Goal: Information Seeking & Learning: Learn about a topic

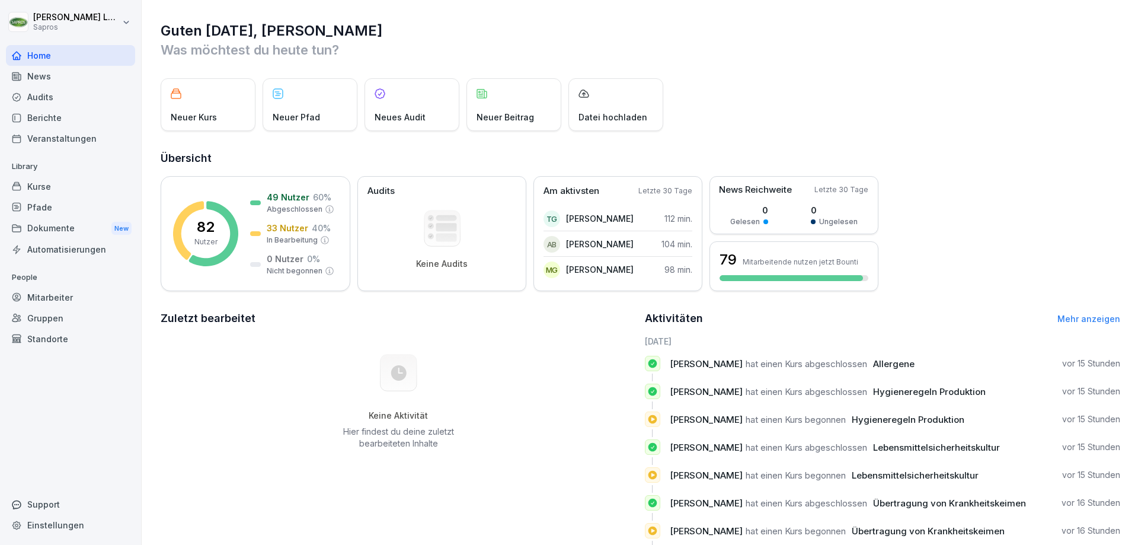
click at [40, 296] on div "Mitarbeiter" at bounding box center [70, 297] width 129 height 21
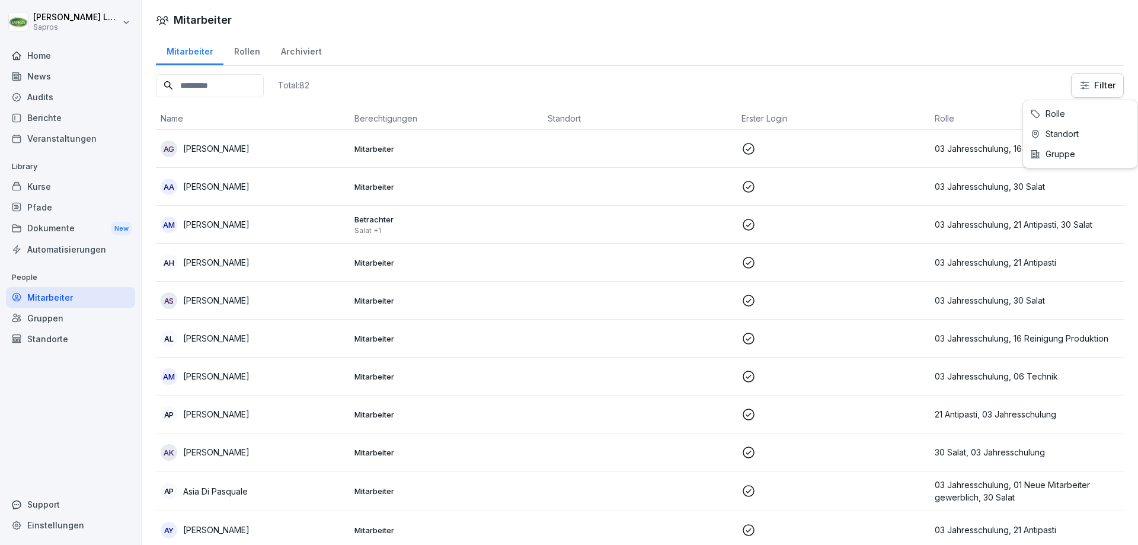
click at [1085, 88] on html "Martin Loske Sapros Home News Audits Berichte Veranstaltungen Library Kurse Pfa…" at bounding box center [569, 272] width 1138 height 545
drag, startPoint x: 64, startPoint y: 316, endPoint x: 54, endPoint y: 320, distance: 10.7
click at [64, 316] on html "Martin Loske Sapros Home News Audits Berichte Veranstaltungen Library Kurse Pfa…" at bounding box center [569, 272] width 1138 height 545
click at [50, 321] on div "Gruppen" at bounding box center [70, 318] width 129 height 21
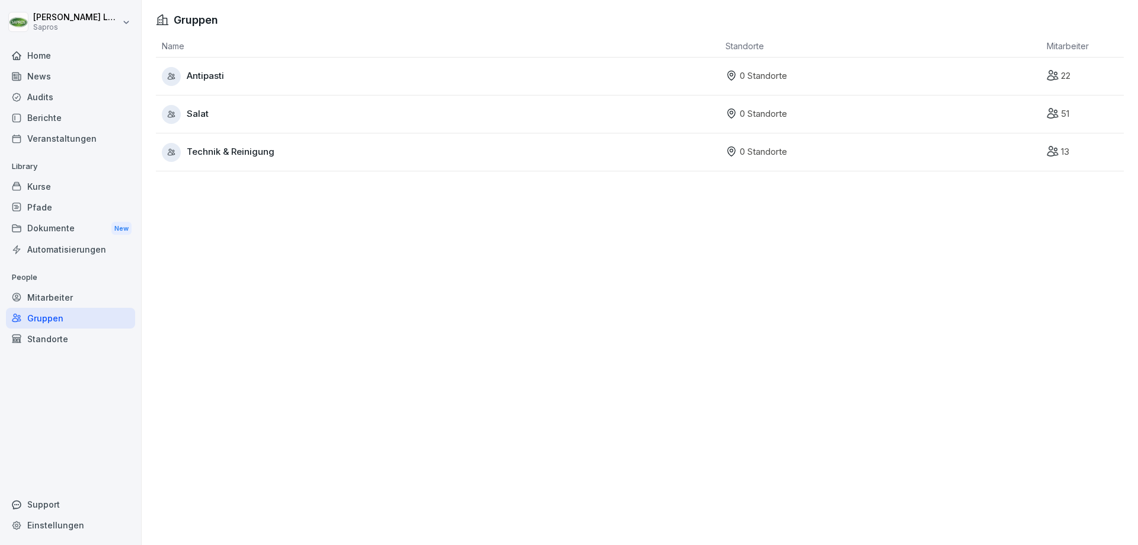
click at [199, 110] on span "Salat" at bounding box center [198, 114] width 22 height 14
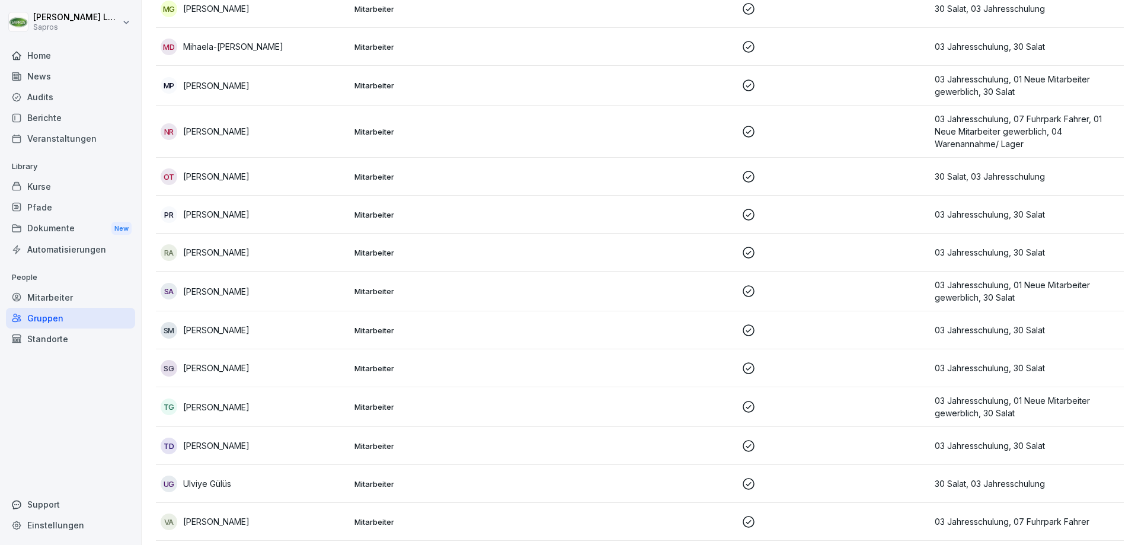
scroll to position [1576, 0]
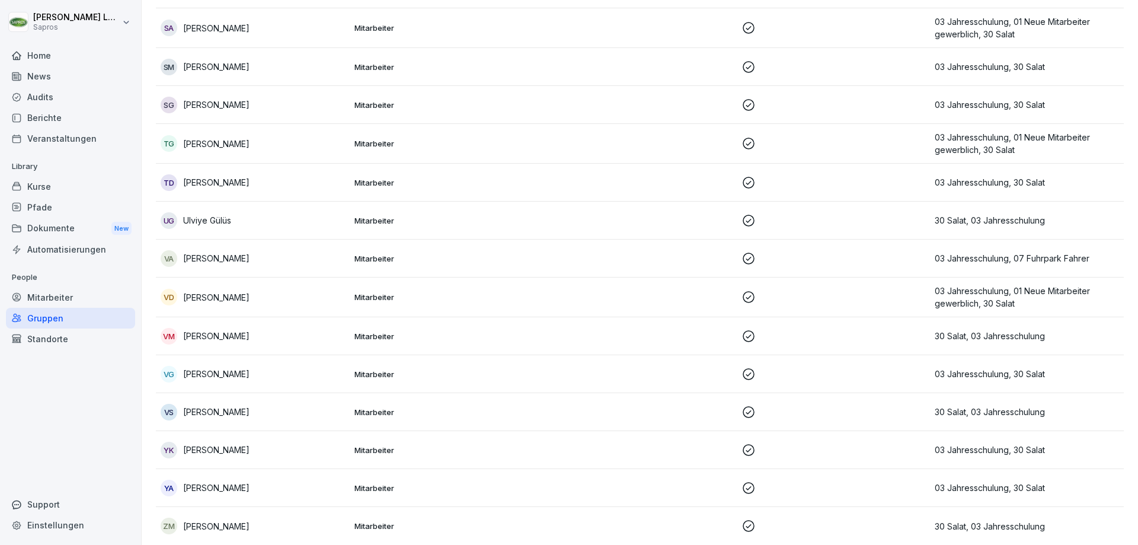
click at [49, 62] on div "Home" at bounding box center [70, 55] width 129 height 21
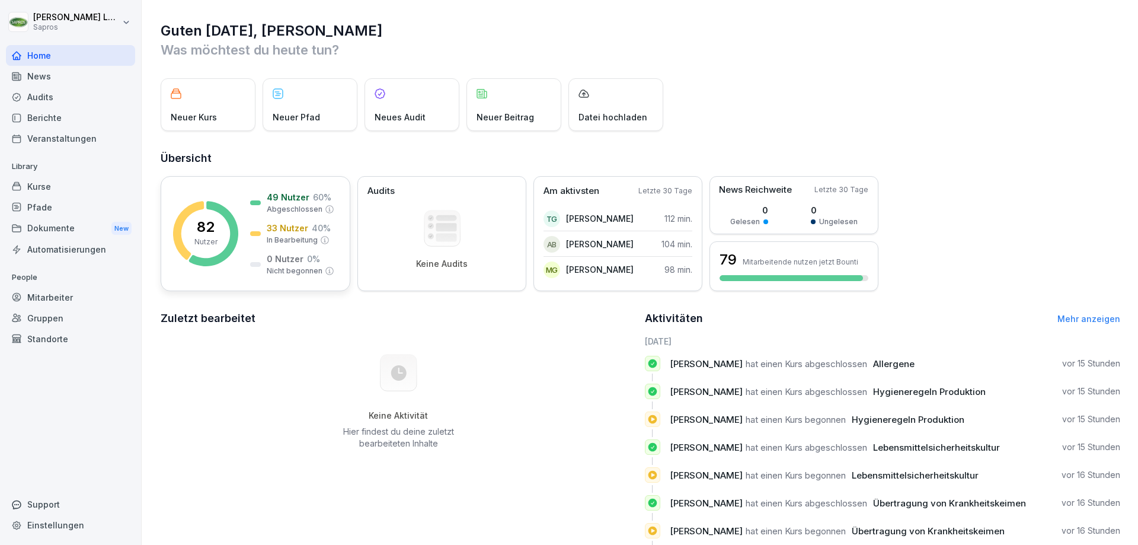
click at [195, 189] on div "82 Nutzer 49 Nutzer 60 % Abgeschlossen 33 Nutzer 40 % In Bearbeitung 0 Nutzer 0…" at bounding box center [256, 233] width 190 height 115
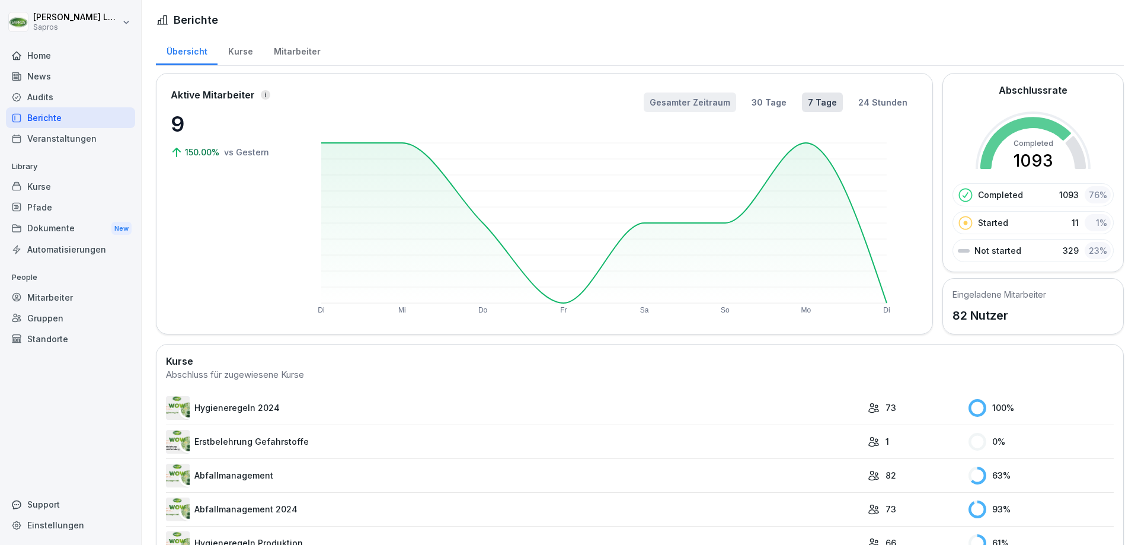
drag, startPoint x: 716, startPoint y: 104, endPoint x: 710, endPoint y: 111, distance: 9.7
click at [716, 105] on button "Gesamter Zeitraum" at bounding box center [690, 102] width 92 height 20
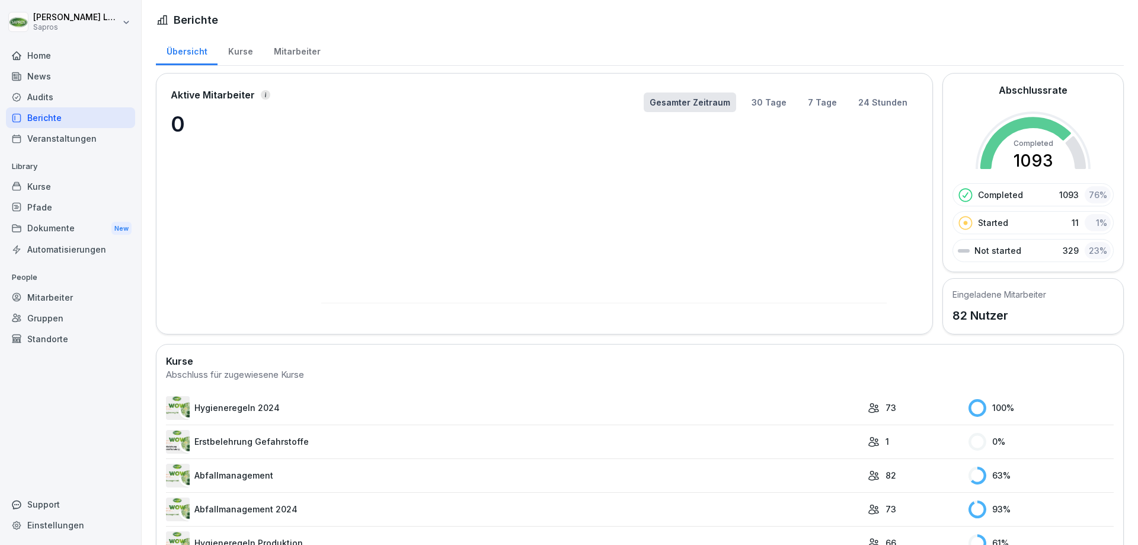
click at [772, 100] on button "30 Tage" at bounding box center [769, 102] width 47 height 20
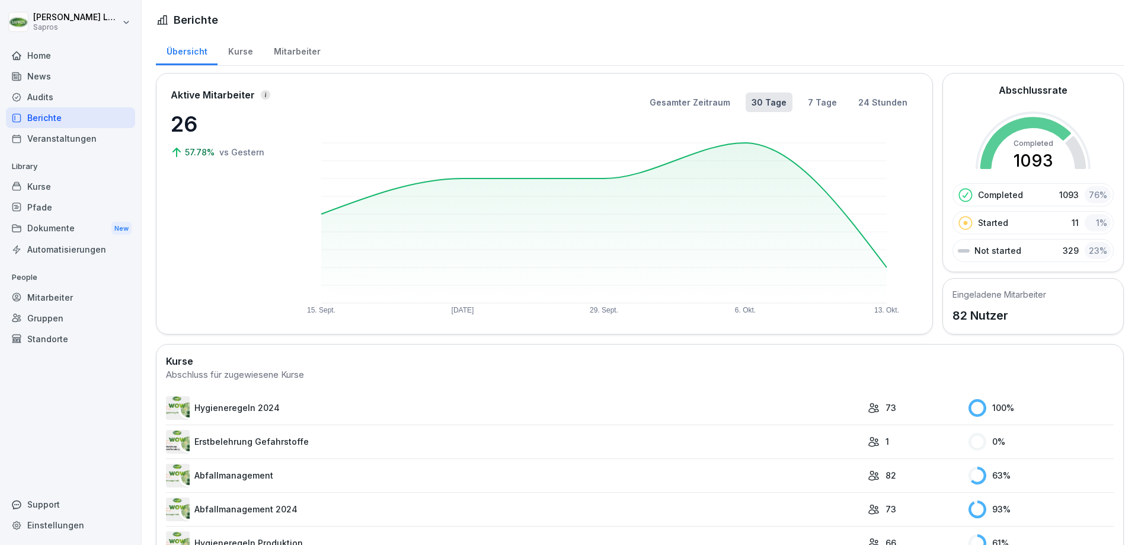
click at [241, 52] on div "Kurse" at bounding box center [241, 50] width 46 height 30
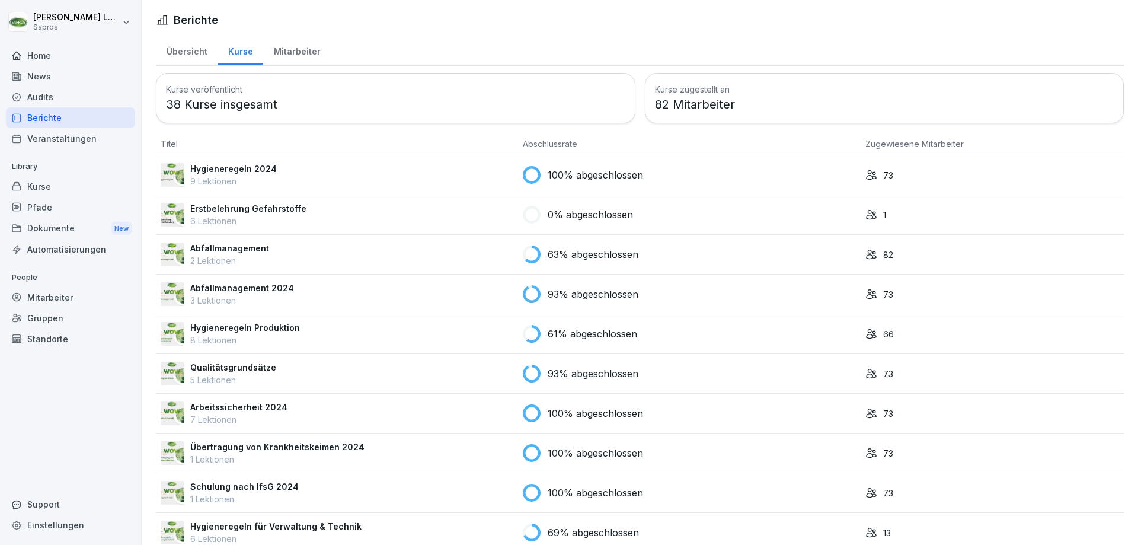
click at [295, 44] on div "Mitarbeiter" at bounding box center [297, 50] width 68 height 30
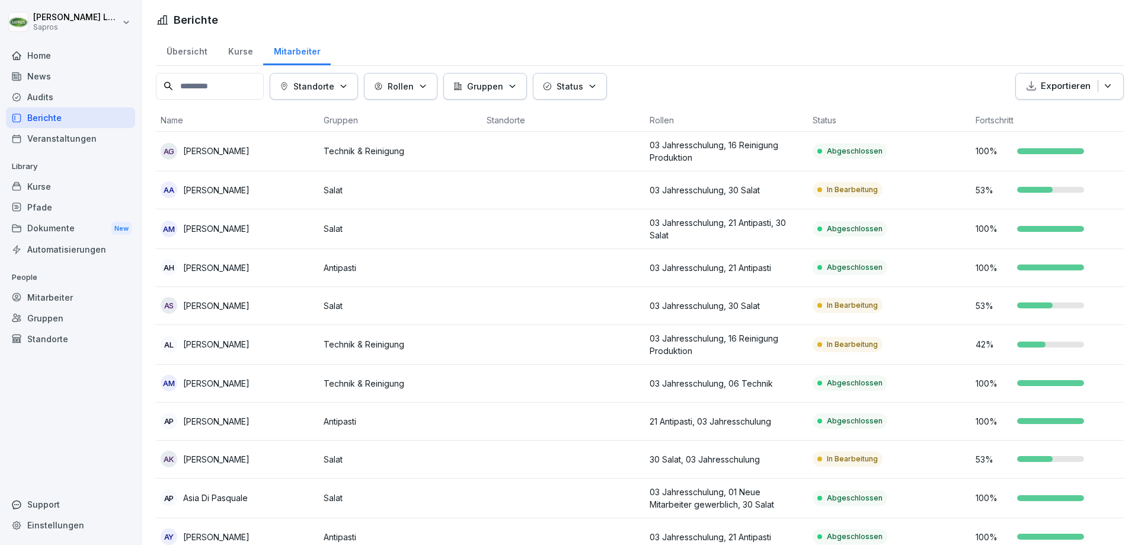
click at [503, 84] on p "Gruppen" at bounding box center [485, 86] width 36 height 12
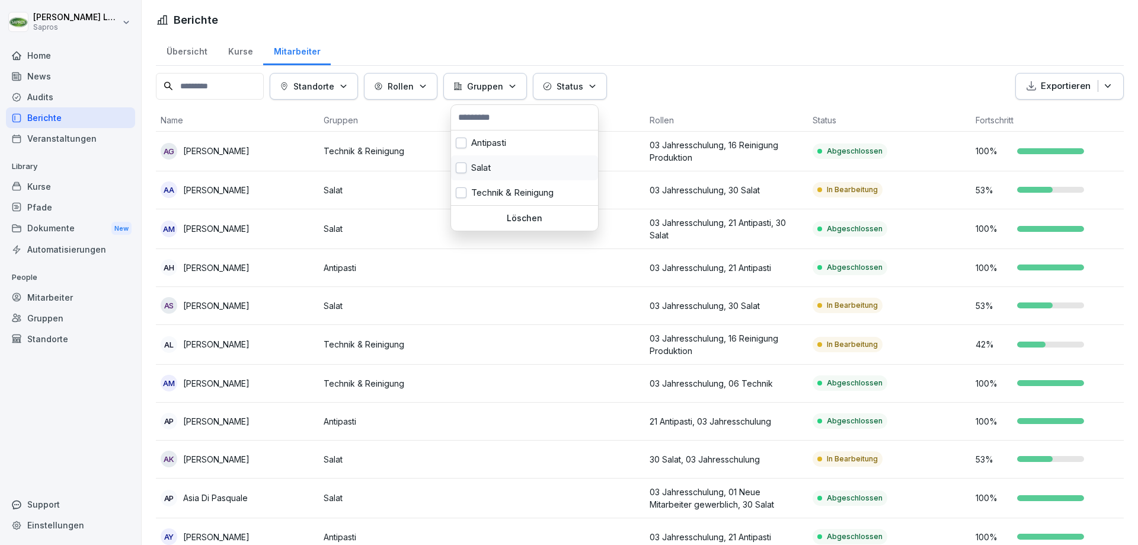
click at [464, 167] on button "button" at bounding box center [461, 167] width 11 height 11
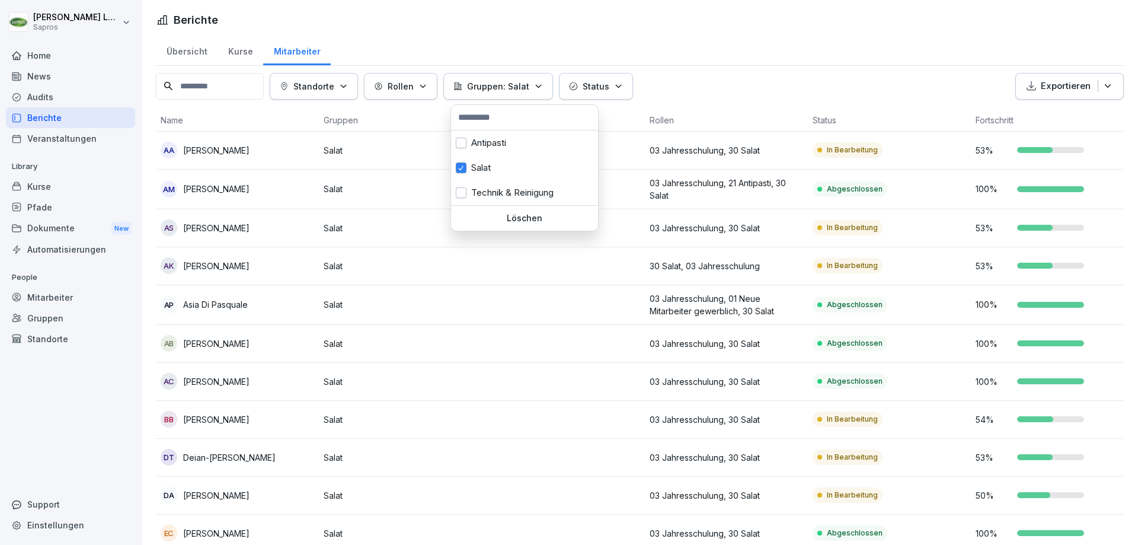
click at [539, 88] on icon "button" at bounding box center [538, 86] width 9 height 9
click at [604, 87] on p "Status" at bounding box center [596, 86] width 27 height 12
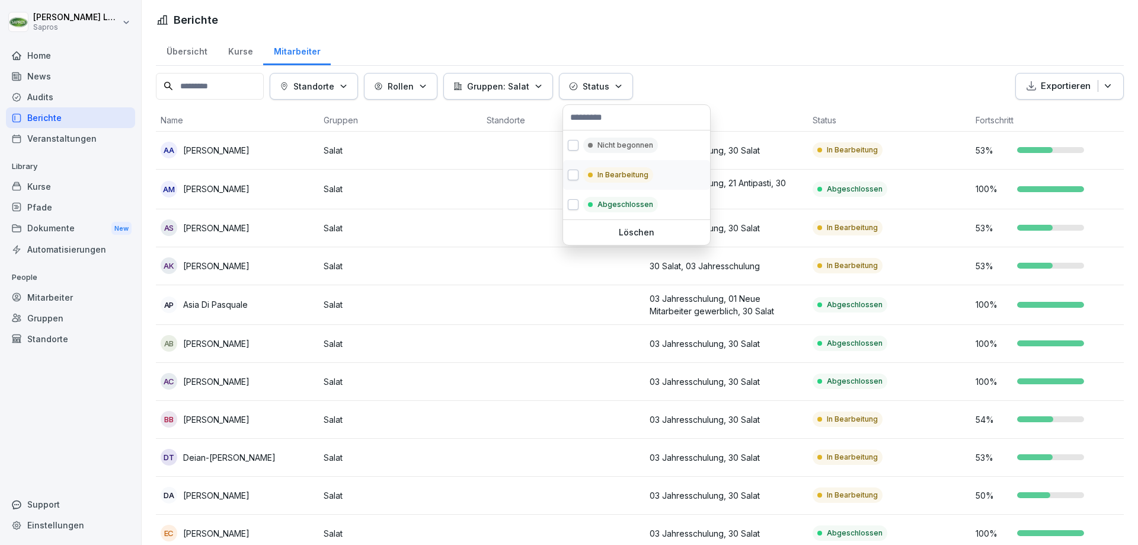
click at [571, 174] on button "button" at bounding box center [573, 175] width 11 height 11
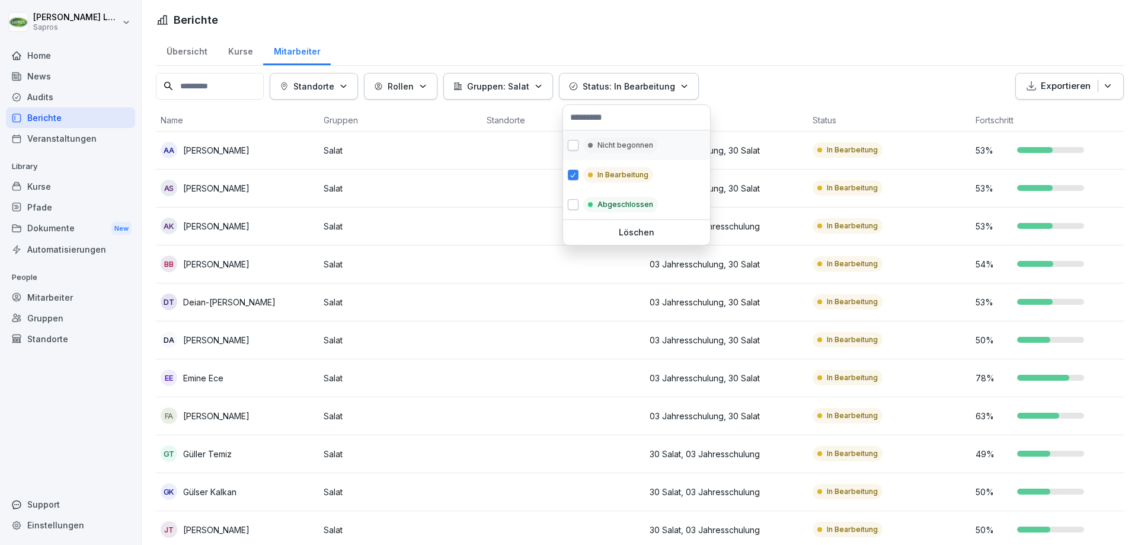
click at [576, 141] on button "button" at bounding box center [573, 145] width 11 height 11
click at [847, 76] on html "Martin Loske Sapros Home News Audits Berichte Veranstaltungen Library Kurse Pfa…" at bounding box center [569, 272] width 1138 height 545
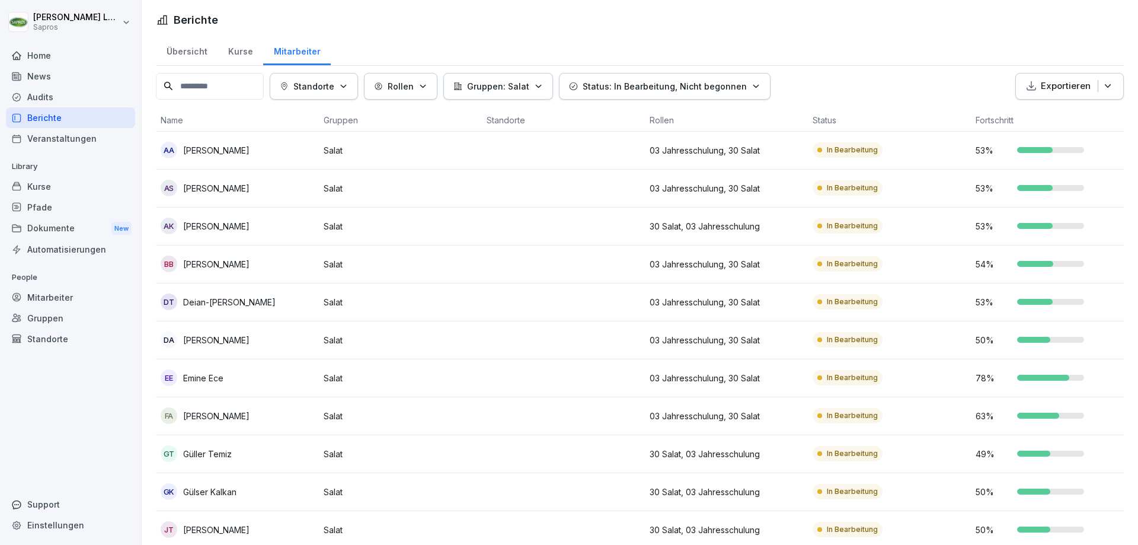
click at [1105, 80] on button "Exportieren" at bounding box center [1070, 86] width 108 height 27
click at [1007, 114] on p "Als Excel Datei exportieren" at bounding box center [1055, 113] width 106 height 11
click at [529, 92] on p "Gruppen: Salat" at bounding box center [498, 86] width 62 height 12
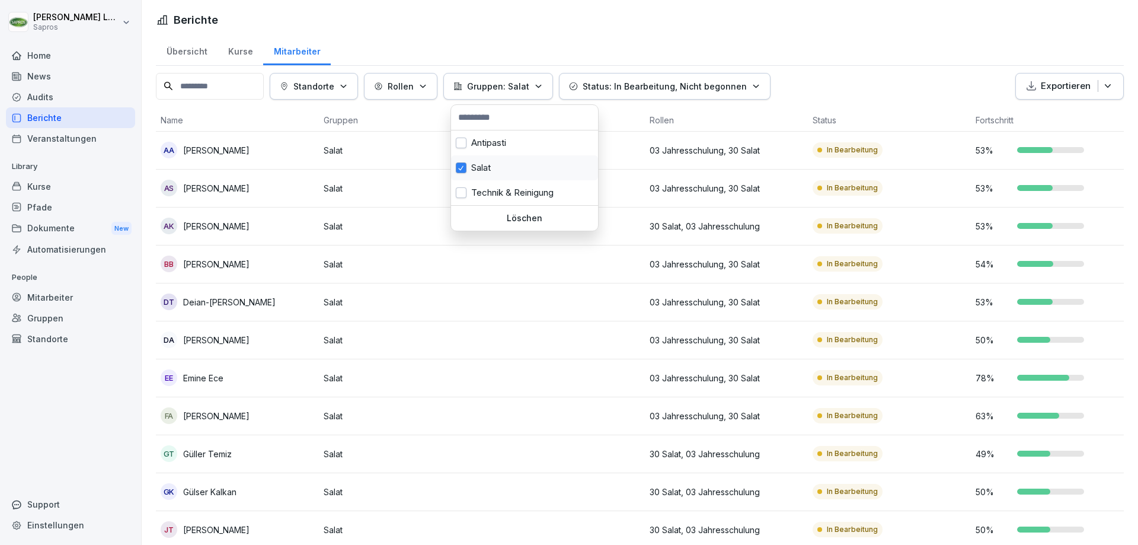
click at [462, 165] on button "button" at bounding box center [461, 167] width 11 height 11
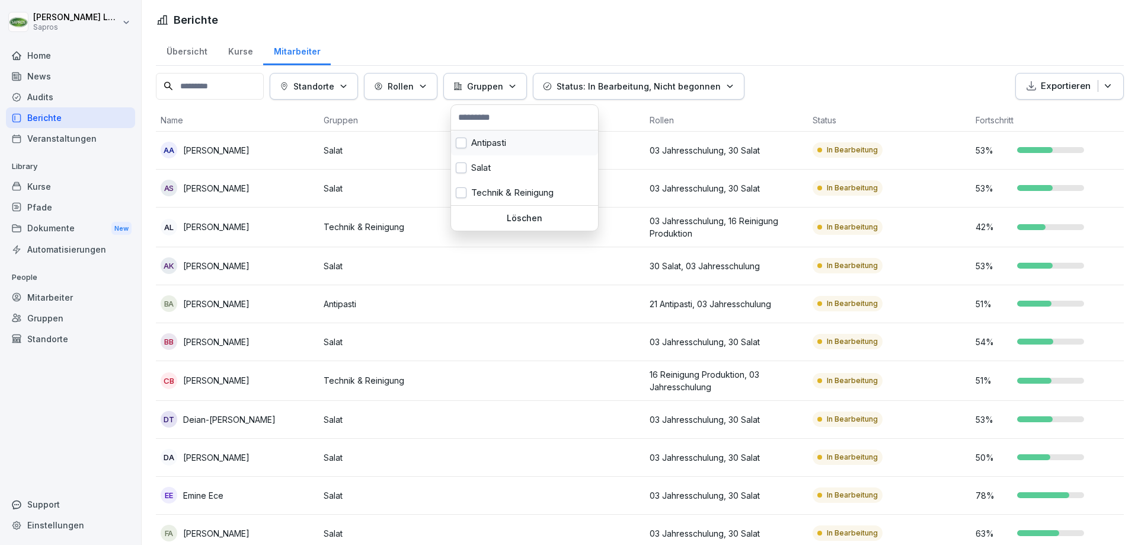
click at [486, 144] on div "Antipasti" at bounding box center [524, 142] width 147 height 25
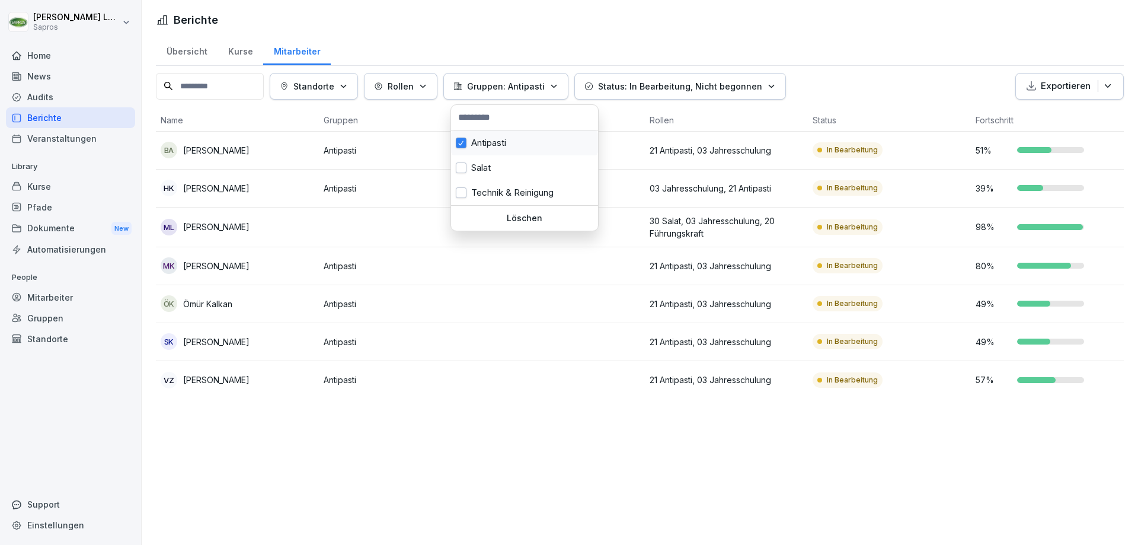
click at [472, 138] on div "Antipasti" at bounding box center [524, 142] width 147 height 25
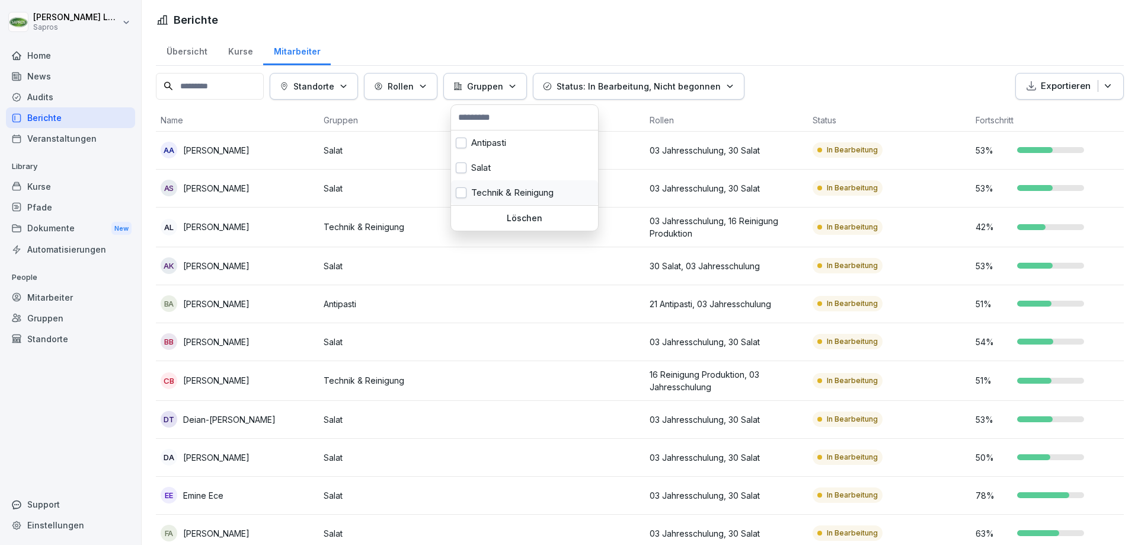
click at [512, 196] on div "Technik & Reinigung" at bounding box center [524, 192] width 147 height 25
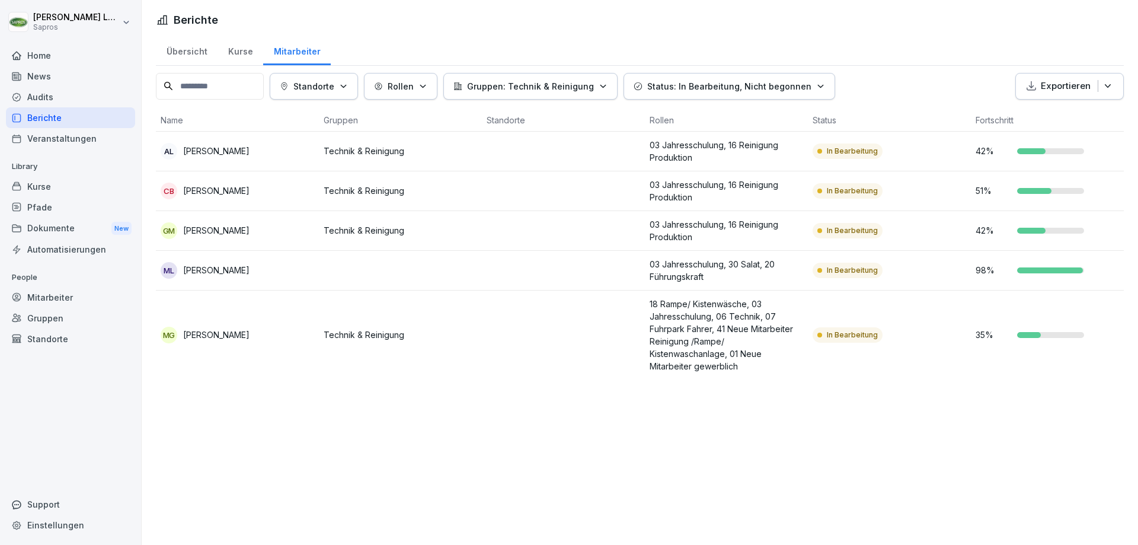
click at [381, 280] on html "Martin Loske Sapros Home News Audits Berichte Veranstaltungen Library Kurse Pfa…" at bounding box center [569, 272] width 1138 height 545
click at [217, 273] on p "Martin Loske" at bounding box center [216, 270] width 66 height 12
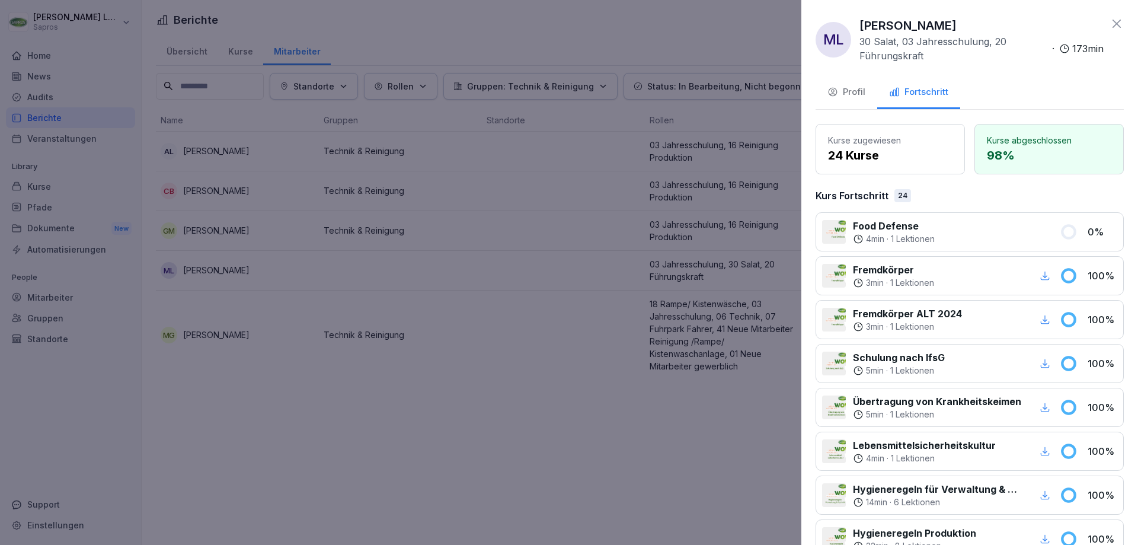
click at [1062, 233] on icon at bounding box center [1068, 231] width 12 height 12
click at [980, 221] on div at bounding box center [997, 232] width 111 height 26
click at [844, 219] on div "Food Defense 4 min · 1 Lektionen" at bounding box center [937, 232] width 231 height 26
click at [48, 15] on div at bounding box center [569, 272] width 1138 height 545
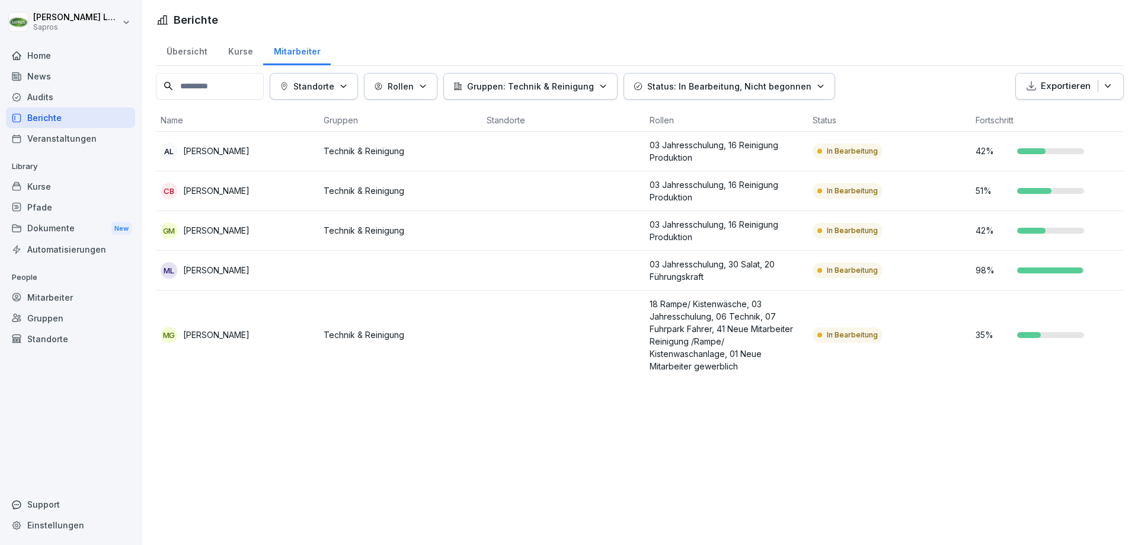
click at [55, 21] on html "Martin Loske Sapros Home News Audits Berichte Veranstaltungen Library Kurse Pfa…" at bounding box center [569, 272] width 1138 height 545
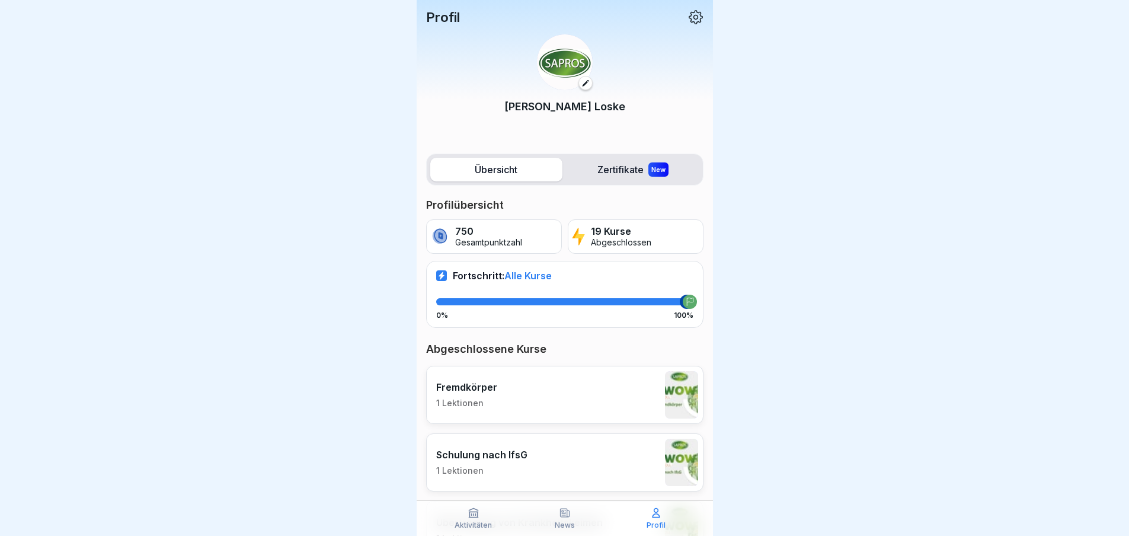
click at [612, 158] on label "Zertifikate New" at bounding box center [633, 170] width 132 height 24
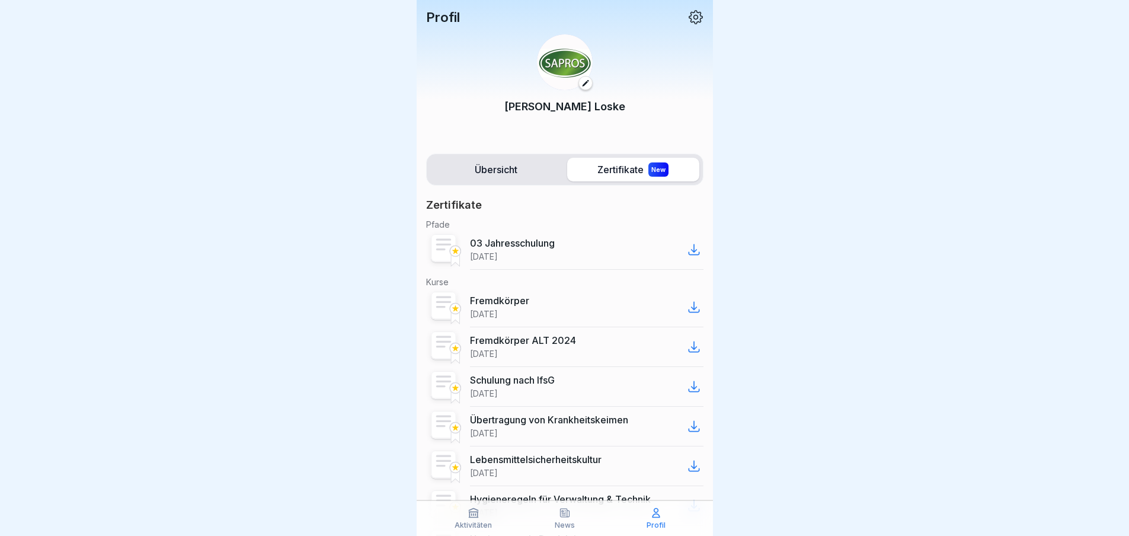
click at [483, 167] on label "Übersicht" at bounding box center [496, 170] width 132 height 24
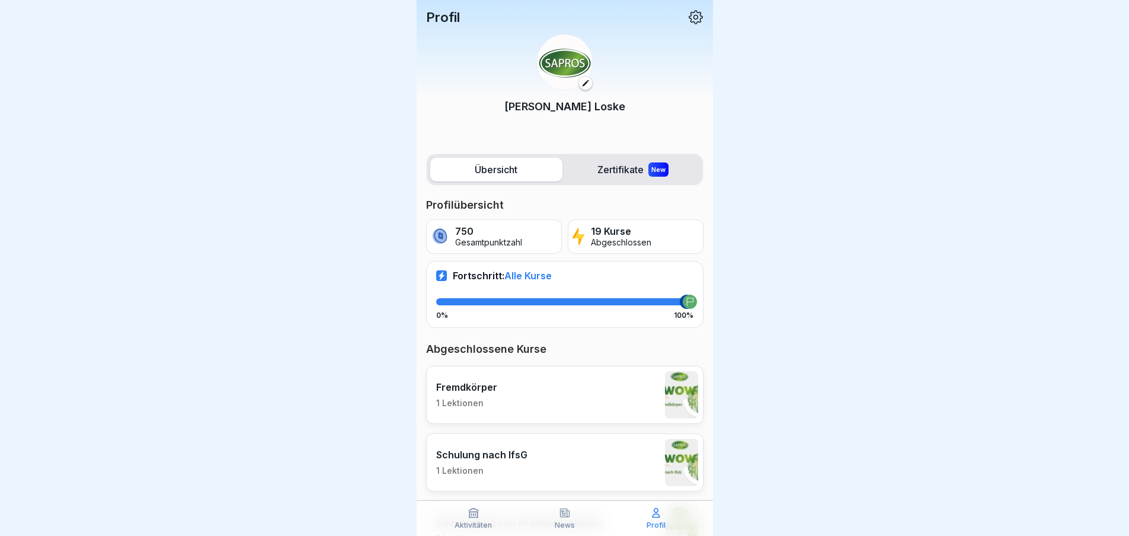
click at [609, 176] on label "Zertifikate New" at bounding box center [633, 170] width 132 height 24
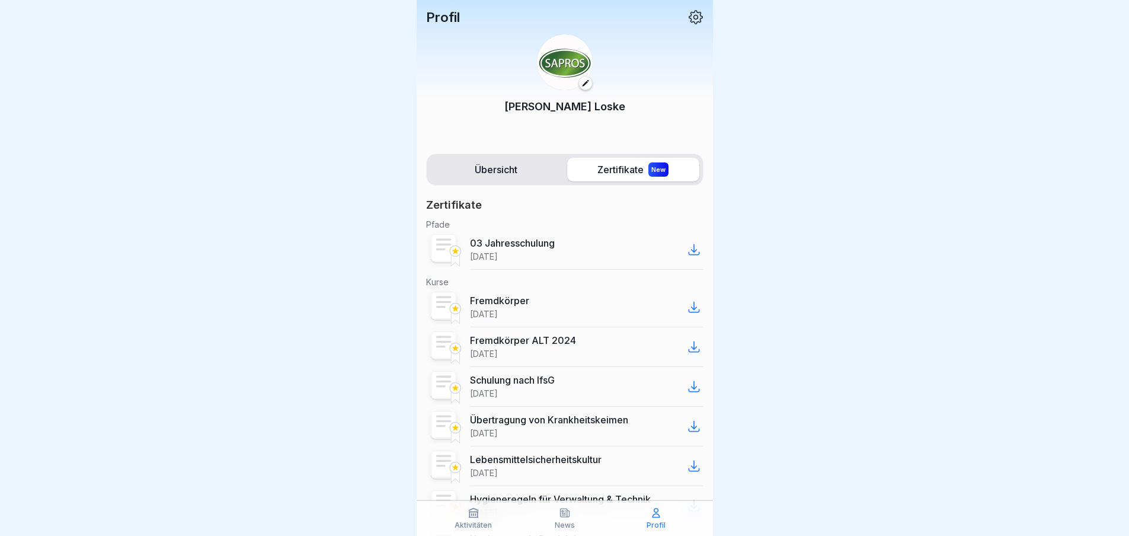
click at [509, 248] on p "03 Jahresschulung" at bounding box center [512, 243] width 85 height 12
click at [687, 243] on icon at bounding box center [694, 249] width 14 height 14
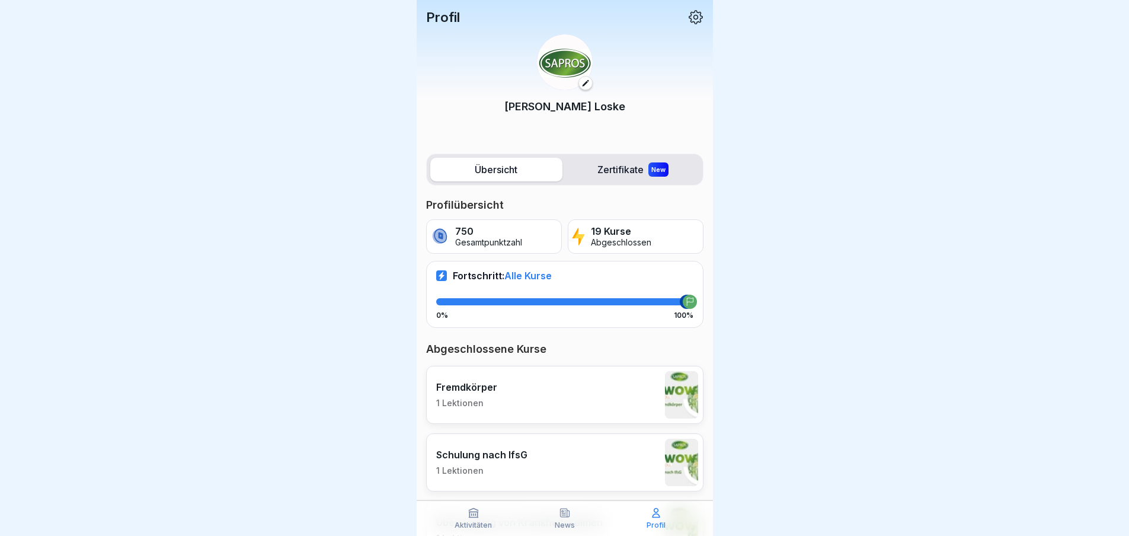
click at [493, 392] on p "Fremdkörper" at bounding box center [466, 387] width 61 height 12
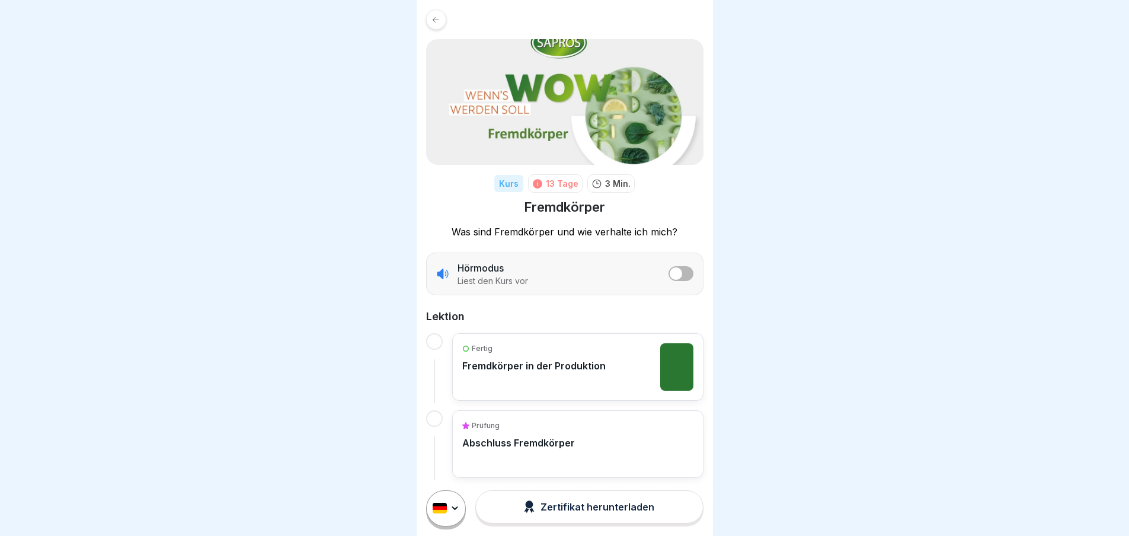
scroll to position [7, 0]
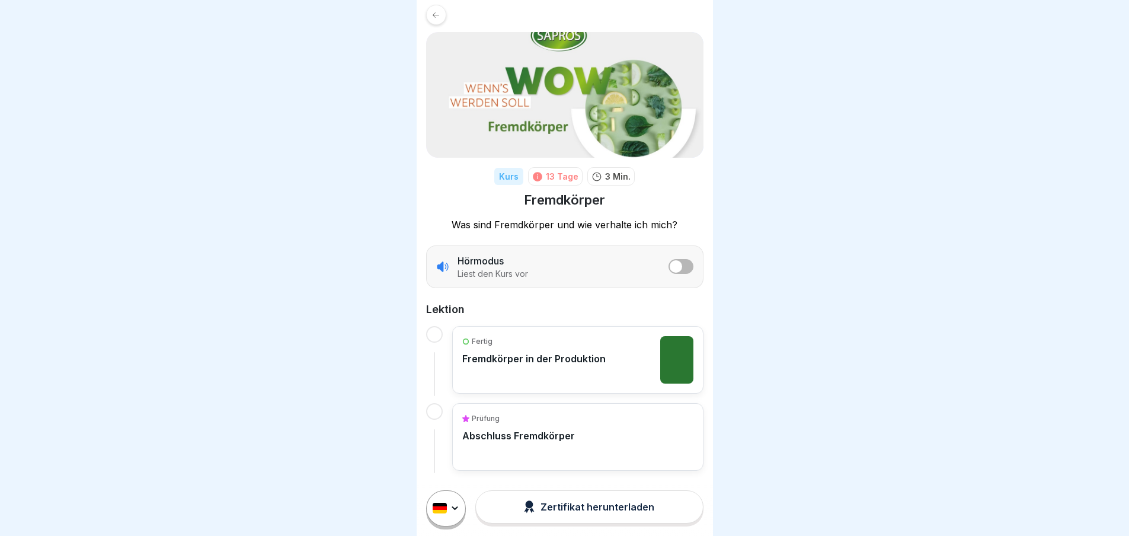
click at [589, 344] on div "Fertig" at bounding box center [533, 341] width 143 height 11
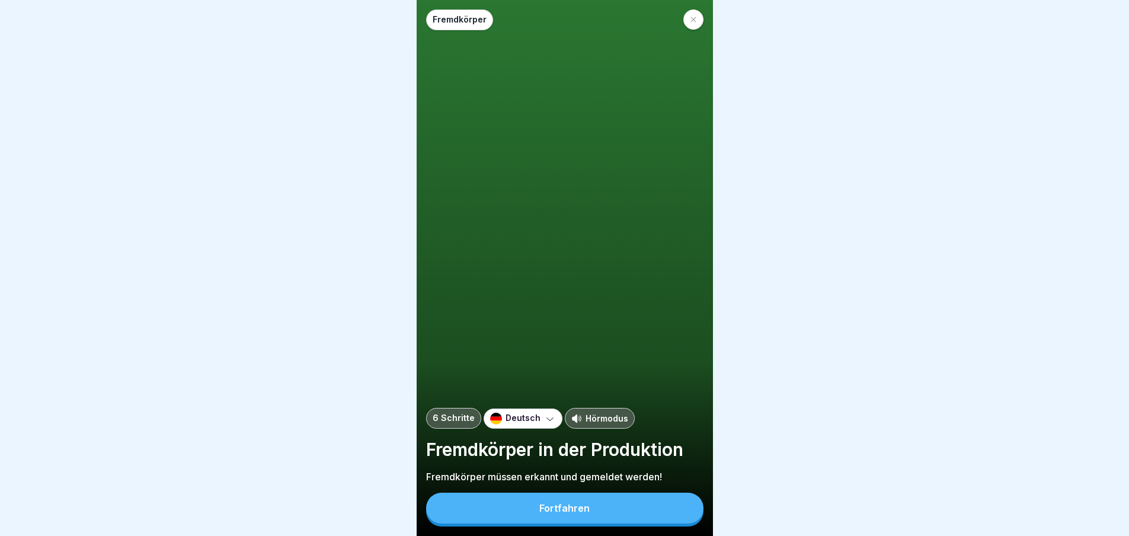
click at [596, 519] on button "Fortfahren" at bounding box center [564, 508] width 277 height 31
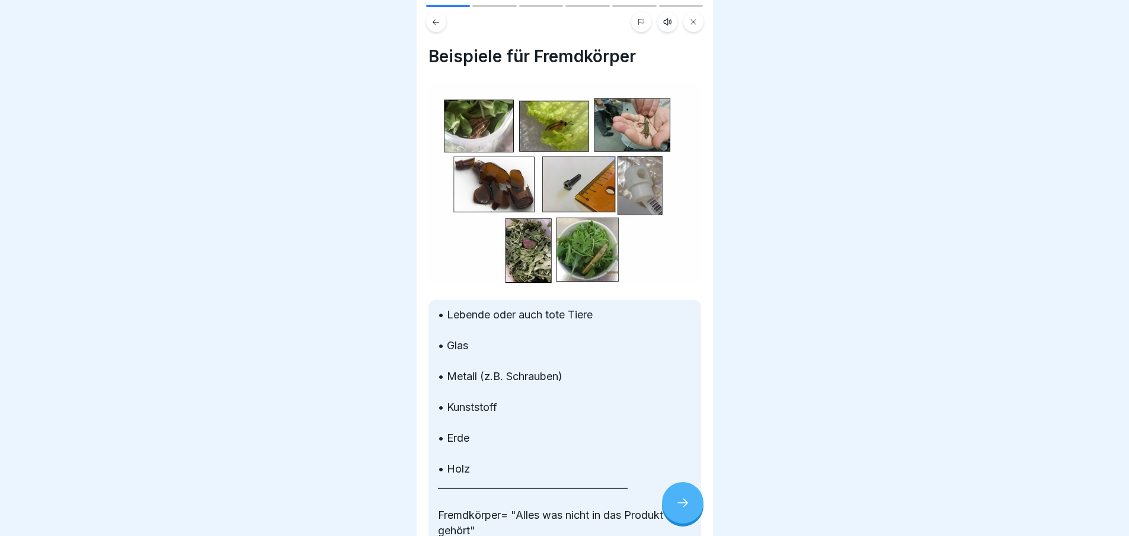
click at [676, 509] on icon at bounding box center [683, 503] width 14 height 14
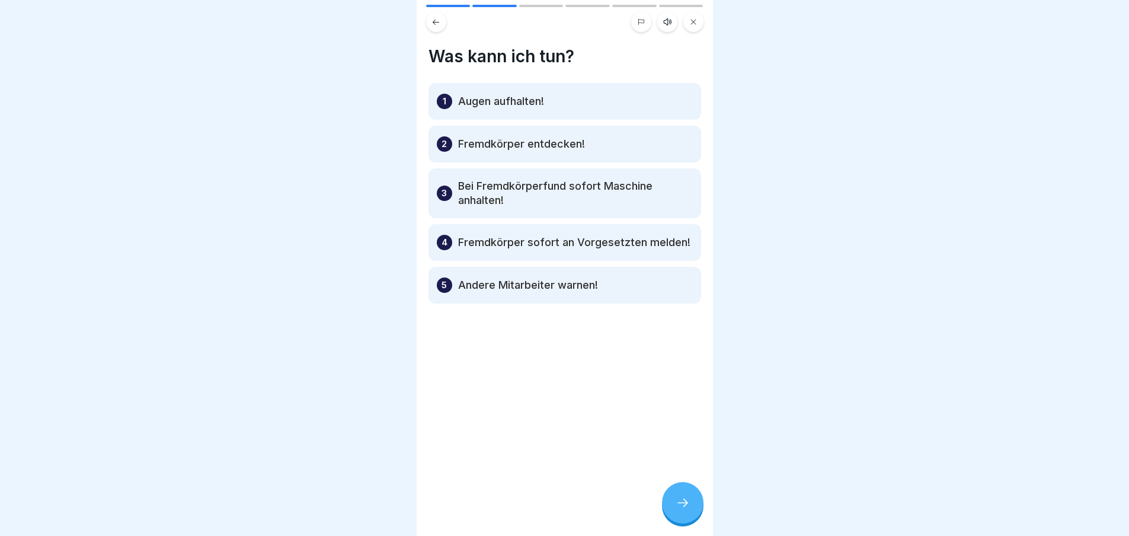
click at [670, 497] on div at bounding box center [682, 502] width 41 height 41
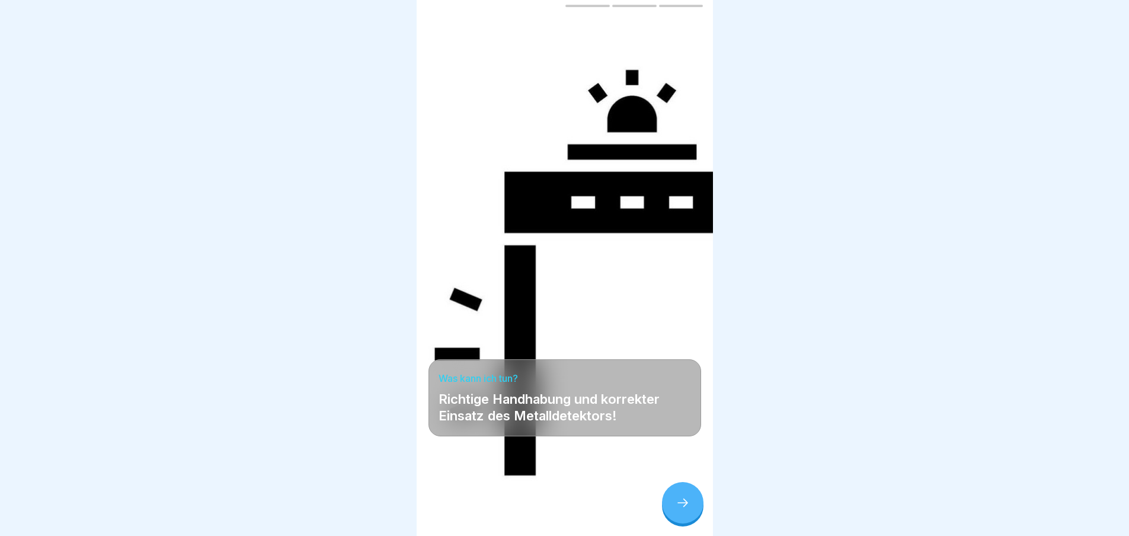
click at [670, 497] on div at bounding box center [682, 502] width 41 height 41
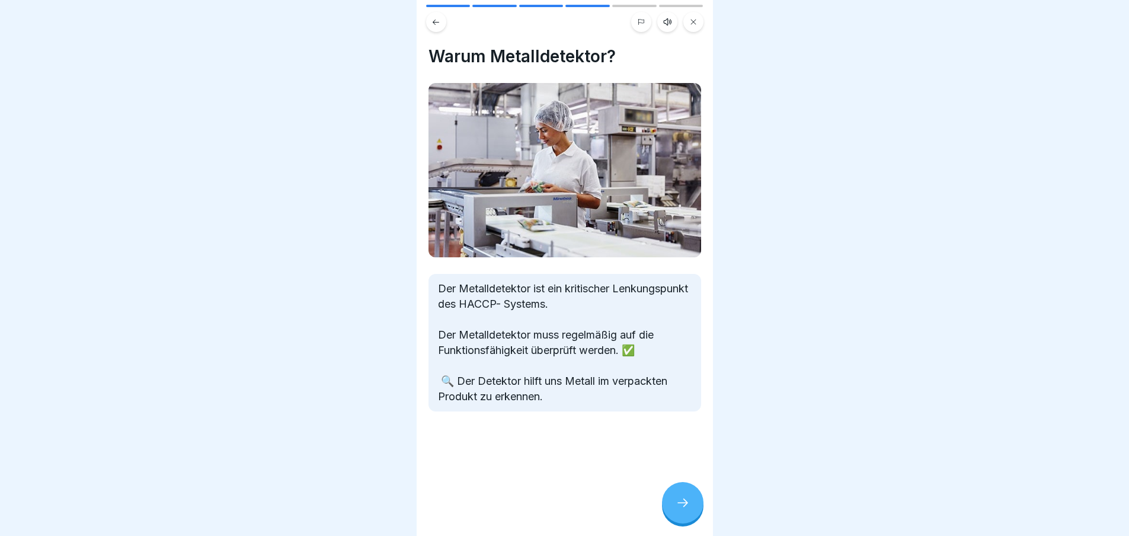
click at [670, 497] on div at bounding box center [682, 502] width 41 height 41
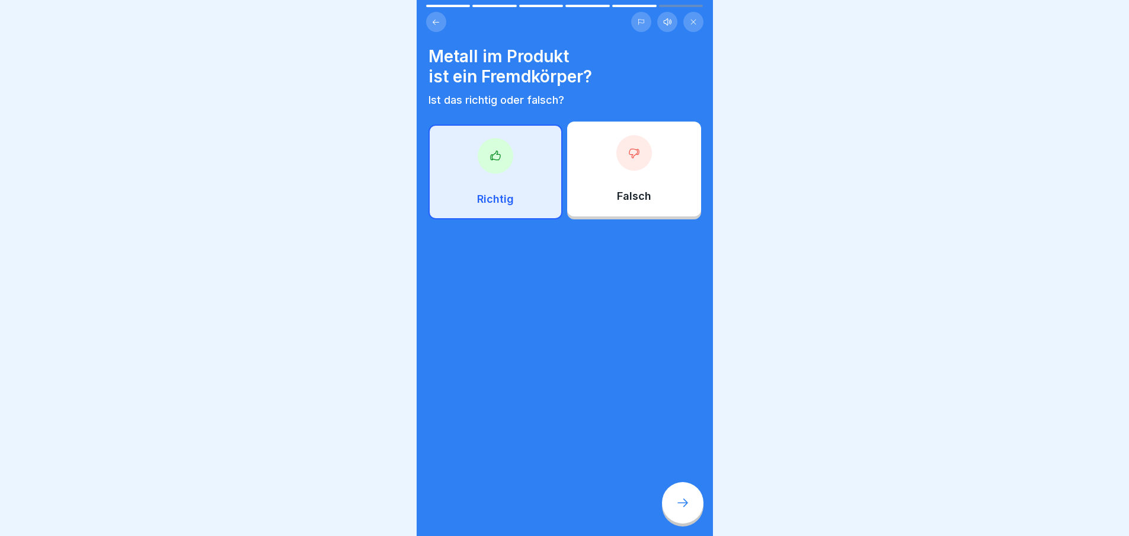
click at [499, 142] on div at bounding box center [496, 156] width 36 height 36
click at [676, 522] on div at bounding box center [682, 502] width 41 height 41
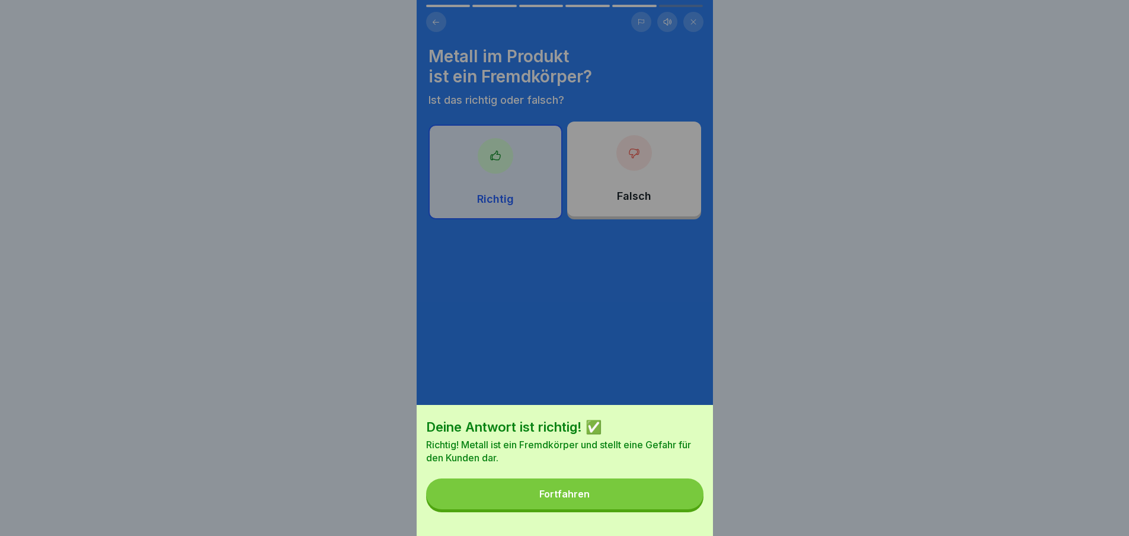
click at [640, 498] on button "Fortfahren" at bounding box center [564, 493] width 277 height 31
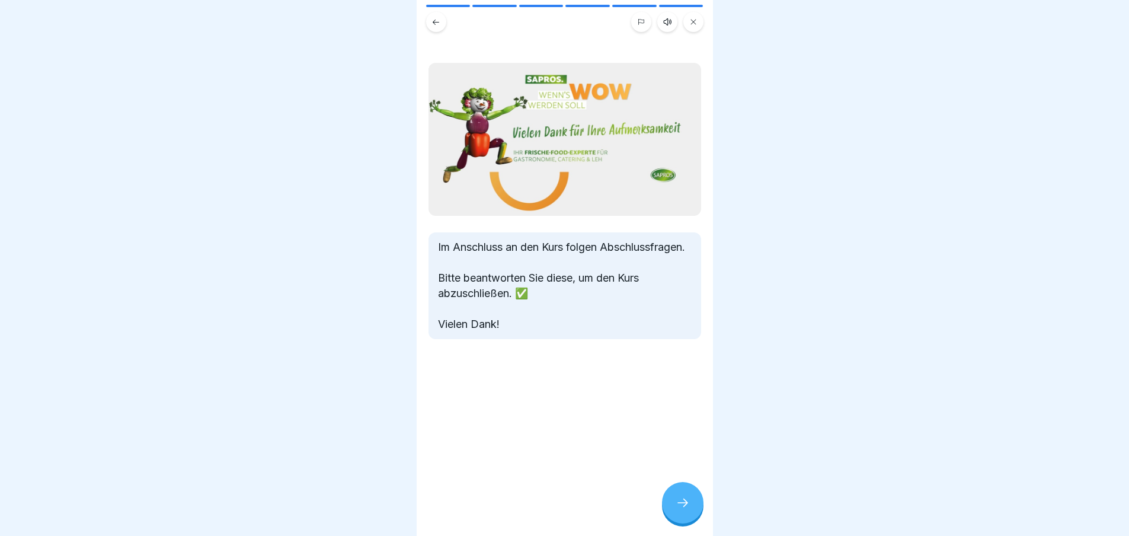
drag, startPoint x: 714, startPoint y: 499, endPoint x: 699, endPoint y: 510, distance: 19.0
click at [712, 500] on body "Fremdkörper 6 Schritte Deutsch Hörmodus Fremdkörper in der Produktion Fremdkörp…" at bounding box center [564, 268] width 1129 height 536
click at [676, 510] on icon at bounding box center [683, 503] width 14 height 14
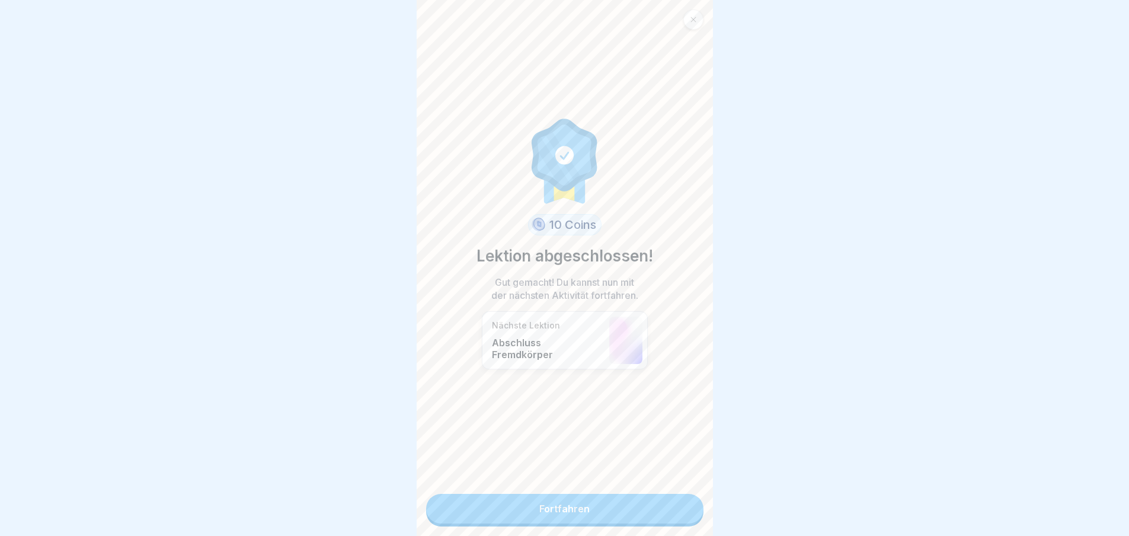
click at [532, 509] on link "Fortfahren" at bounding box center [564, 509] width 277 height 30
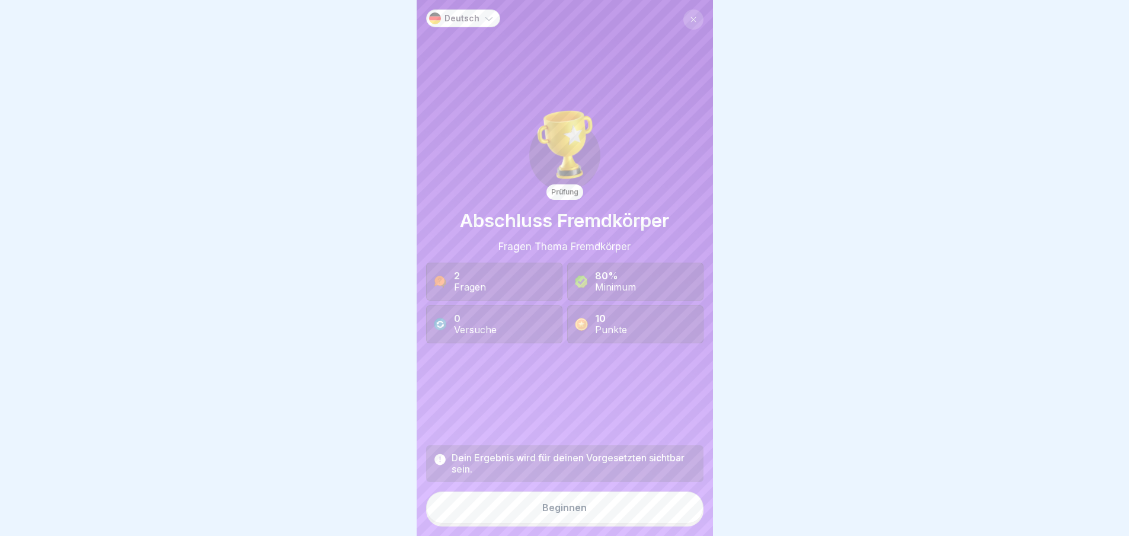
click at [555, 513] on div "Beginnen" at bounding box center [564, 507] width 44 height 11
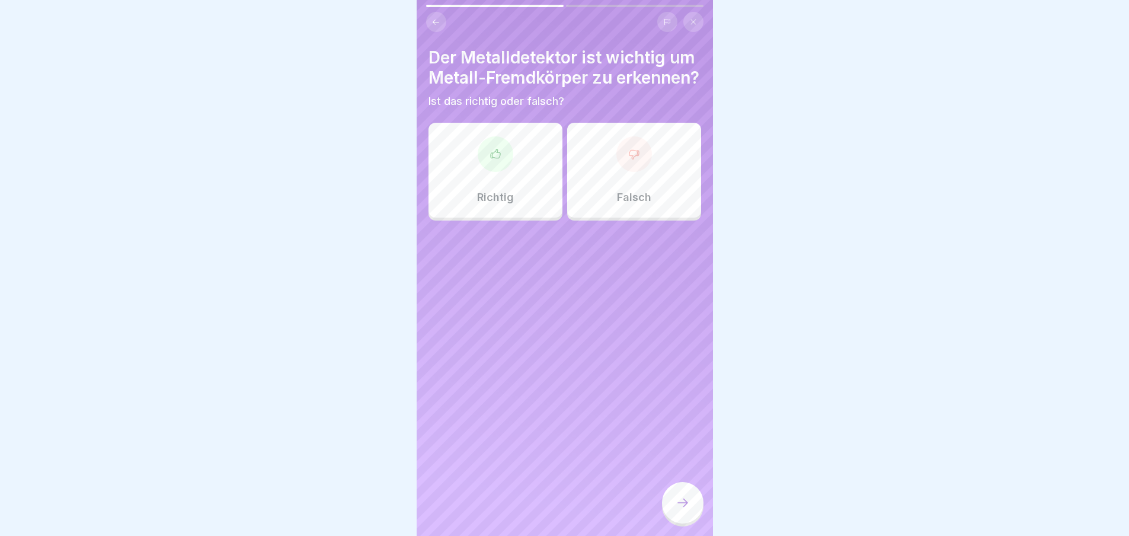
click at [500, 172] on div at bounding box center [496, 154] width 36 height 36
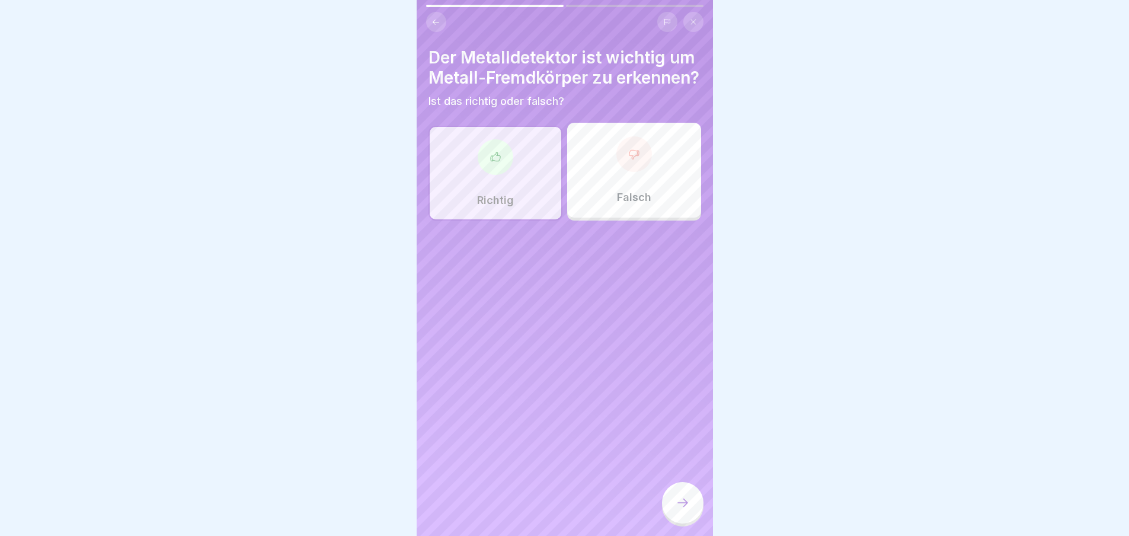
click at [690, 510] on div at bounding box center [682, 502] width 41 height 41
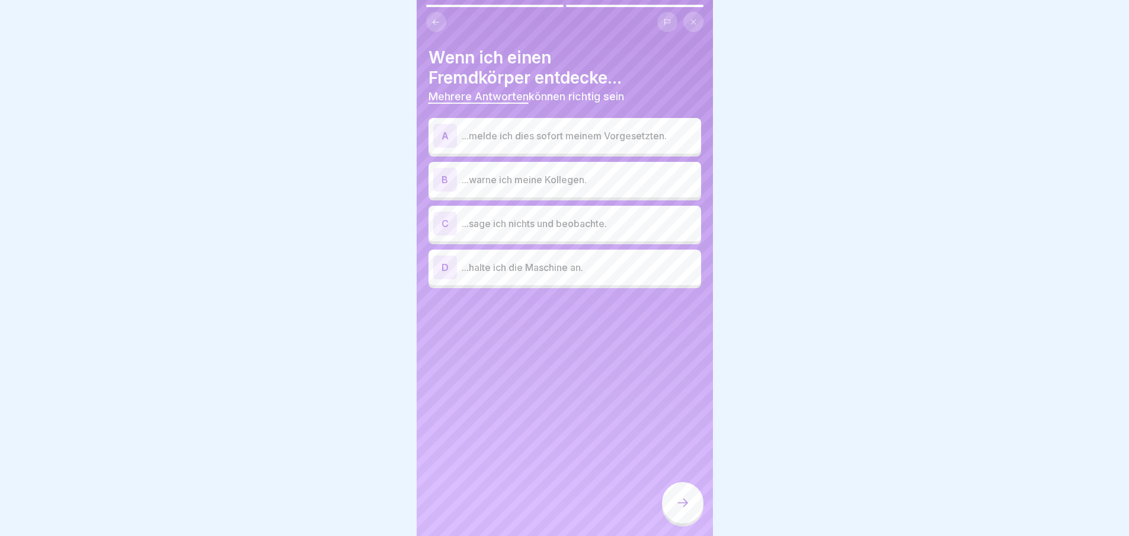
click at [580, 139] on p "...melde ich dies sofort meinem Vorgesetzten." at bounding box center [579, 136] width 235 height 14
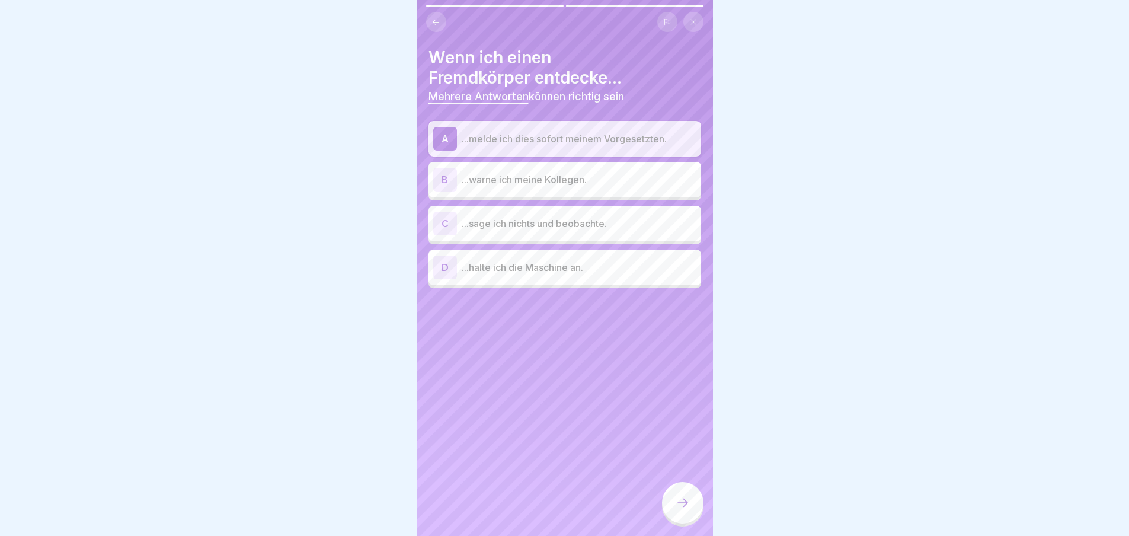
click at [525, 185] on p "...warne ich meine Kollegen." at bounding box center [579, 180] width 235 height 14
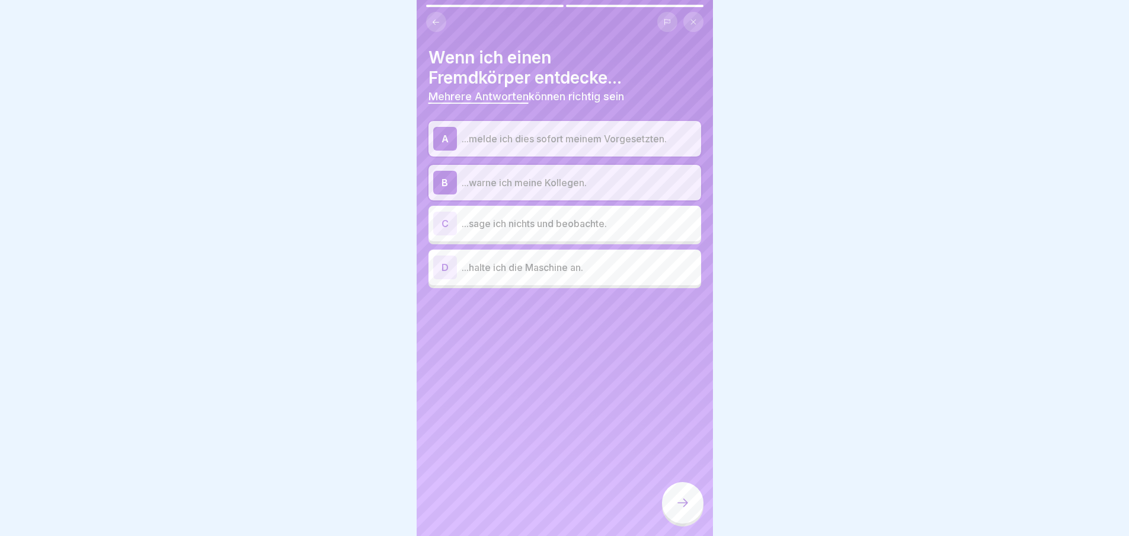
click at [551, 268] on p "...halte ich die Maschine an." at bounding box center [579, 267] width 235 height 14
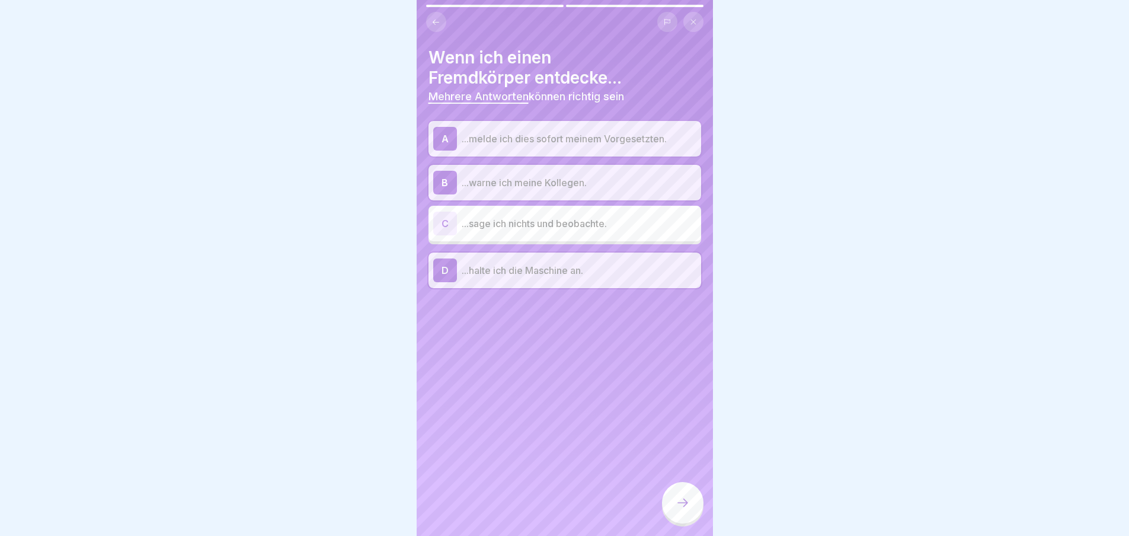
click at [679, 510] on icon at bounding box center [683, 503] width 14 height 14
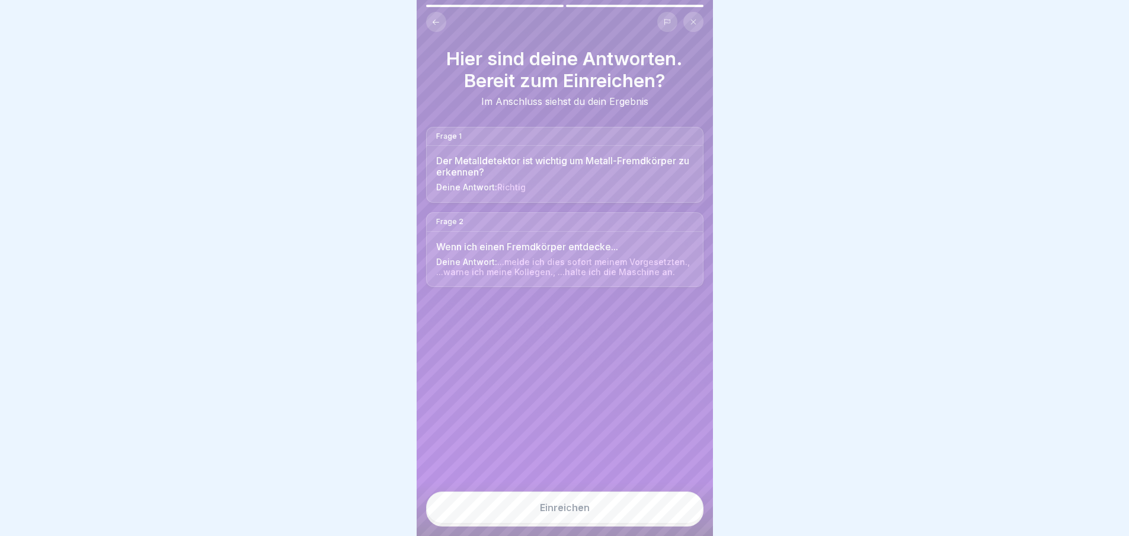
click at [635, 518] on button "Einreichen" at bounding box center [564, 507] width 277 height 32
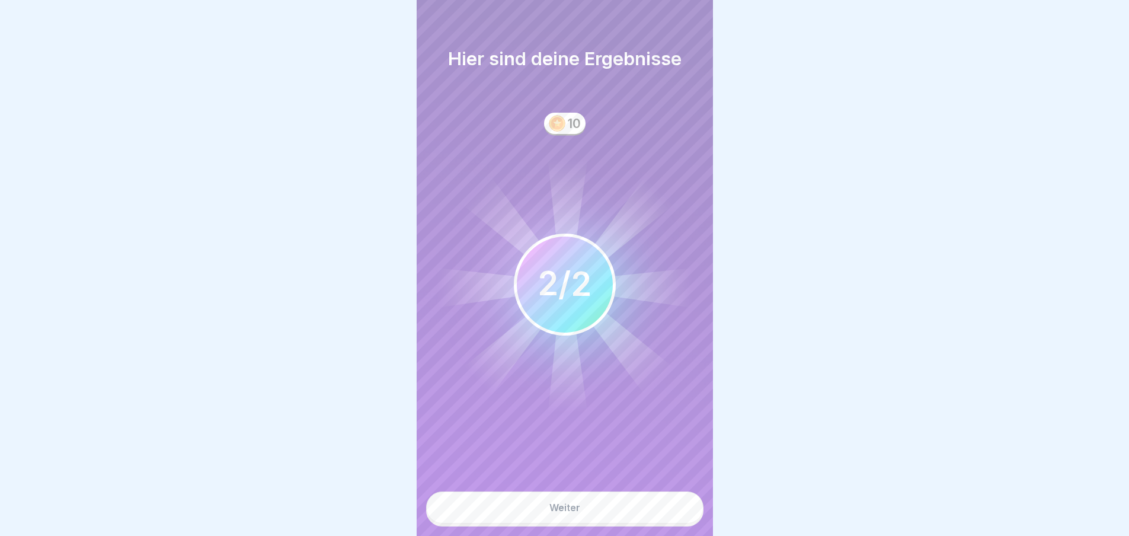
click at [638, 518] on button "Weiter" at bounding box center [564, 507] width 277 height 32
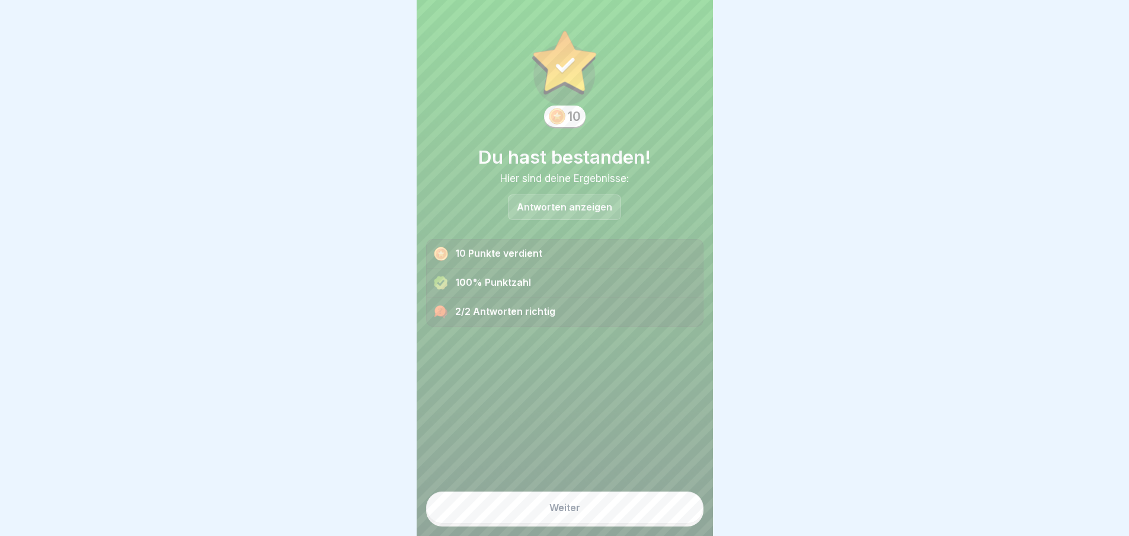
click at [652, 503] on button "Weiter" at bounding box center [564, 507] width 277 height 32
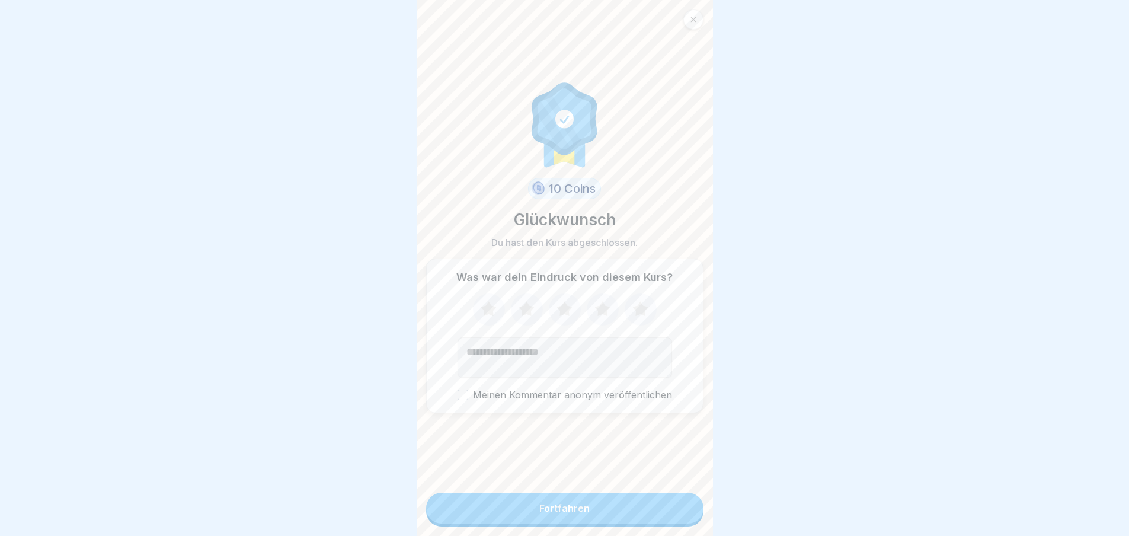
click at [612, 523] on button "Fortfahren" at bounding box center [564, 508] width 277 height 31
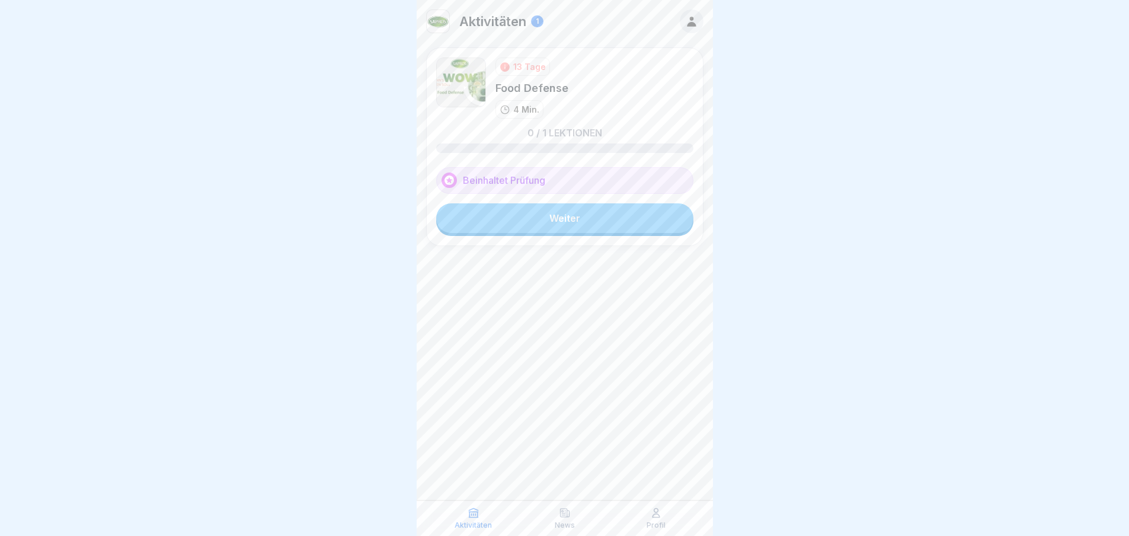
click at [555, 211] on link "Weiter" at bounding box center [564, 218] width 257 height 30
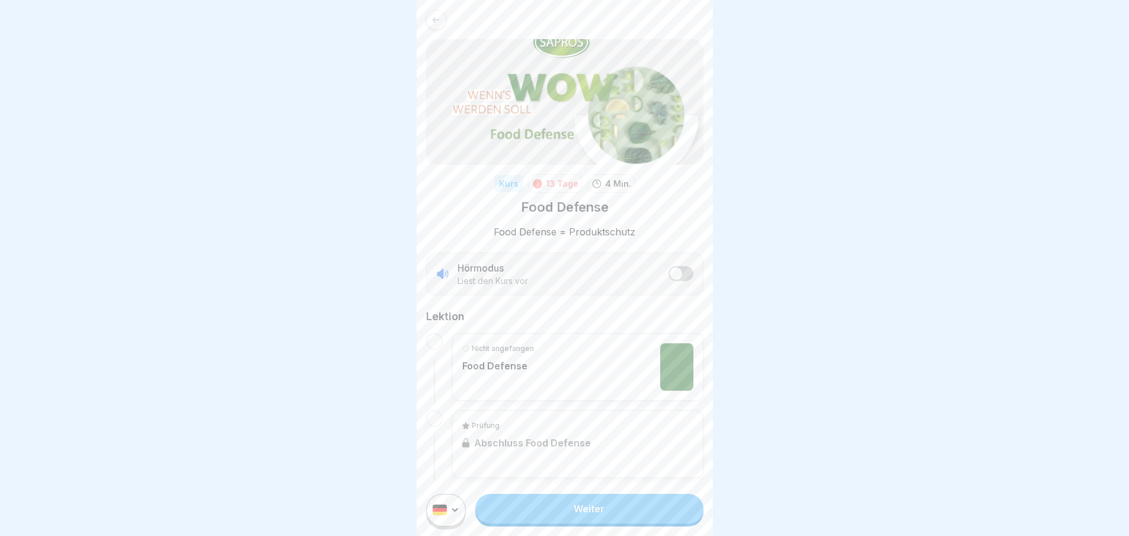
click at [566, 353] on div "Nicht angefangen Food Defense" at bounding box center [577, 366] width 231 height 47
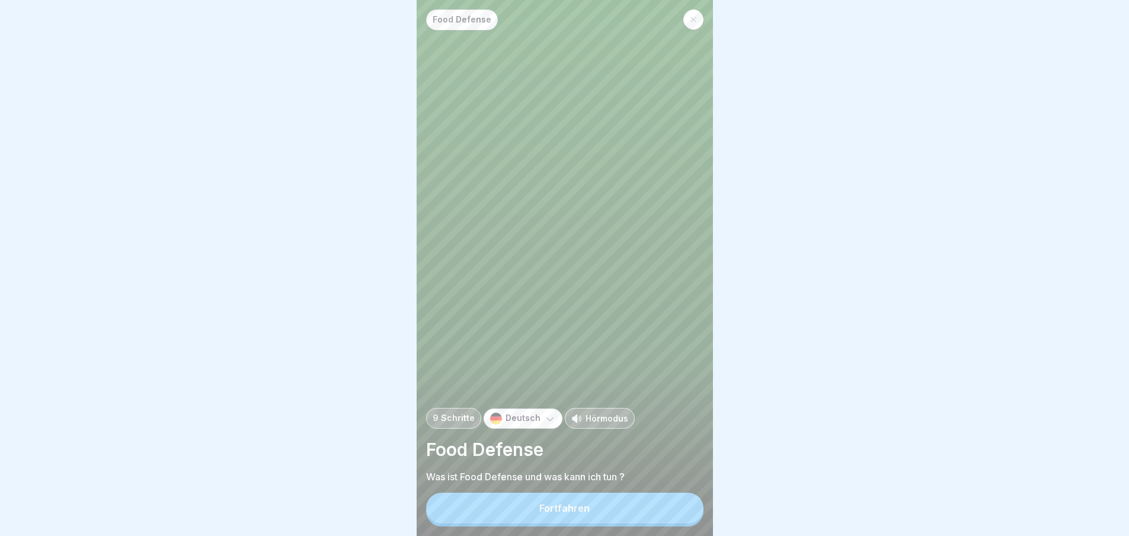
click at [574, 511] on button "Fortfahren" at bounding box center [564, 508] width 277 height 31
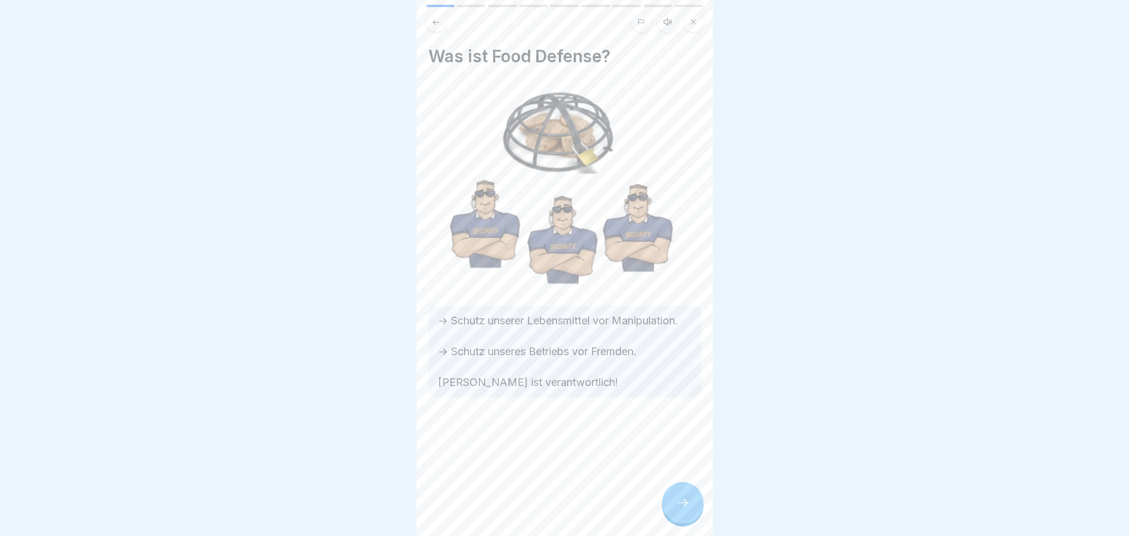
click at [689, 510] on icon at bounding box center [683, 503] width 14 height 14
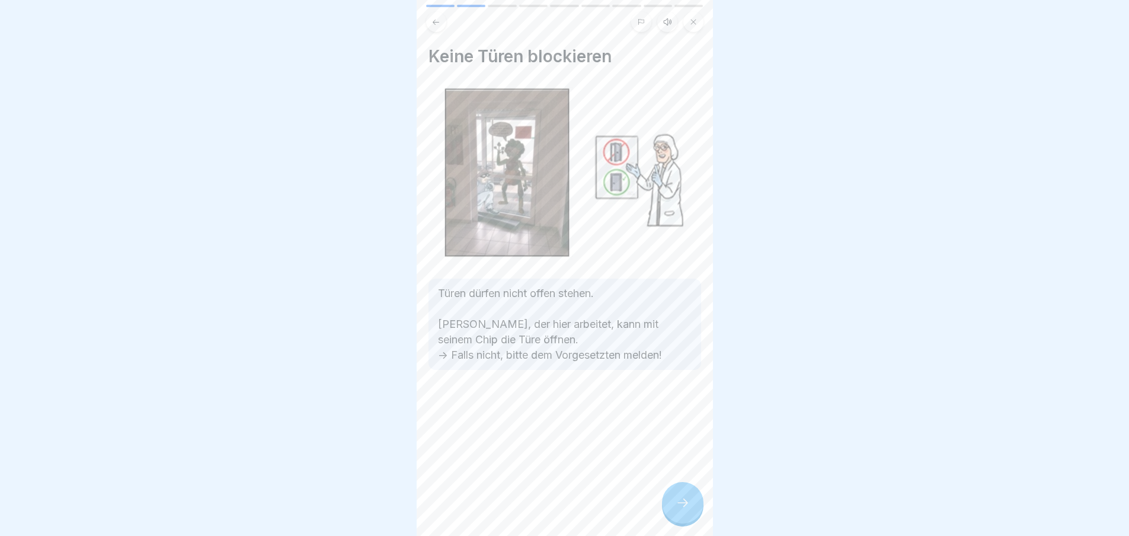
click at [681, 510] on icon at bounding box center [683, 503] width 14 height 14
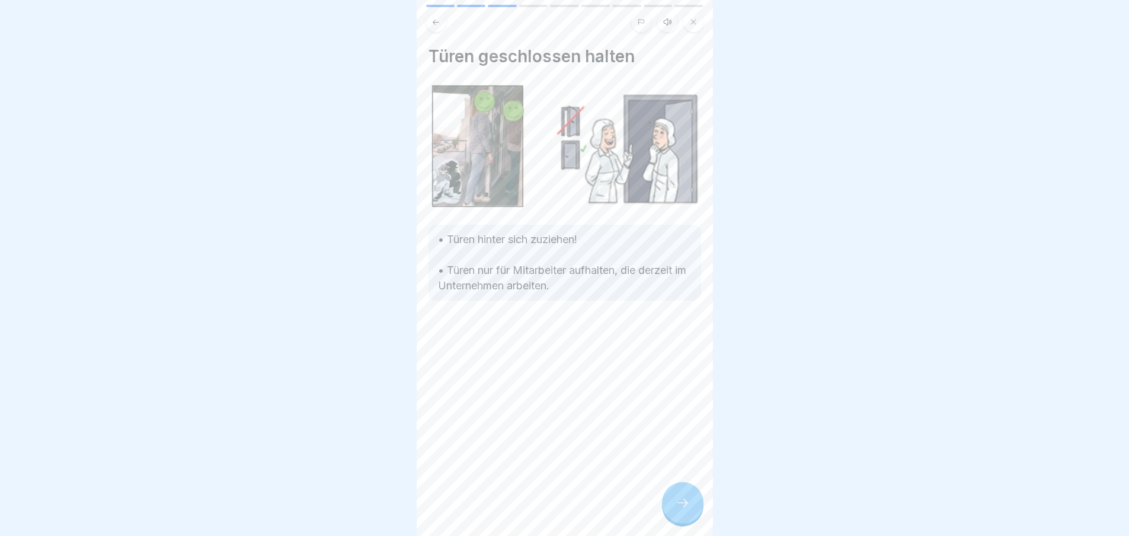
click at [678, 510] on icon at bounding box center [683, 503] width 14 height 14
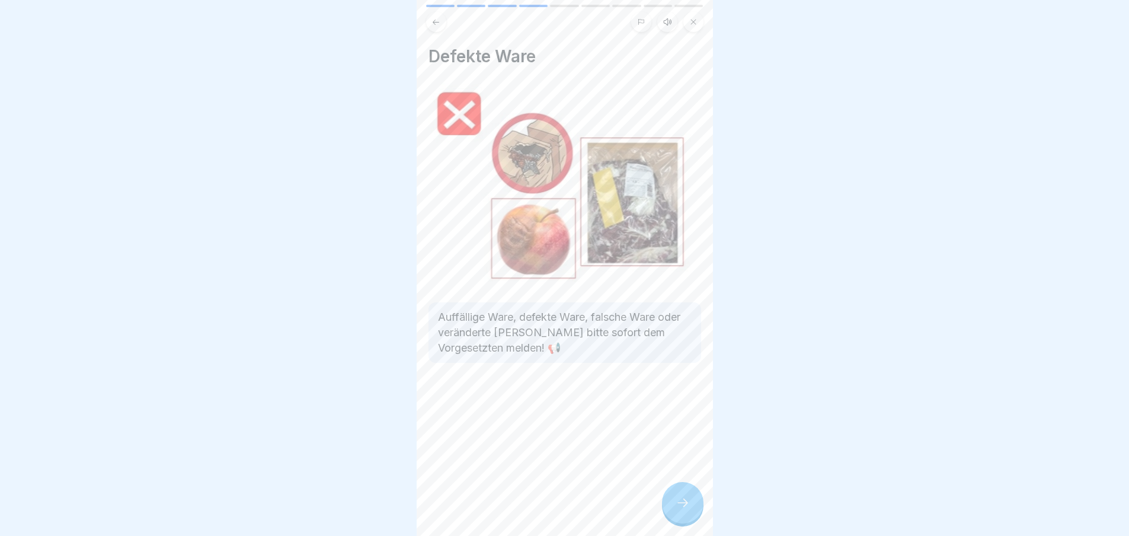
click at [678, 510] on icon at bounding box center [683, 503] width 14 height 14
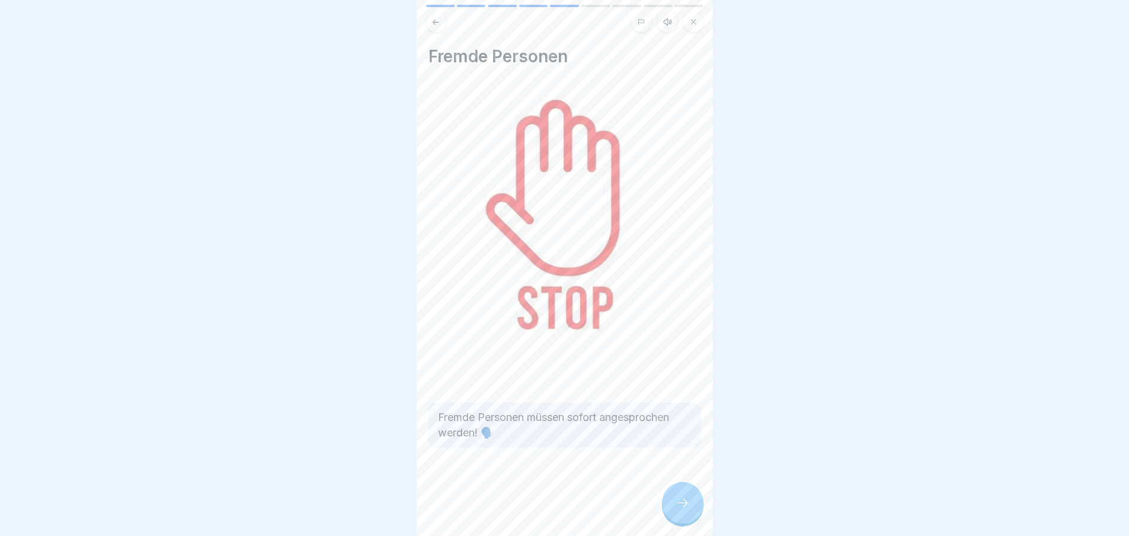
click at [678, 510] on icon at bounding box center [683, 503] width 14 height 14
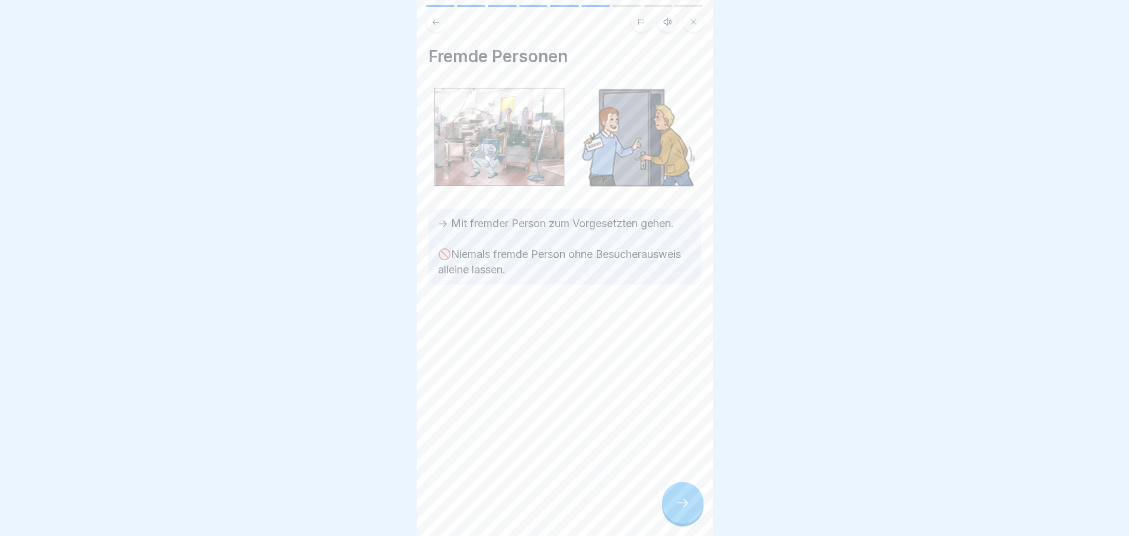
click at [678, 510] on icon at bounding box center [683, 503] width 14 height 14
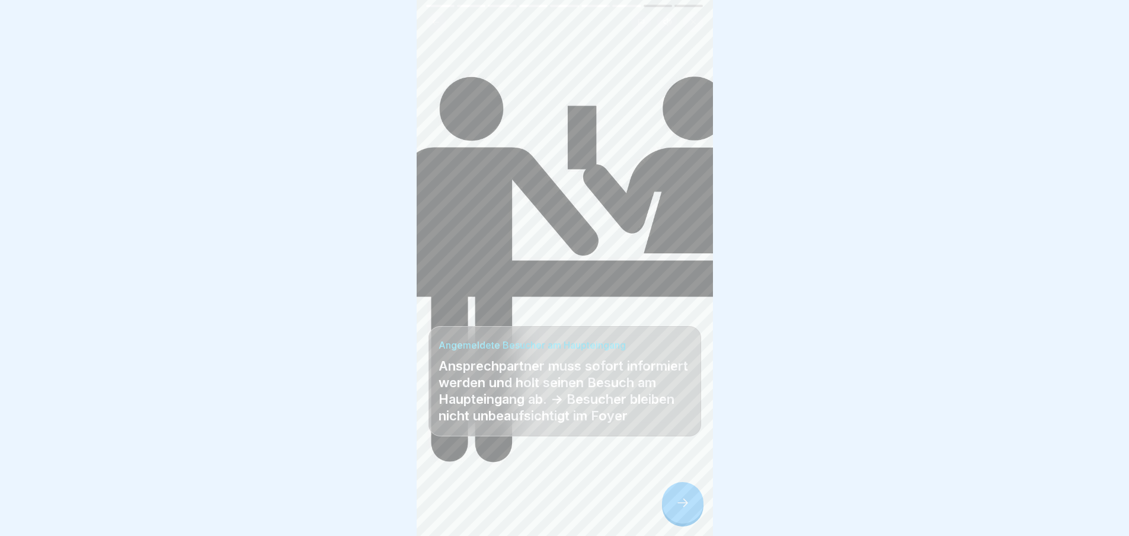
click at [677, 510] on icon at bounding box center [683, 503] width 14 height 14
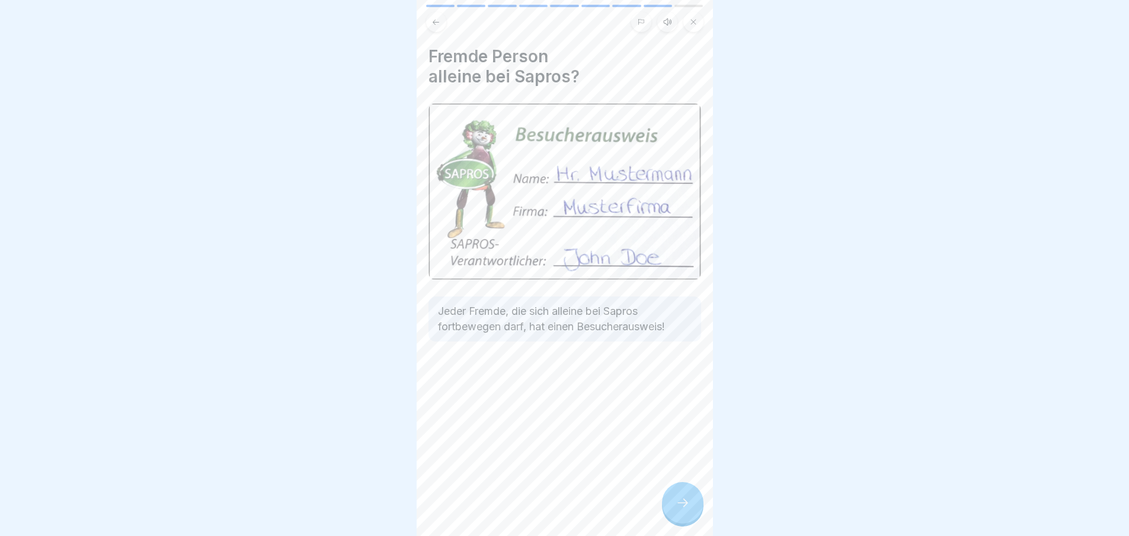
click at [677, 510] on icon at bounding box center [683, 503] width 14 height 14
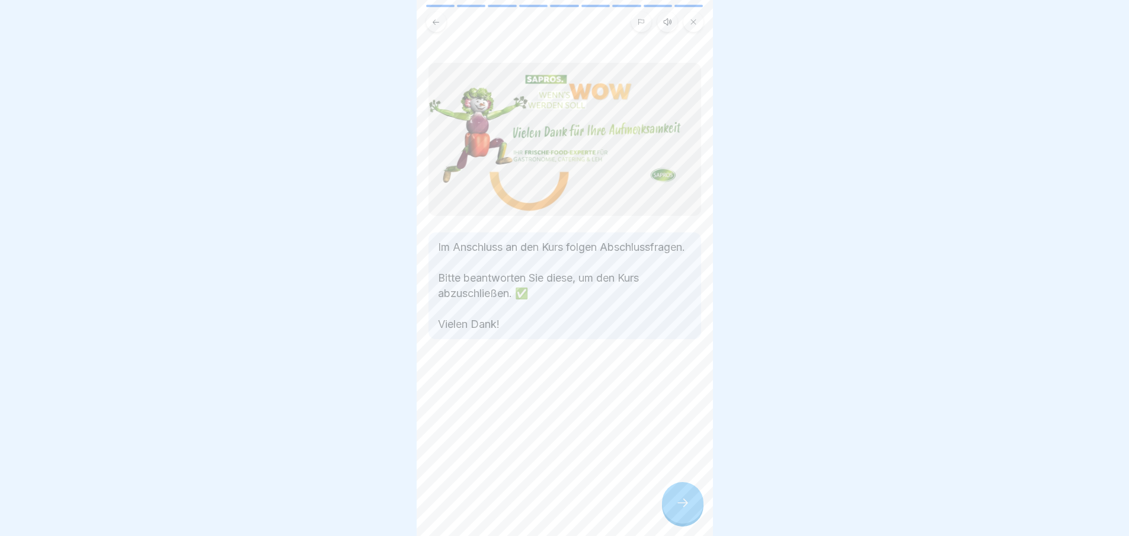
click at [677, 510] on icon at bounding box center [683, 503] width 14 height 14
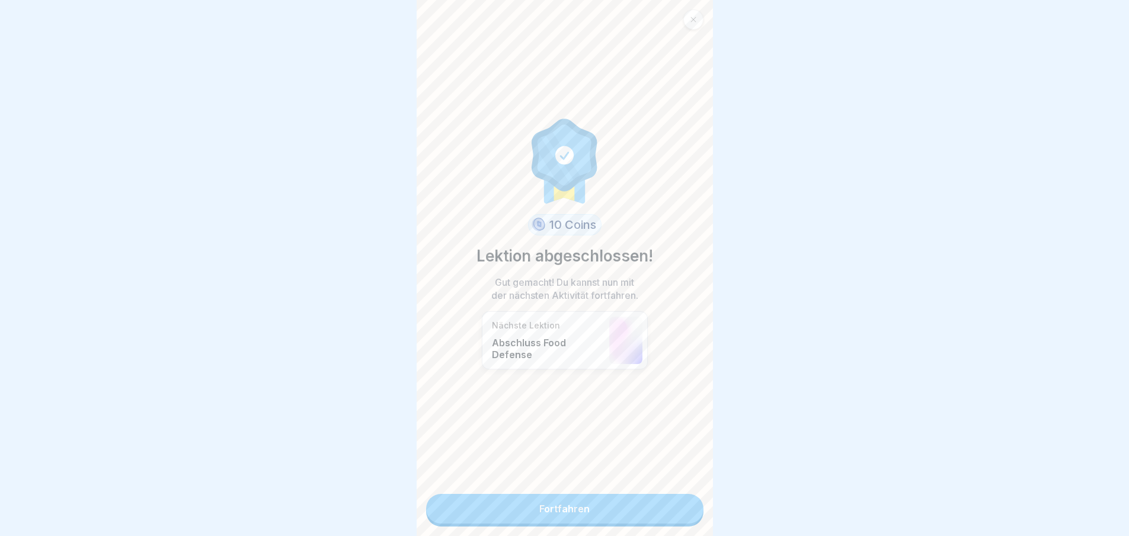
click at [630, 510] on link "Fortfahren" at bounding box center [564, 509] width 277 height 30
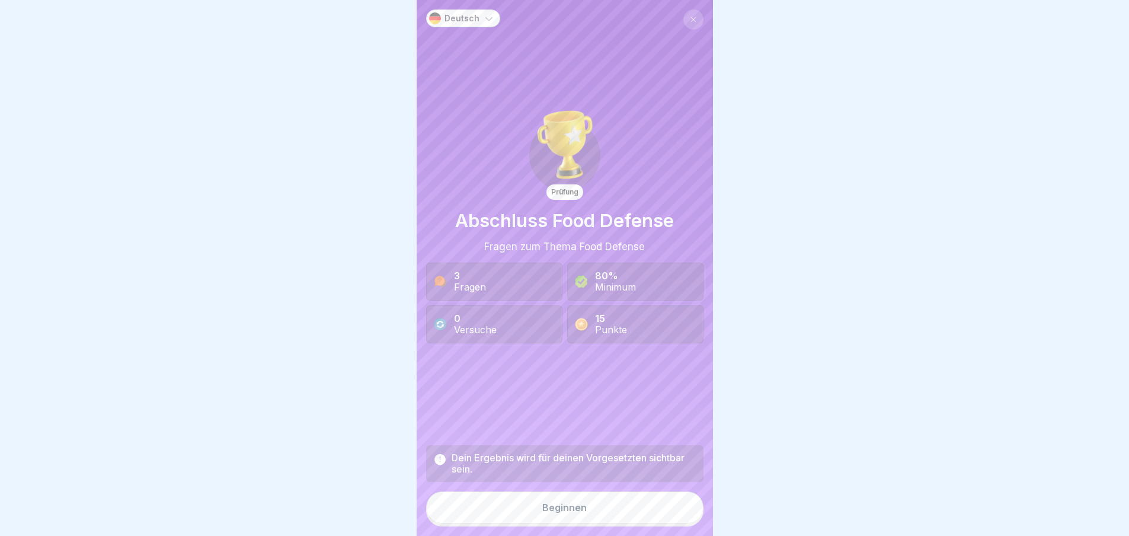
click at [622, 511] on button "Beginnen" at bounding box center [564, 507] width 277 height 32
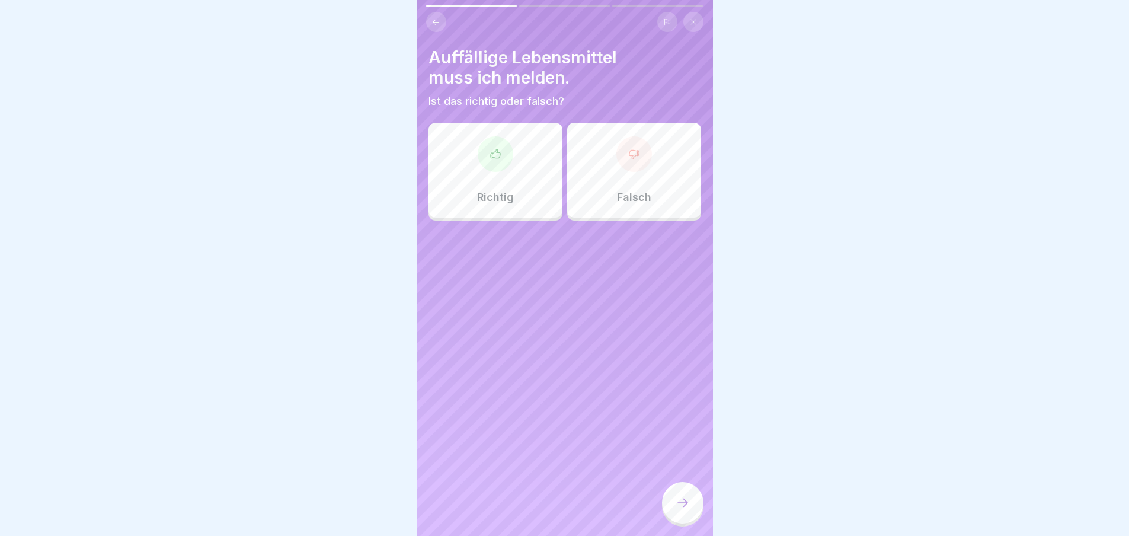
click at [498, 167] on div at bounding box center [496, 154] width 36 height 36
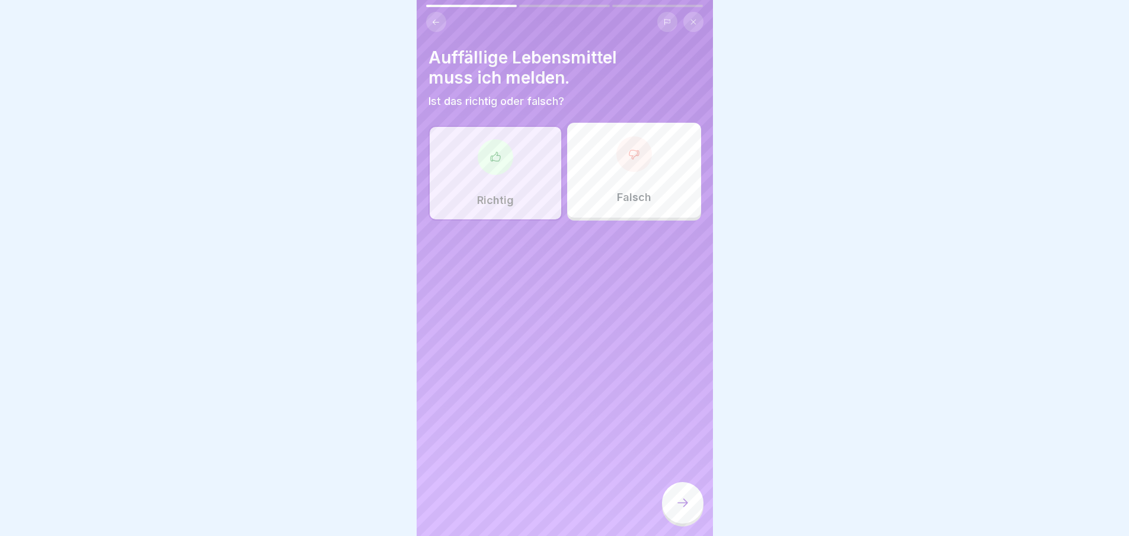
click at [686, 507] on icon at bounding box center [683, 503] width 14 height 14
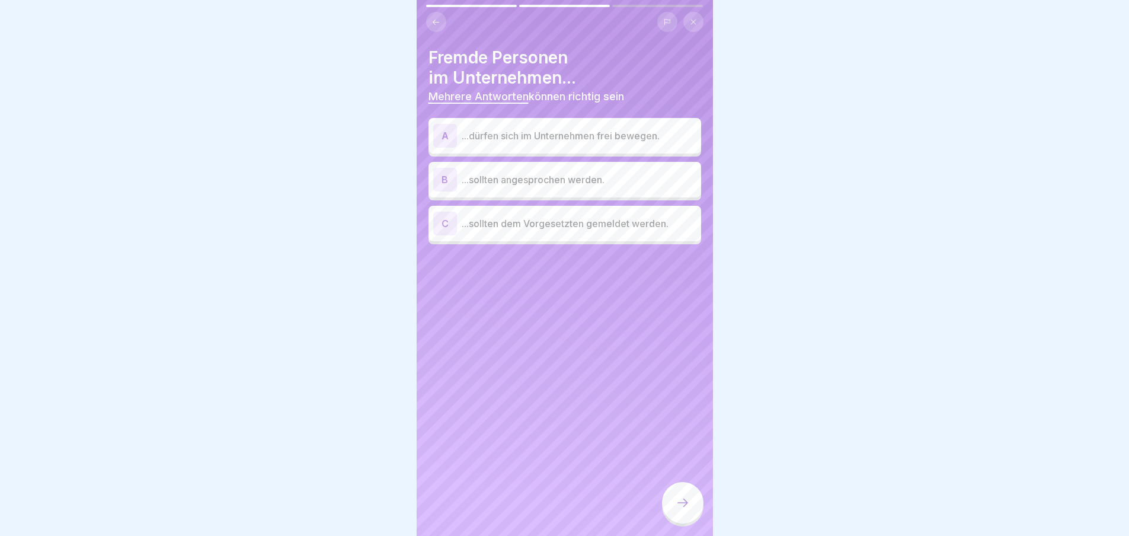
click at [541, 138] on p "...dürfen sich im Unternehmen frei bewegen." at bounding box center [579, 136] width 235 height 14
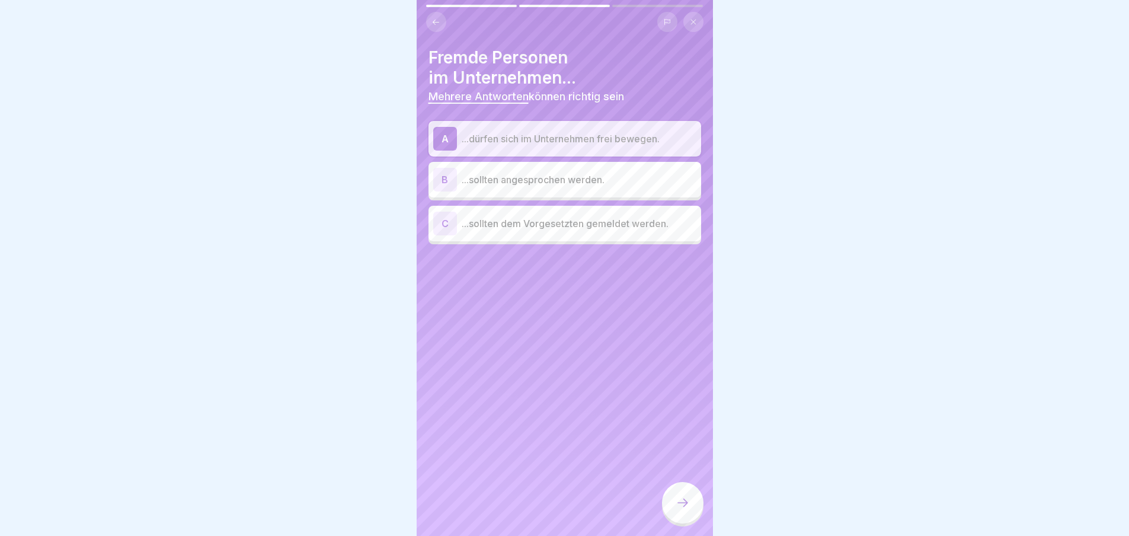
click at [595, 185] on p "...sollten angesprochen werden." at bounding box center [579, 180] width 235 height 14
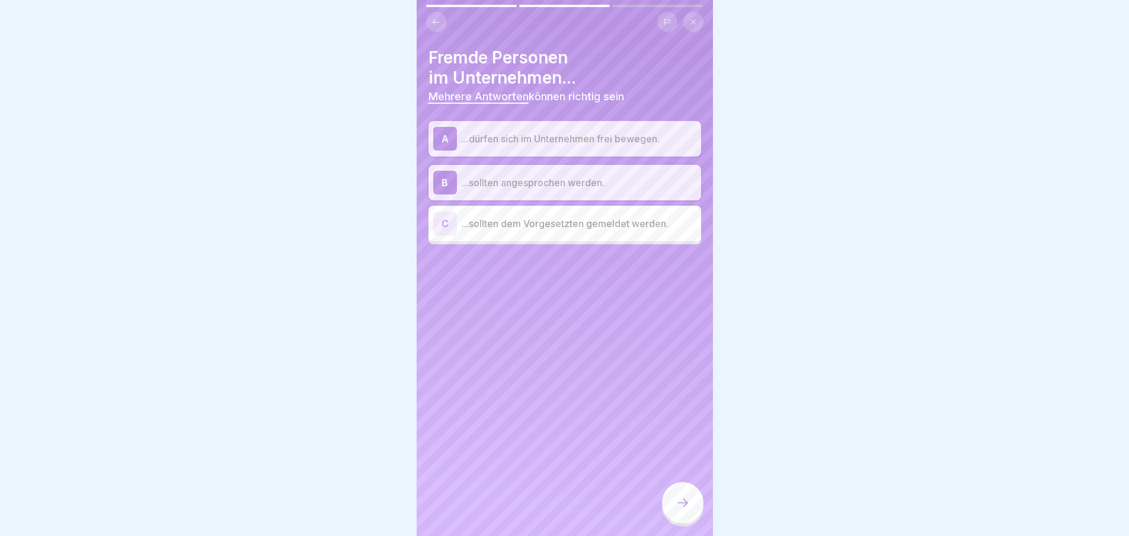
click at [619, 229] on p "...sollten dem Vorgesetzten gemeldet werden." at bounding box center [579, 223] width 235 height 14
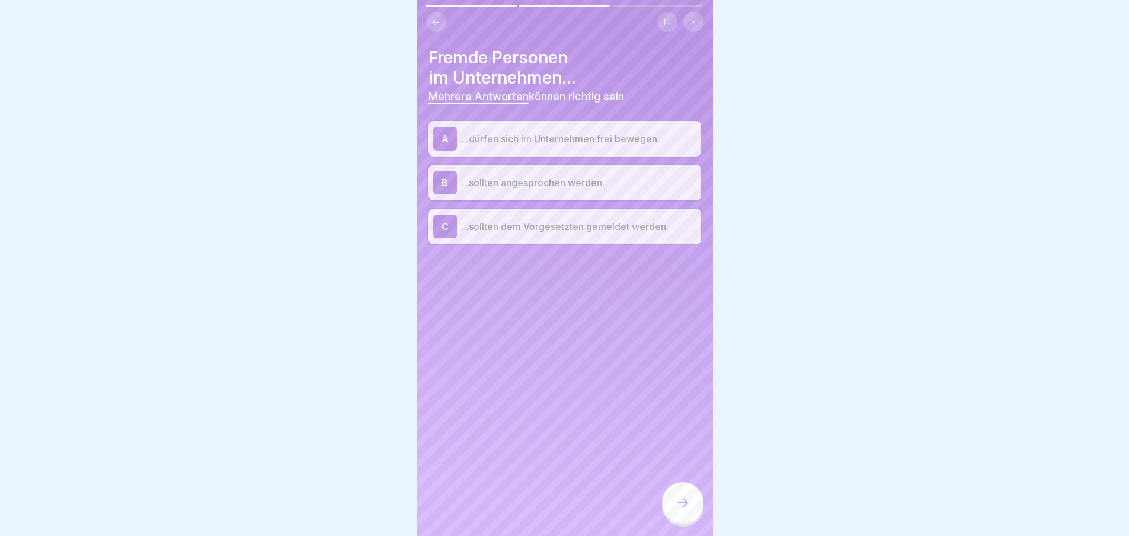
click at [686, 507] on icon at bounding box center [683, 503] width 11 height 8
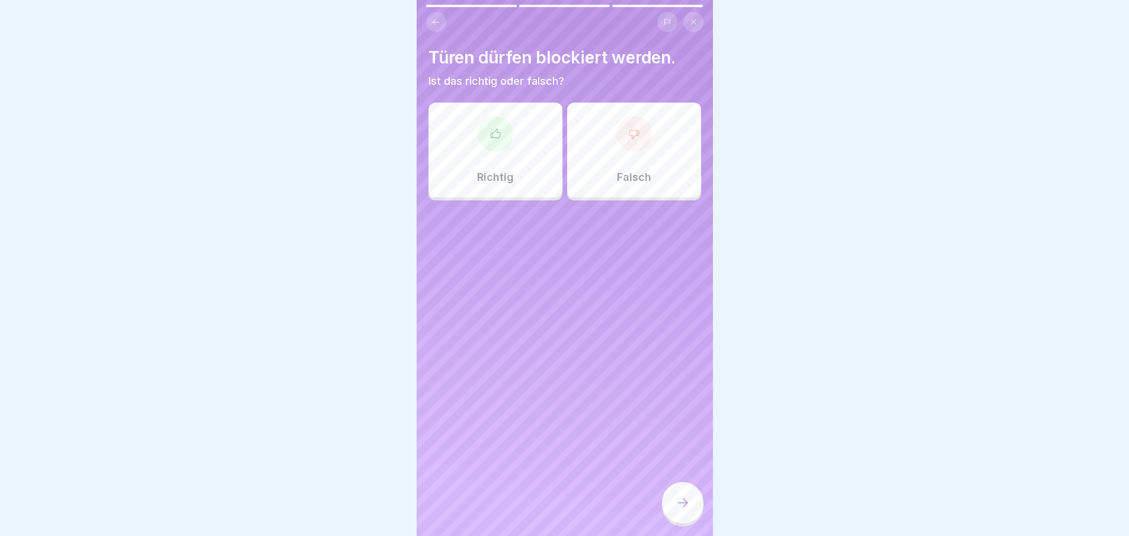
click at [686, 507] on icon at bounding box center [683, 503] width 11 height 8
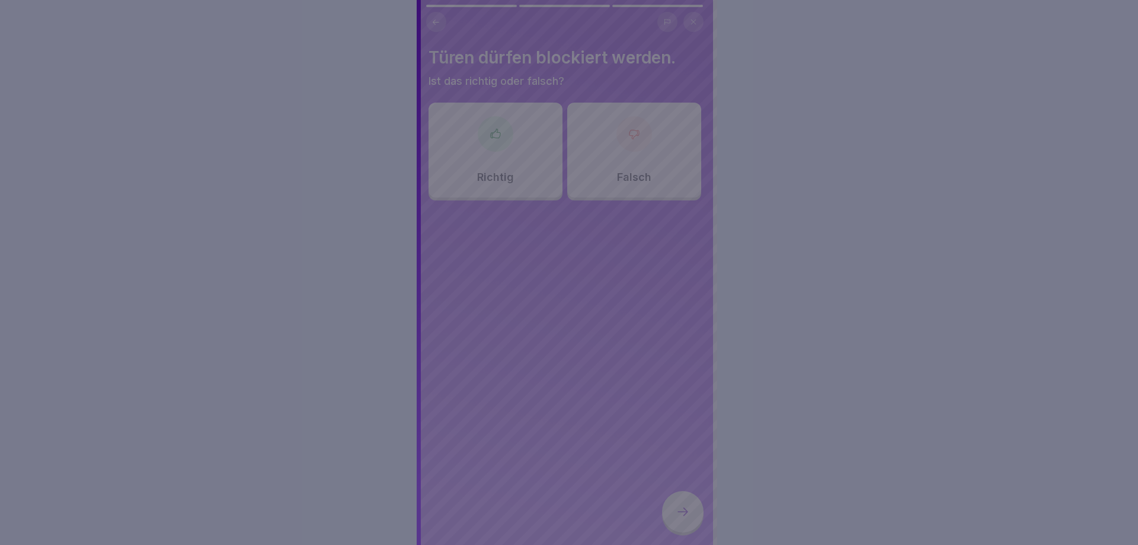
click at [686, 513] on div at bounding box center [569, 272] width 1138 height 545
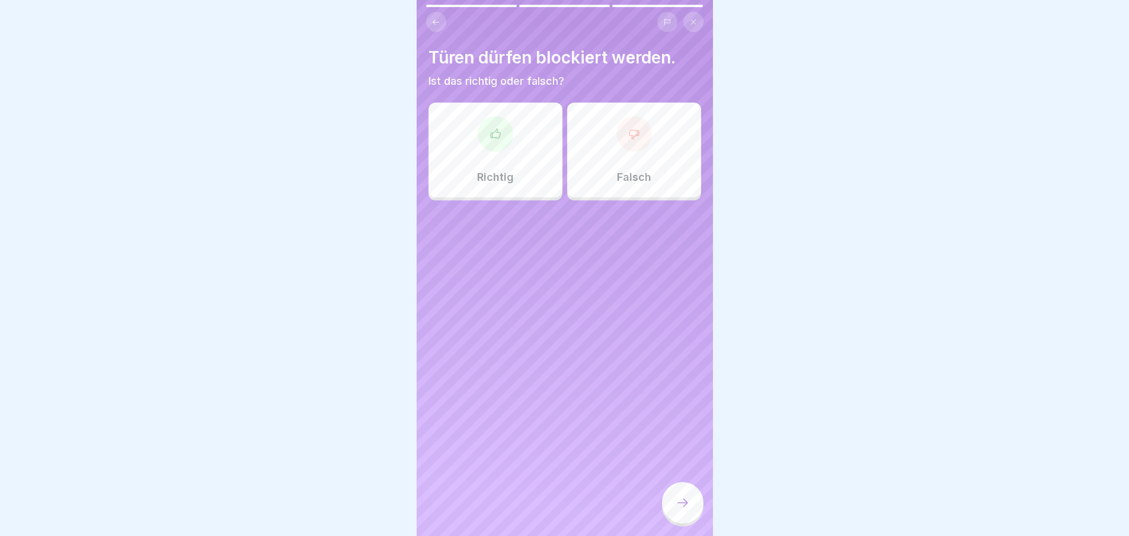
click at [628, 129] on icon at bounding box center [634, 134] width 12 height 12
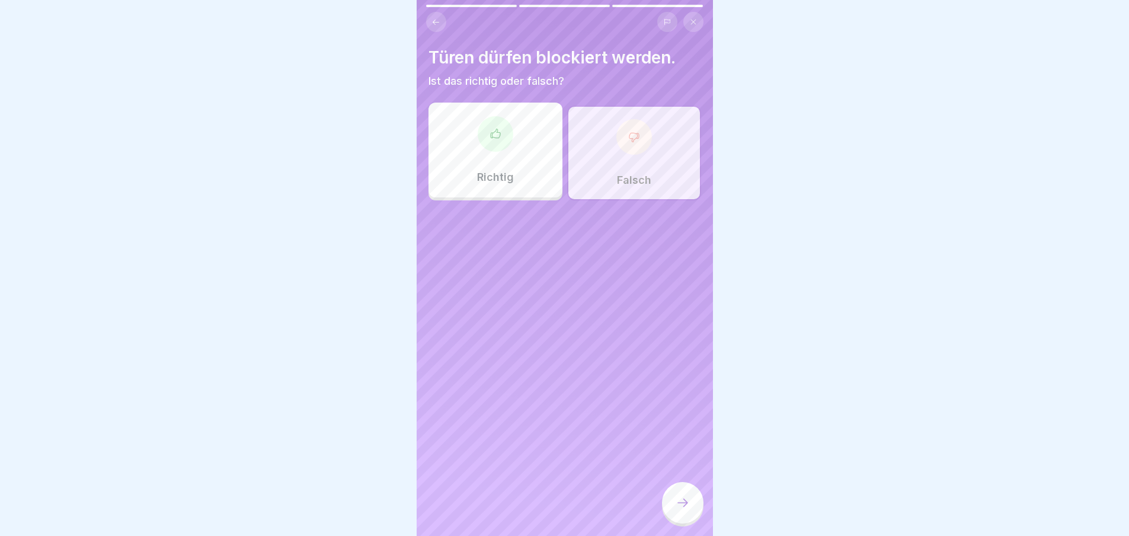
click at [679, 510] on icon at bounding box center [683, 503] width 14 height 14
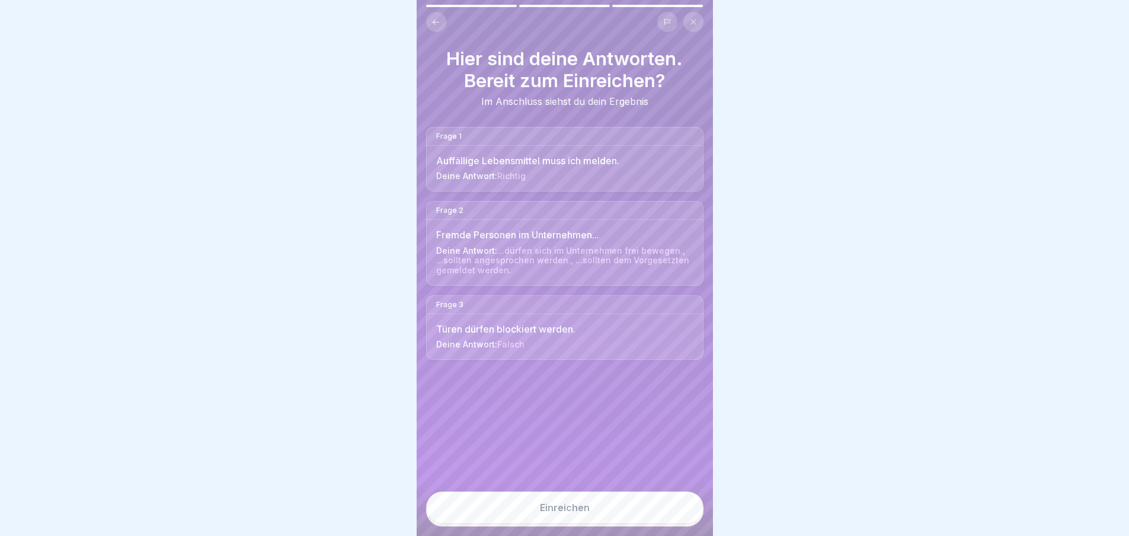
click at [653, 507] on button "Einreichen" at bounding box center [564, 507] width 277 height 32
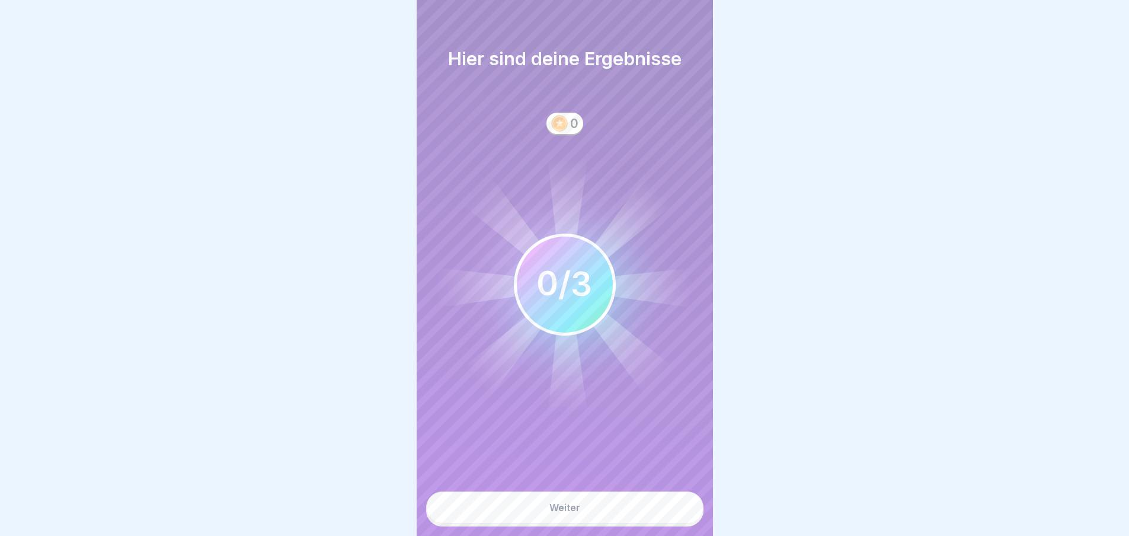
click at [653, 507] on button "Weiter" at bounding box center [564, 507] width 277 height 32
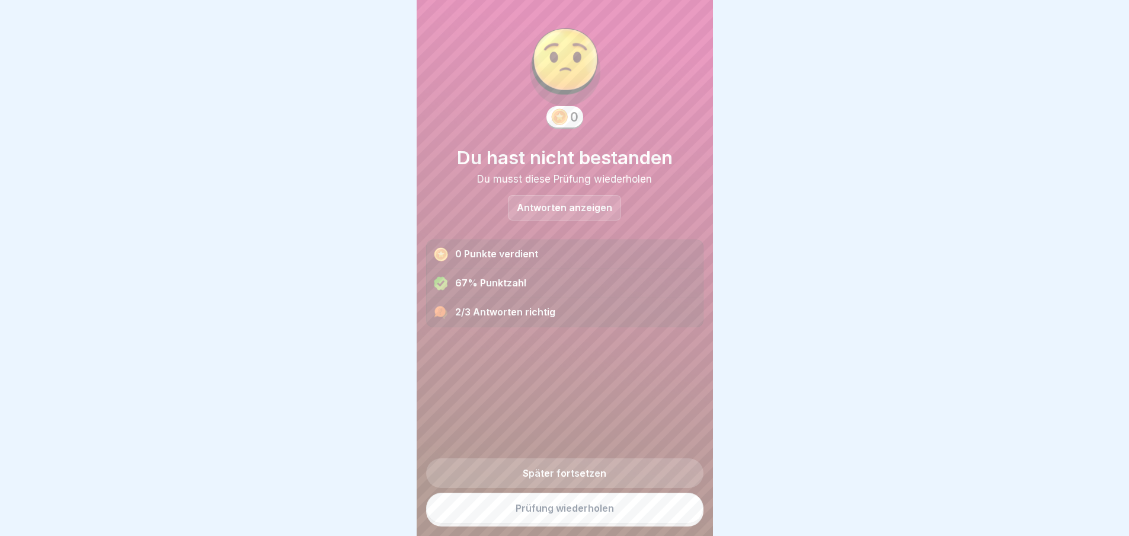
scroll to position [9, 0]
click at [641, 520] on link "Prüfung wiederholen" at bounding box center [564, 508] width 277 height 31
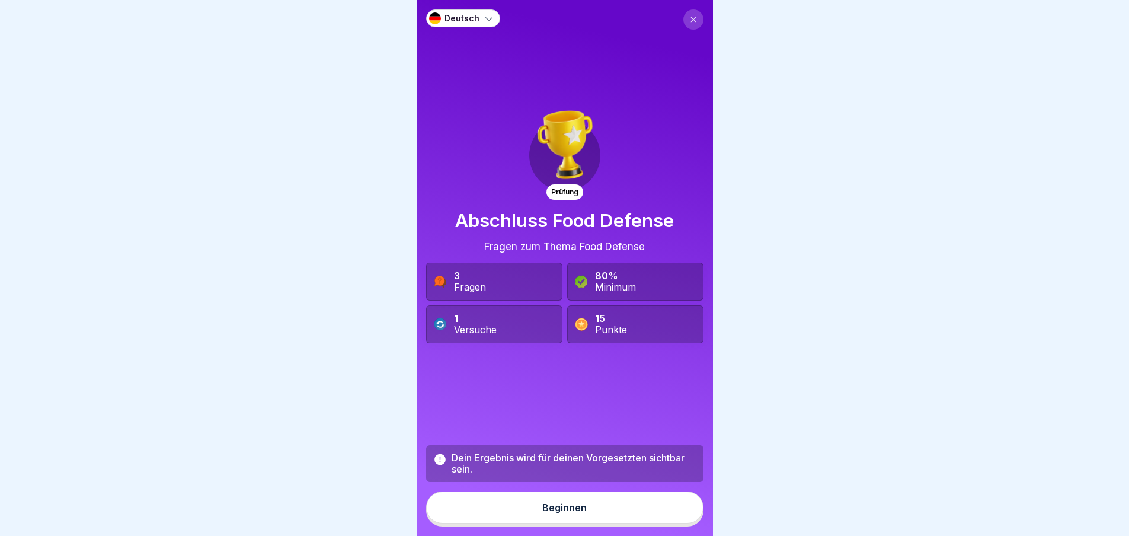
click at [567, 510] on button "Beginnen" at bounding box center [564, 507] width 277 height 32
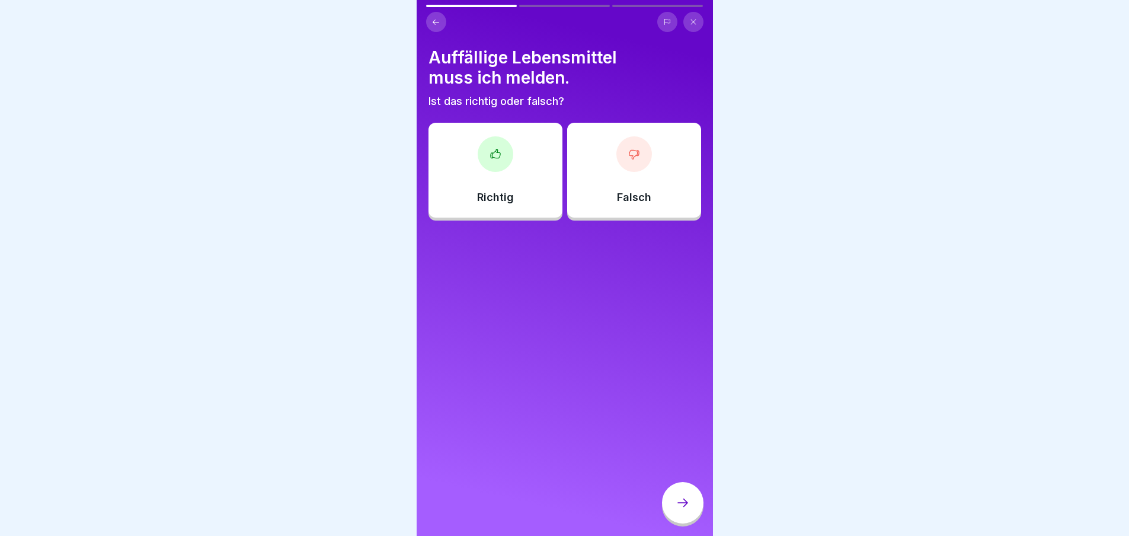
click at [499, 161] on div at bounding box center [496, 154] width 36 height 36
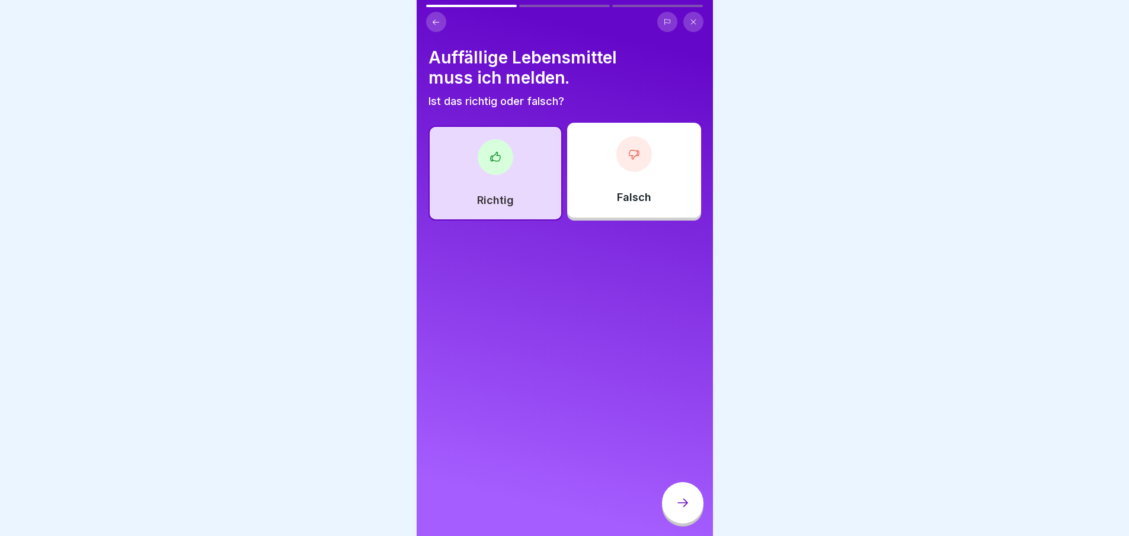
click at [685, 523] on div at bounding box center [682, 502] width 41 height 41
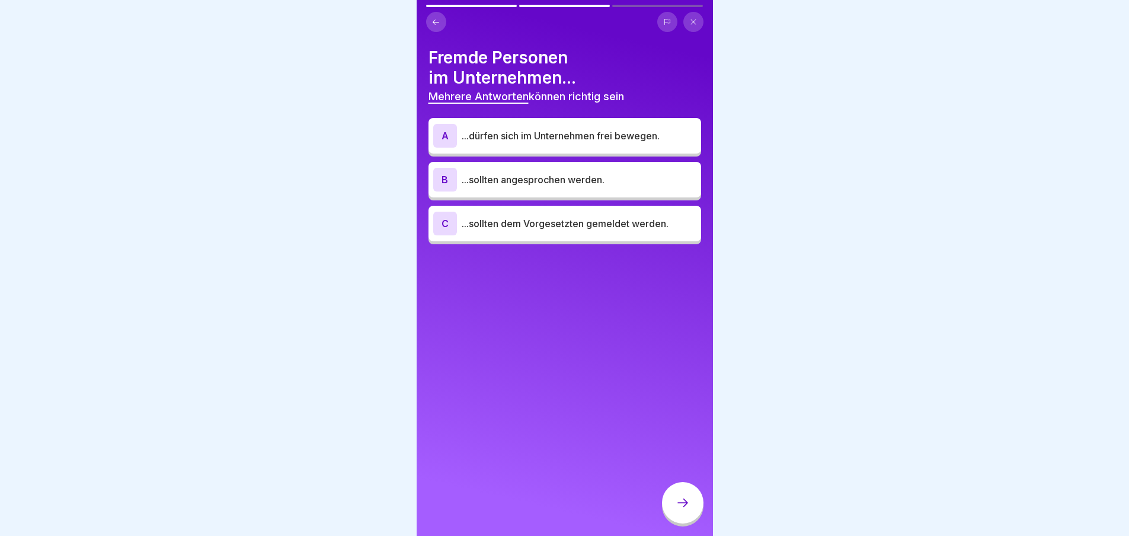
click at [545, 184] on p "...sollten angesprochen werden." at bounding box center [579, 180] width 235 height 14
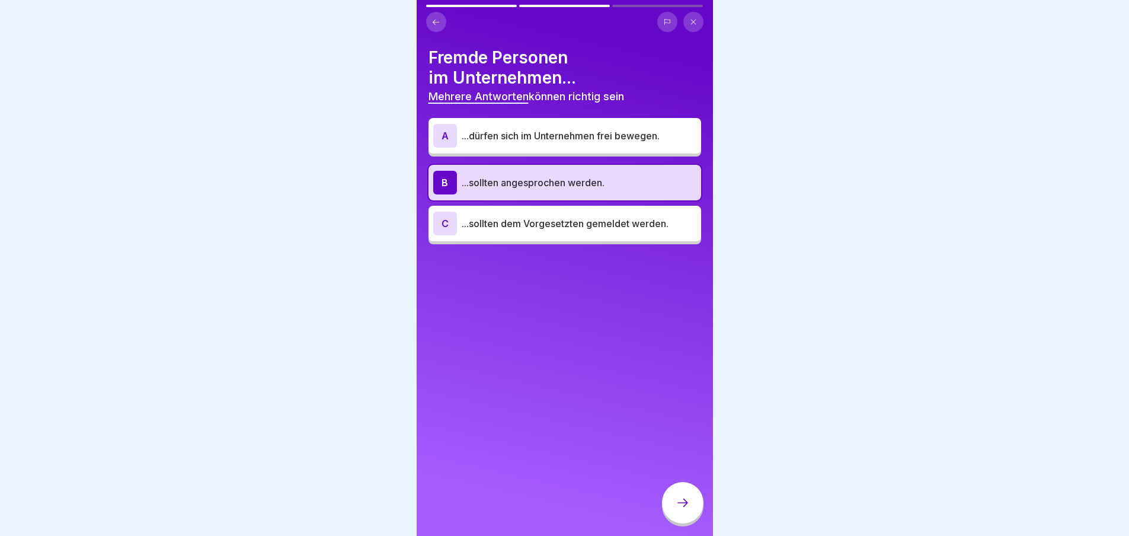
click at [512, 138] on p "...dürfen sich im Unternehmen frei bewegen." at bounding box center [579, 136] width 235 height 14
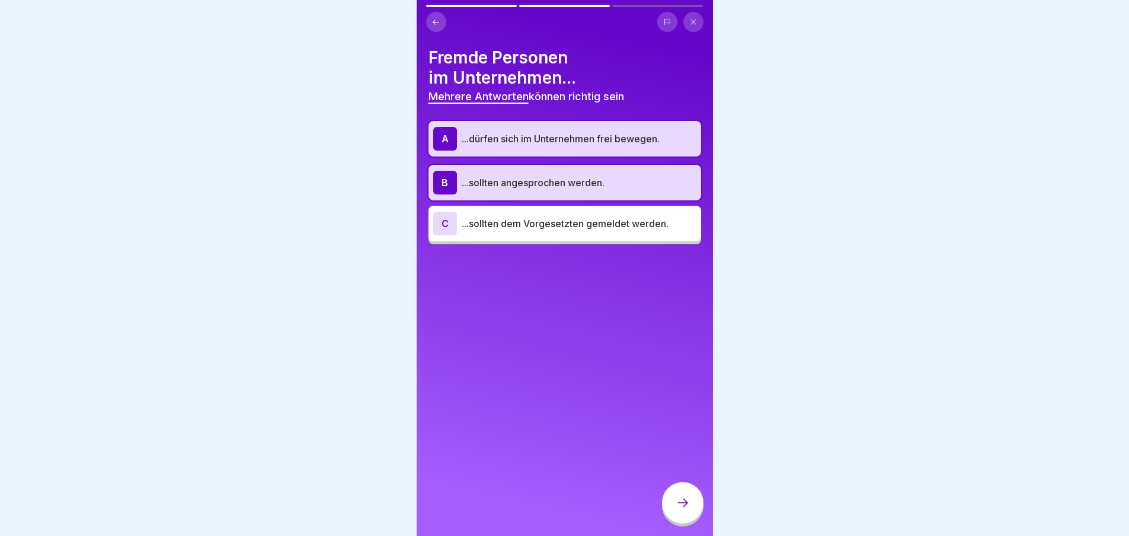
click at [557, 223] on p "...sollten dem Vorgesetzten gemeldet werden." at bounding box center [579, 223] width 235 height 14
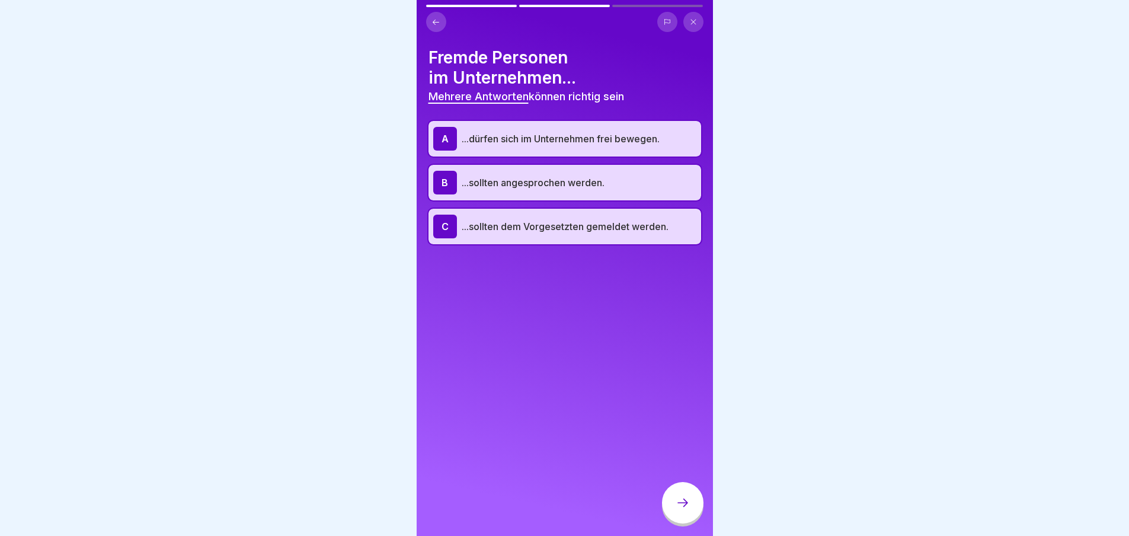
click at [683, 503] on div at bounding box center [682, 502] width 41 height 41
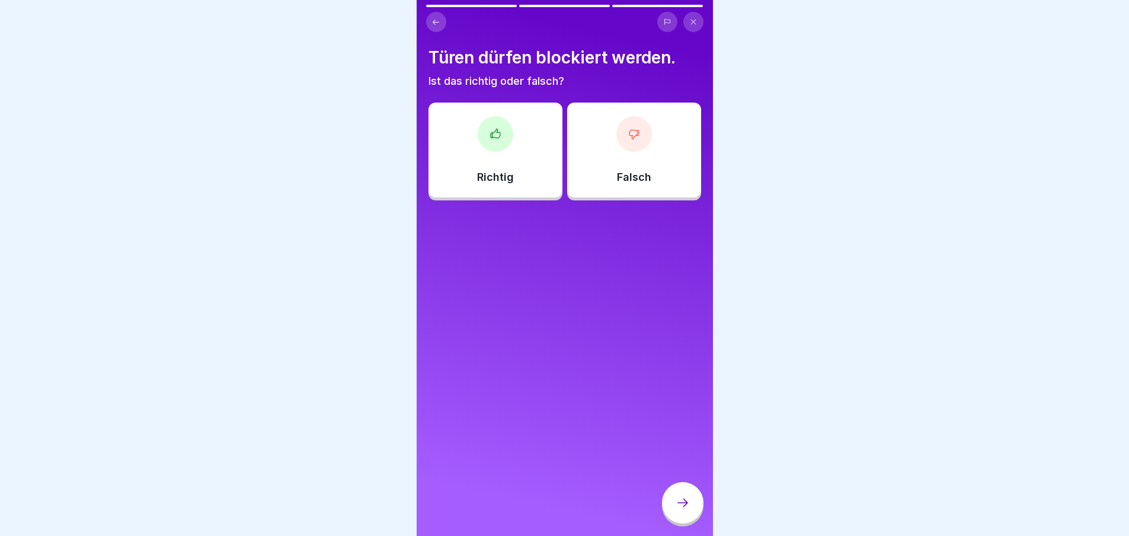
click at [644, 152] on div "Falsch" at bounding box center [634, 150] width 134 height 95
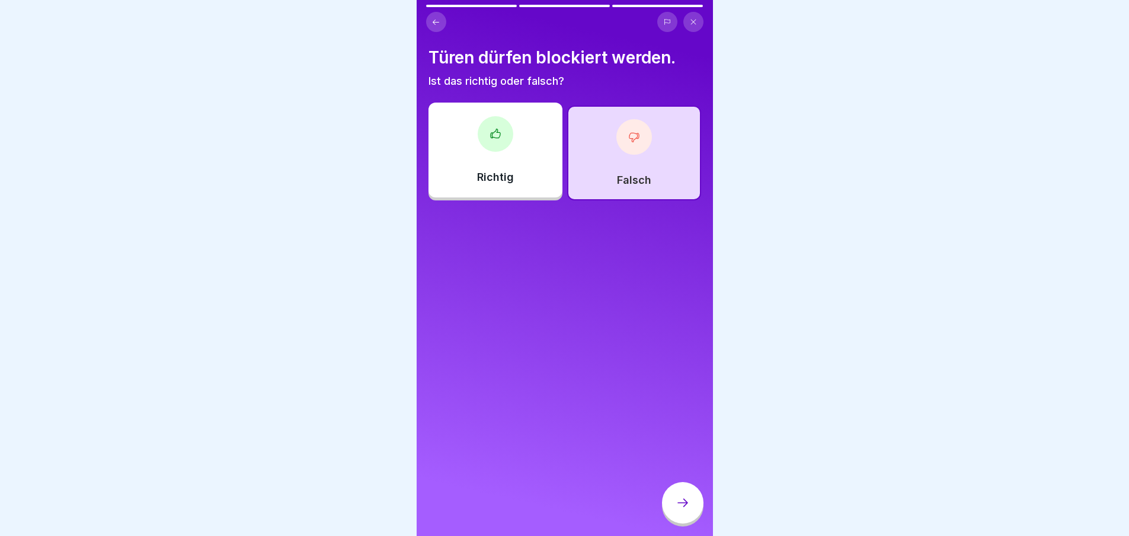
click at [440, 22] on button at bounding box center [436, 22] width 20 height 20
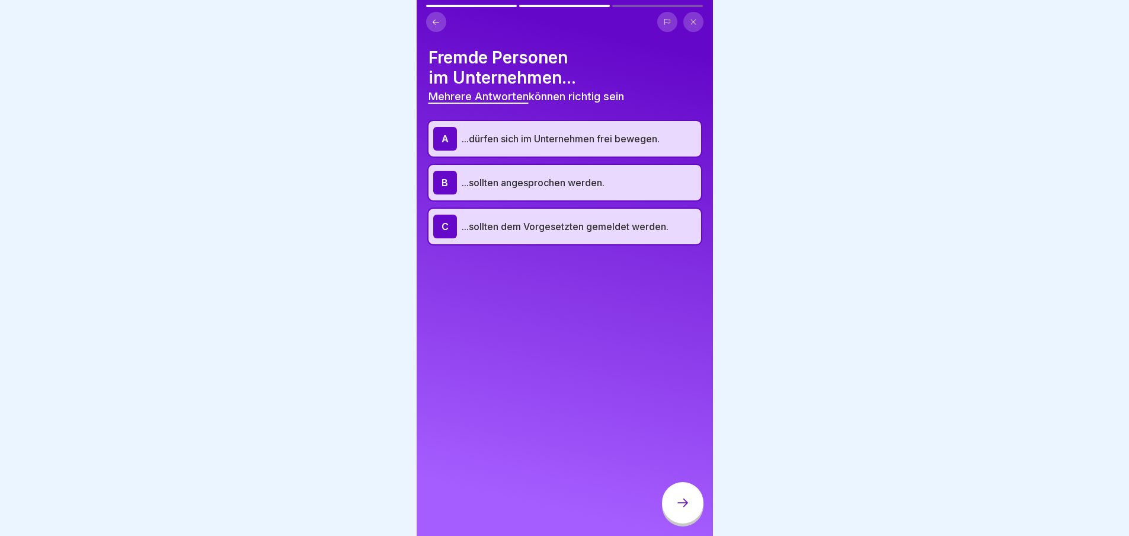
click at [436, 18] on icon at bounding box center [436, 22] width 9 height 9
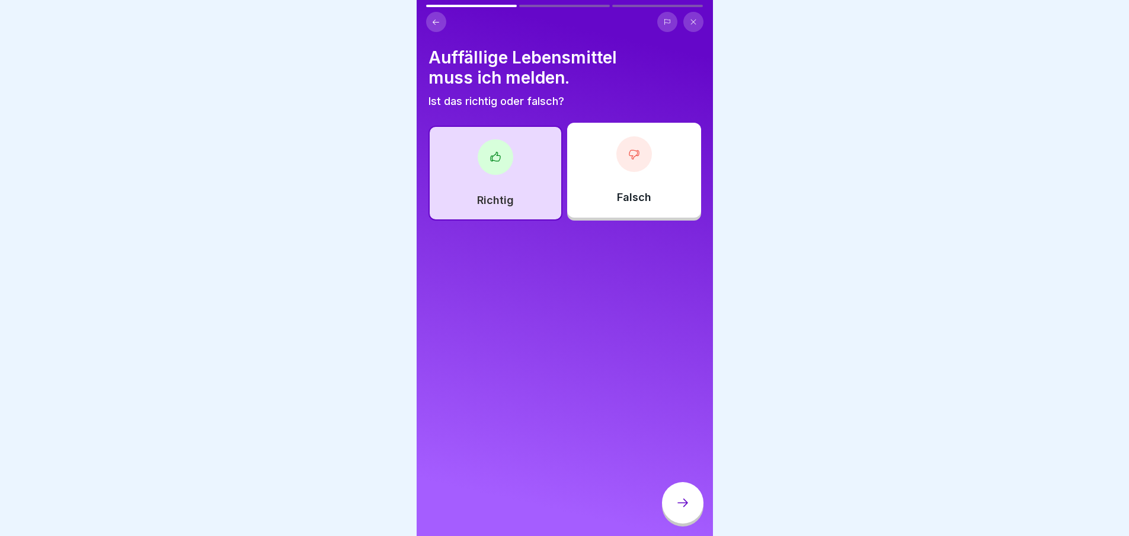
click at [493, 157] on icon at bounding box center [496, 157] width 12 height 12
click at [609, 174] on div "Falsch" at bounding box center [634, 170] width 134 height 95
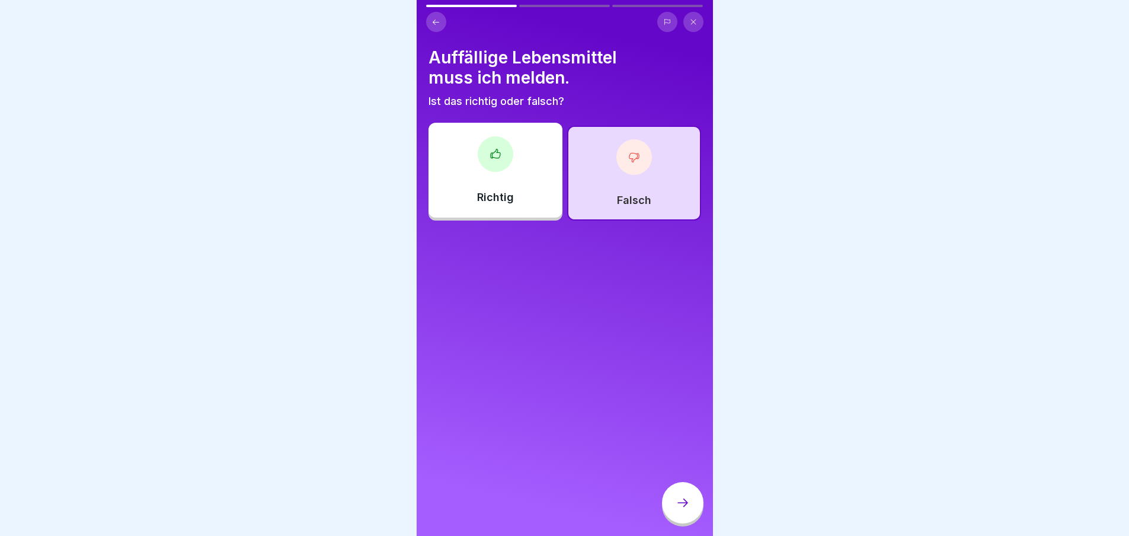
click at [512, 178] on div "Richtig" at bounding box center [496, 170] width 134 height 95
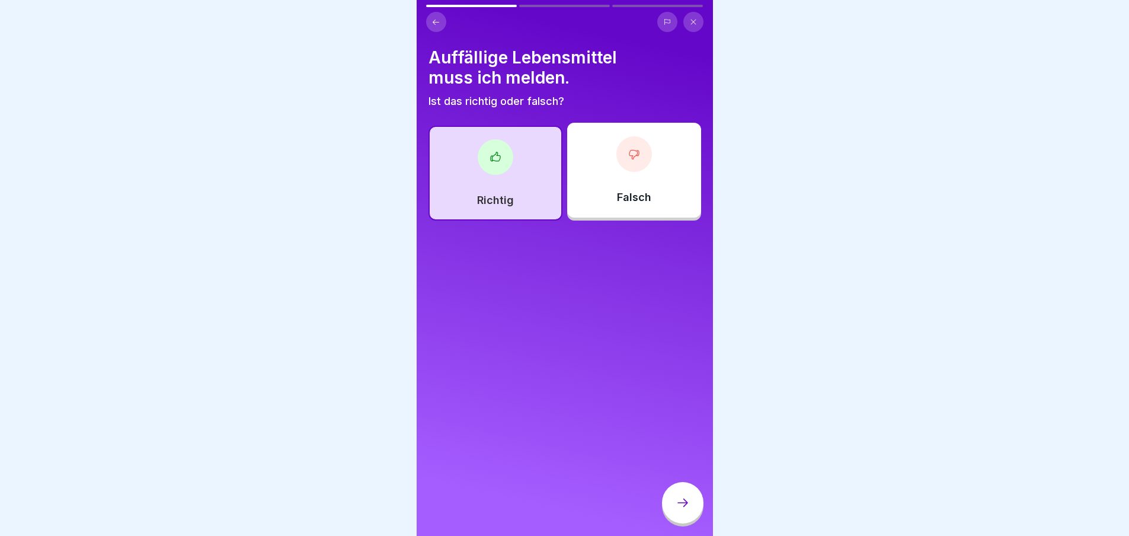
click at [673, 510] on div at bounding box center [682, 502] width 41 height 41
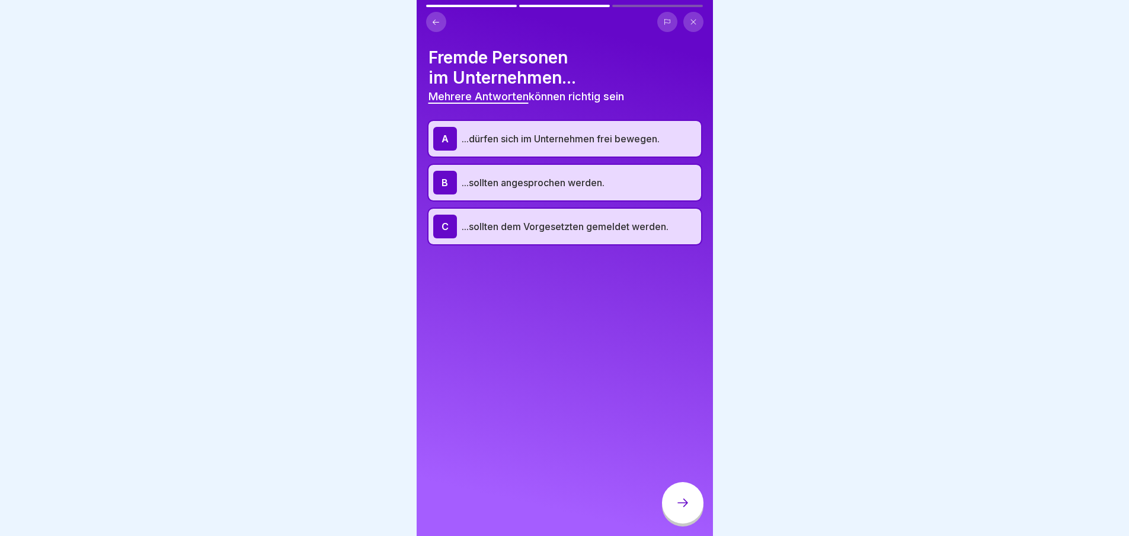
click at [483, 212] on div "C ...sollten dem Vorgesetzten gemeldet werden." at bounding box center [565, 227] width 273 height 36
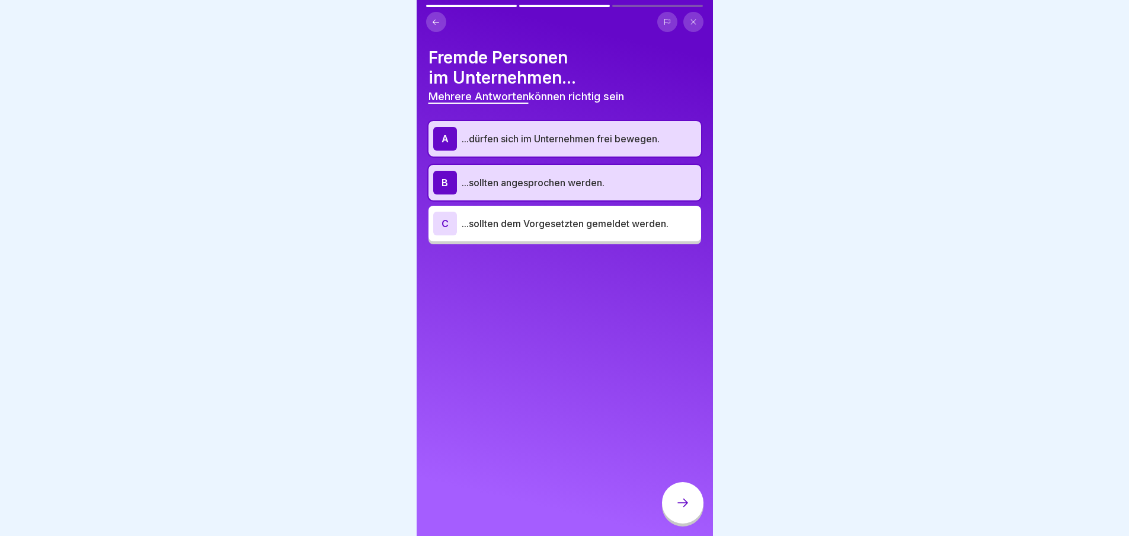
click at [511, 173] on div "B ...sollten angesprochen werden." at bounding box center [564, 183] width 263 height 24
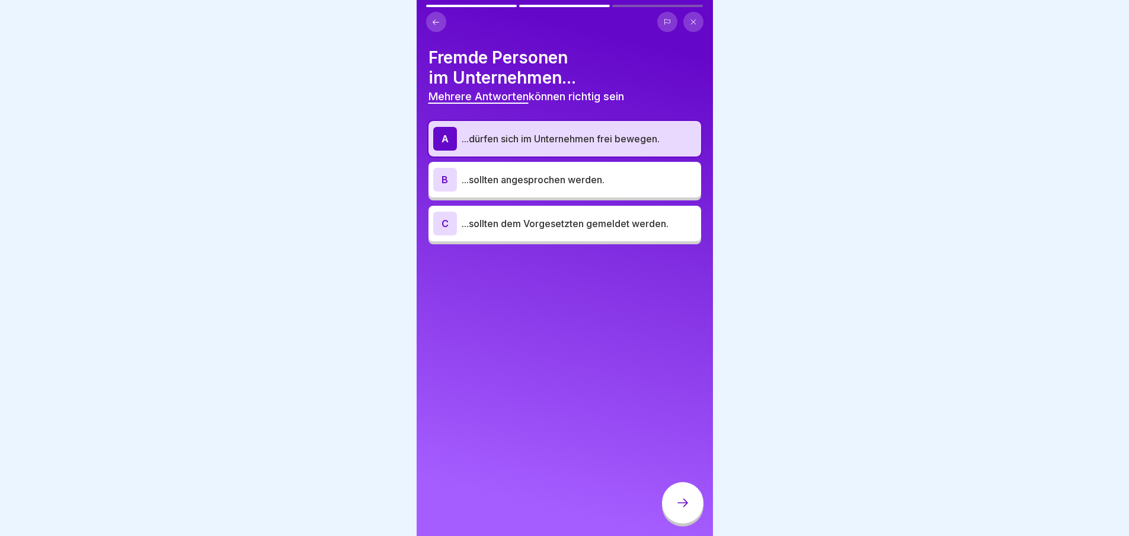
click at [523, 157] on div "A ...dürfen sich im Unternehmen frei bewegen. B ...sollten angesprochen werden.…" at bounding box center [565, 182] width 273 height 123
click at [688, 502] on div at bounding box center [682, 502] width 41 height 41
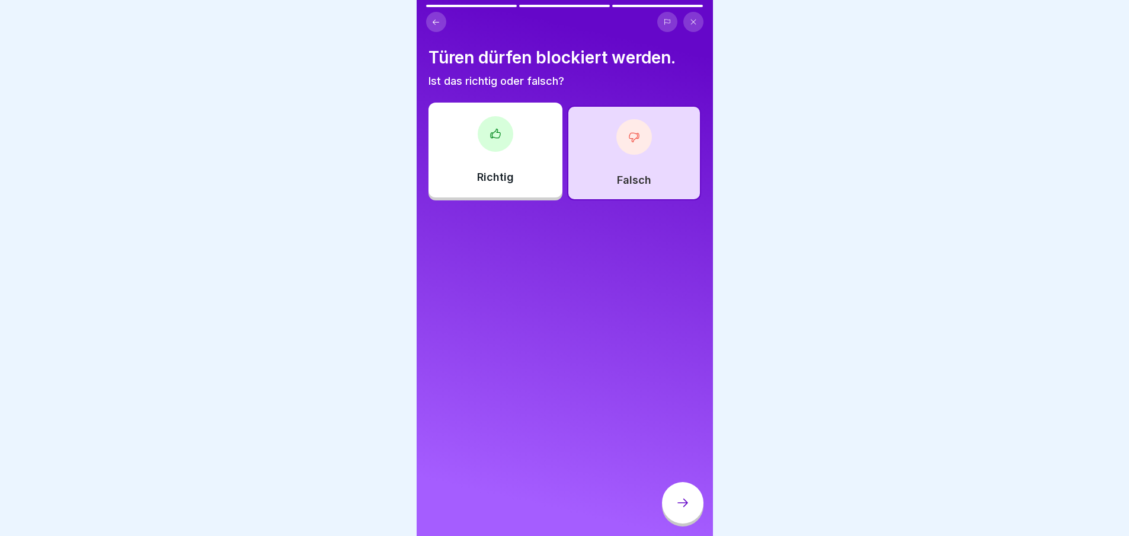
click at [691, 503] on div at bounding box center [682, 502] width 41 height 41
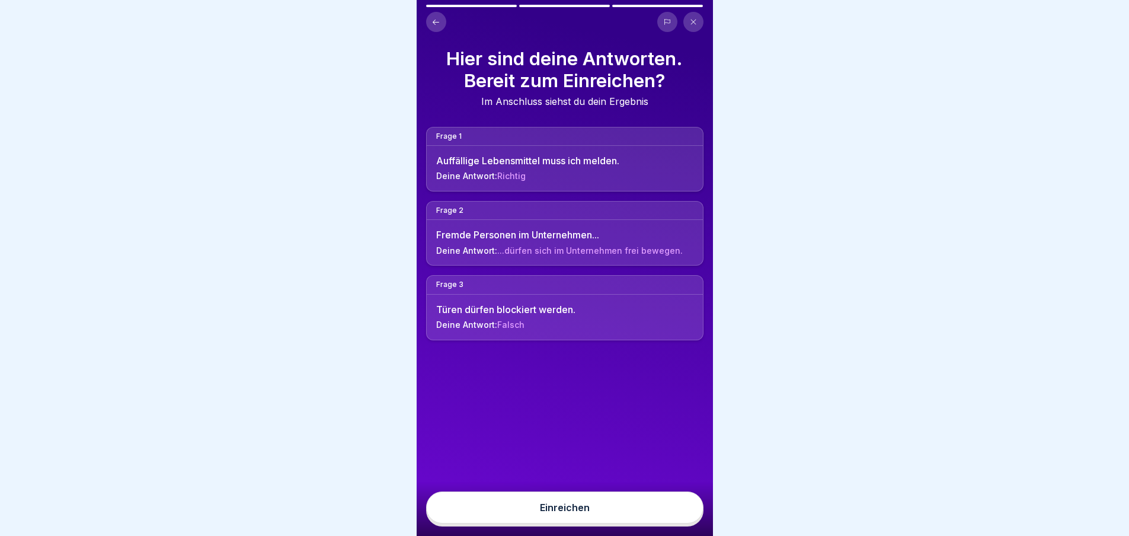
click at [669, 503] on button "Einreichen" at bounding box center [564, 507] width 277 height 32
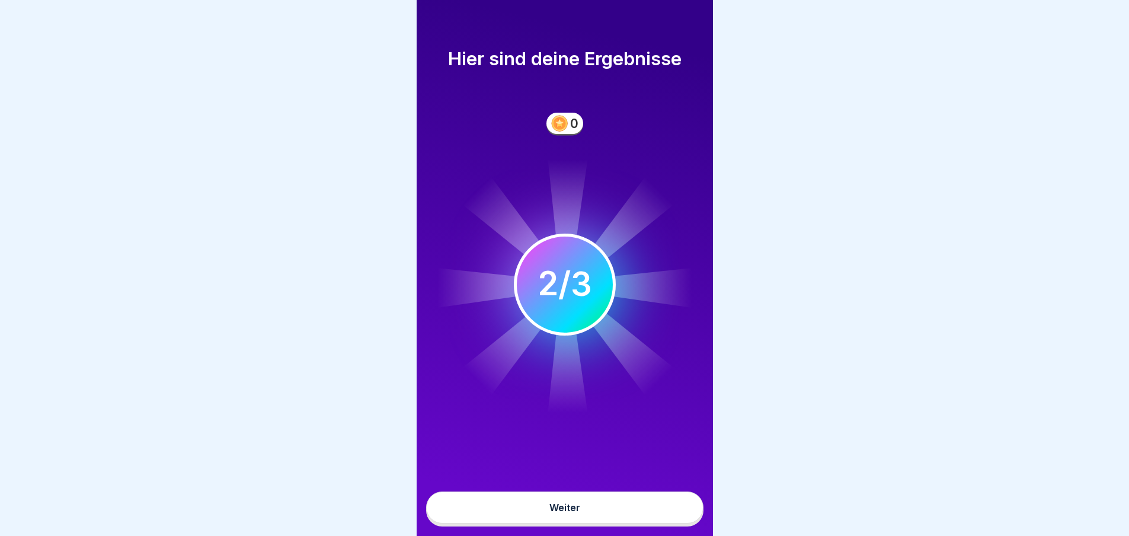
click at [654, 523] on button "Weiter" at bounding box center [564, 507] width 277 height 32
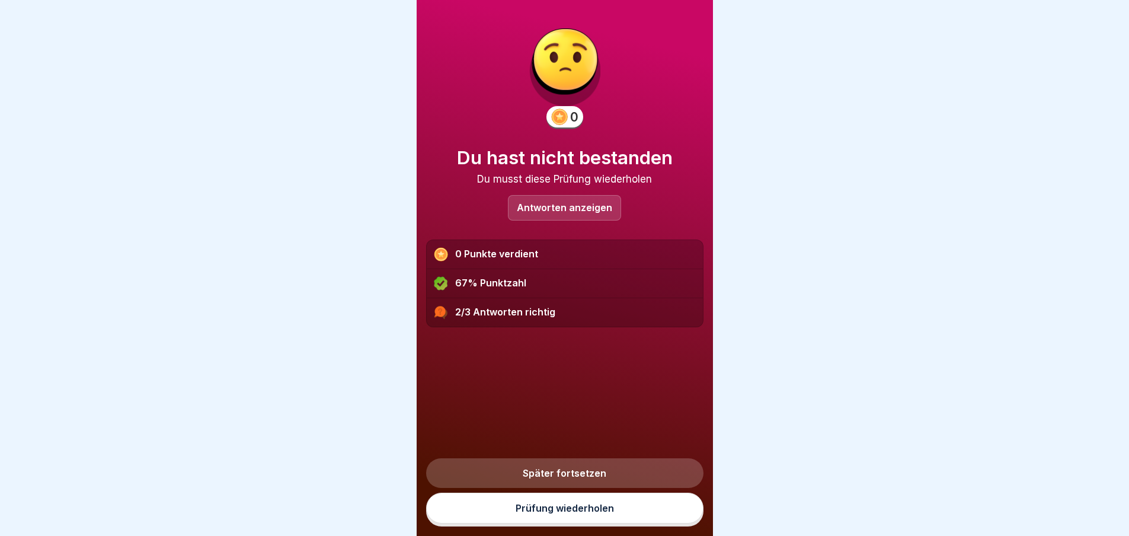
click at [566, 516] on link "Prüfung wiederholen" at bounding box center [564, 508] width 277 height 31
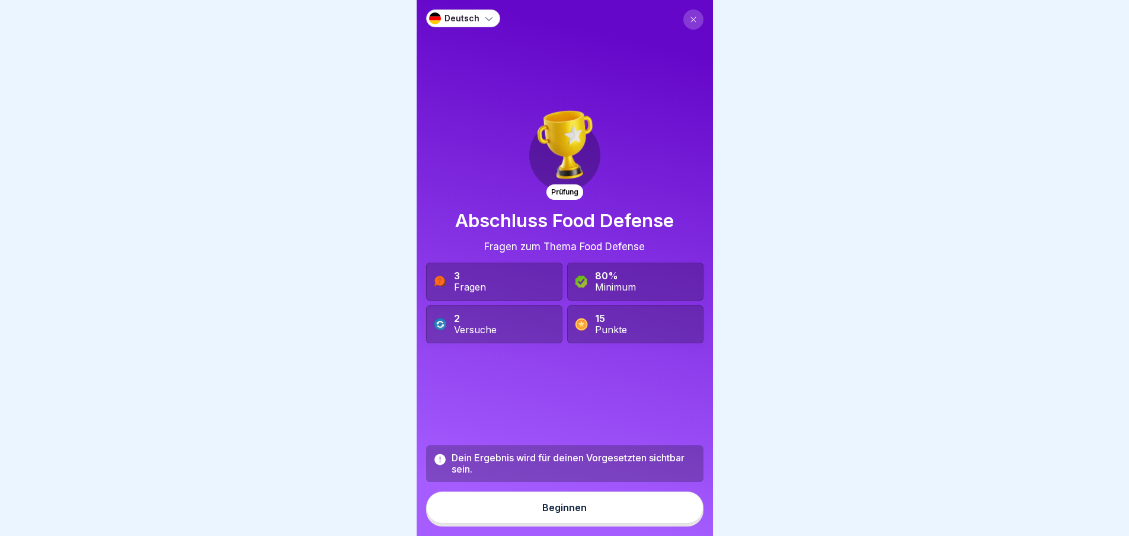
click at [592, 510] on button "Beginnen" at bounding box center [564, 507] width 277 height 32
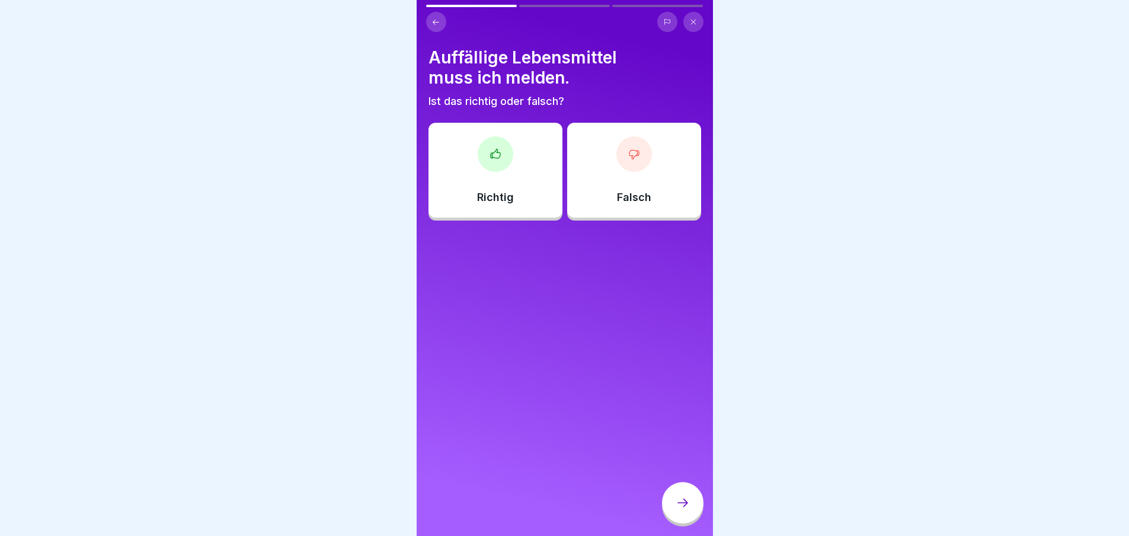
click at [478, 154] on div at bounding box center [496, 154] width 36 height 36
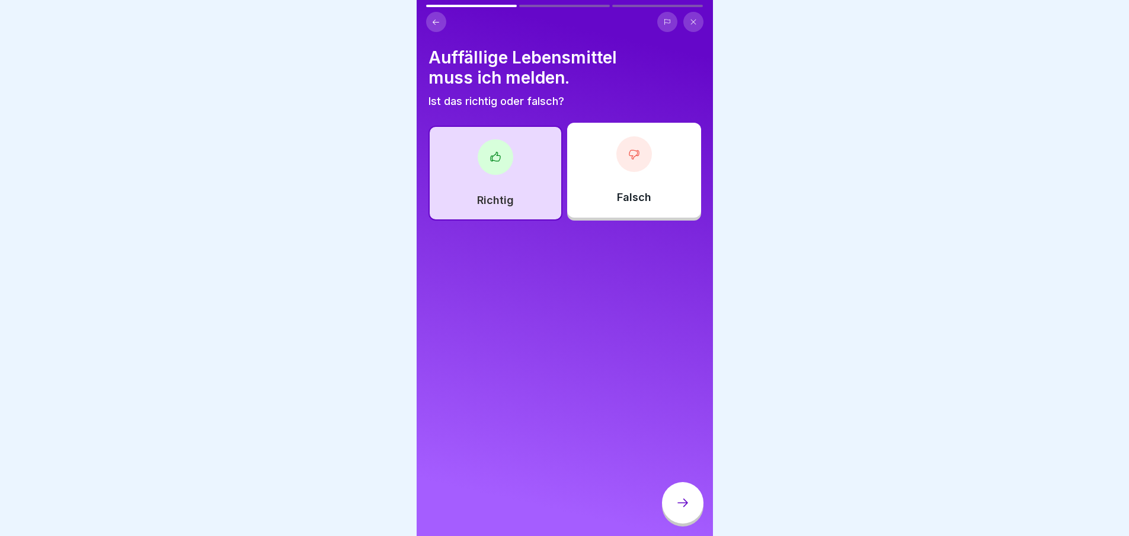
click at [682, 504] on div at bounding box center [682, 502] width 41 height 41
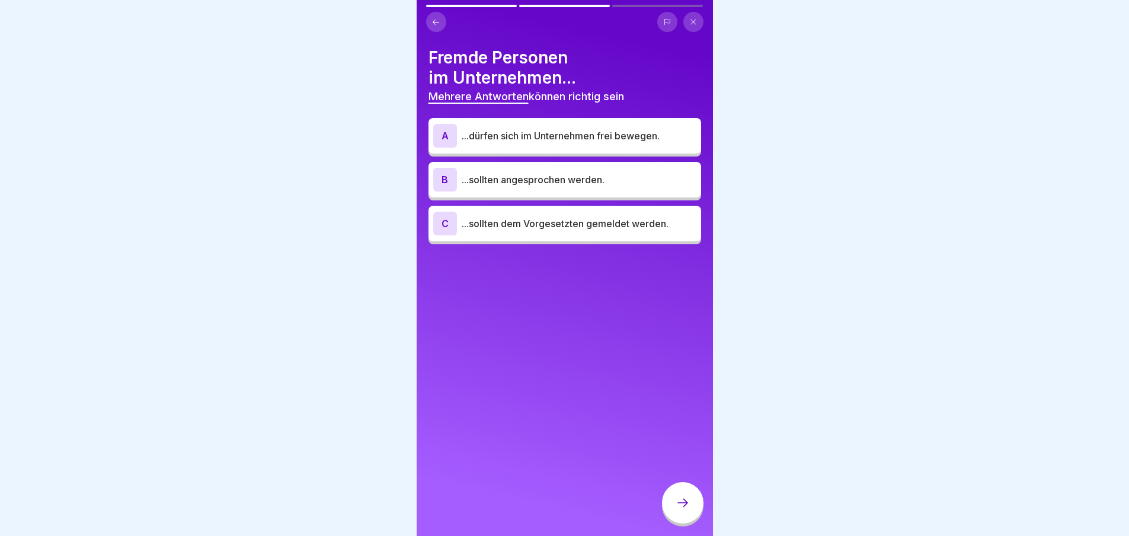
click at [494, 184] on p "...sollten angesprochen werden." at bounding box center [579, 180] width 235 height 14
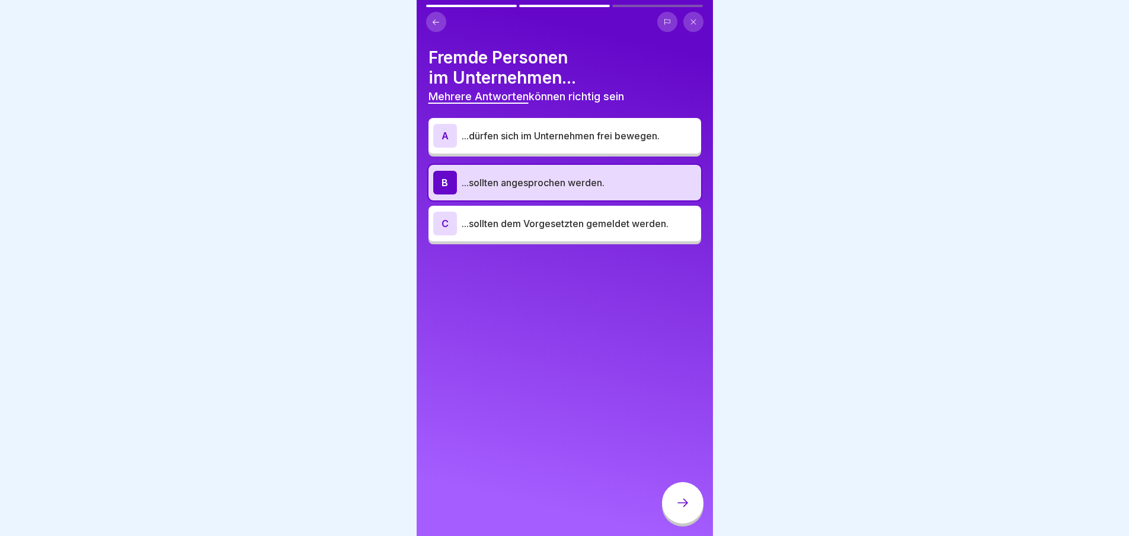
click at [563, 231] on div "C ...sollten dem Vorgesetzten gemeldet werden." at bounding box center [564, 224] width 263 height 24
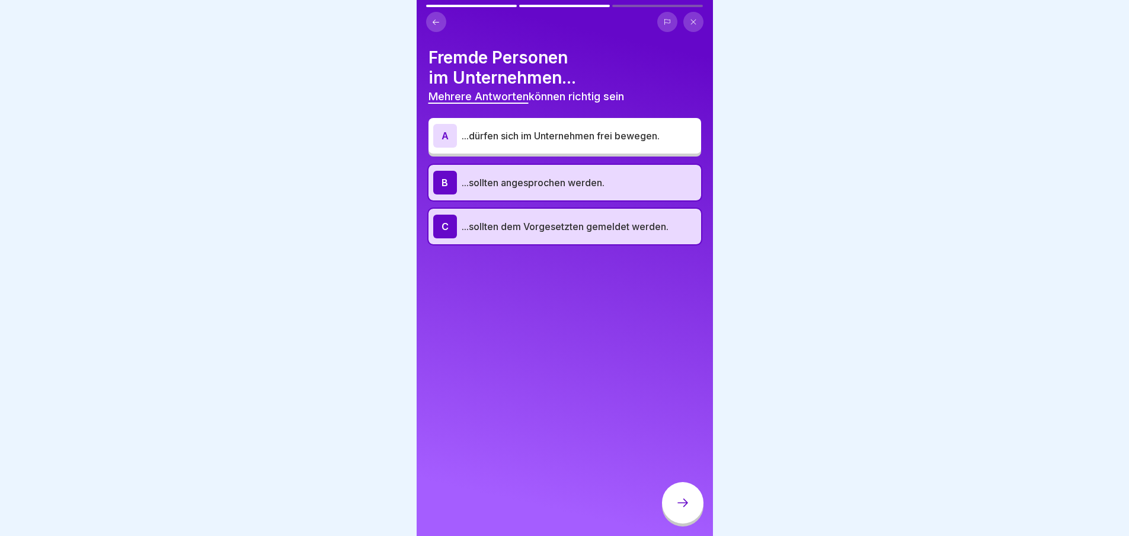
click at [839, 218] on div at bounding box center [564, 268] width 1129 height 536
click at [550, 141] on p "...dürfen sich im Unternehmen frei bewegen." at bounding box center [579, 136] width 235 height 14
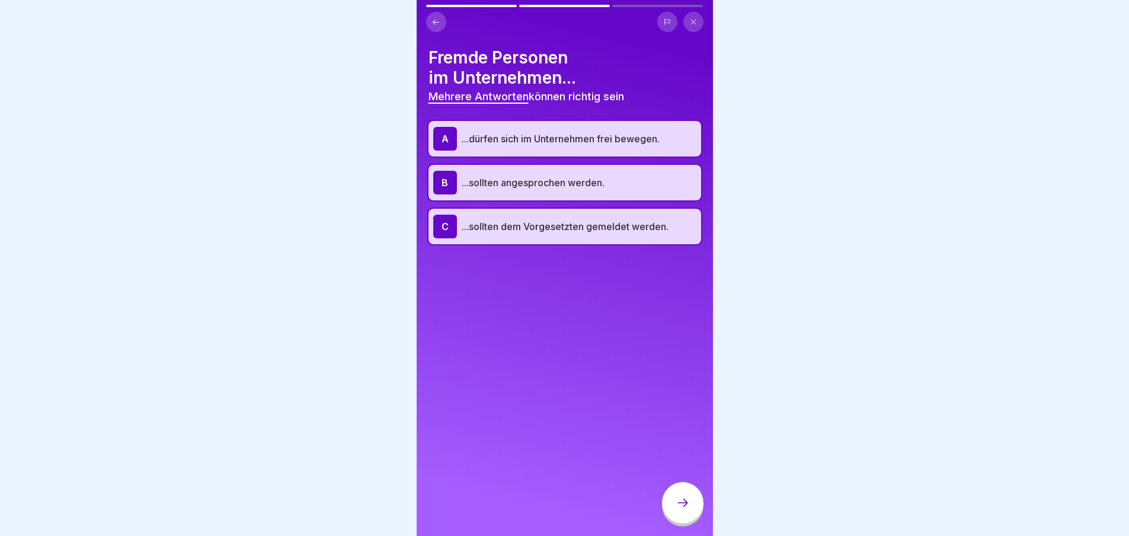
click at [490, 190] on div "B ...sollten angesprochen werden." at bounding box center [564, 183] width 263 height 24
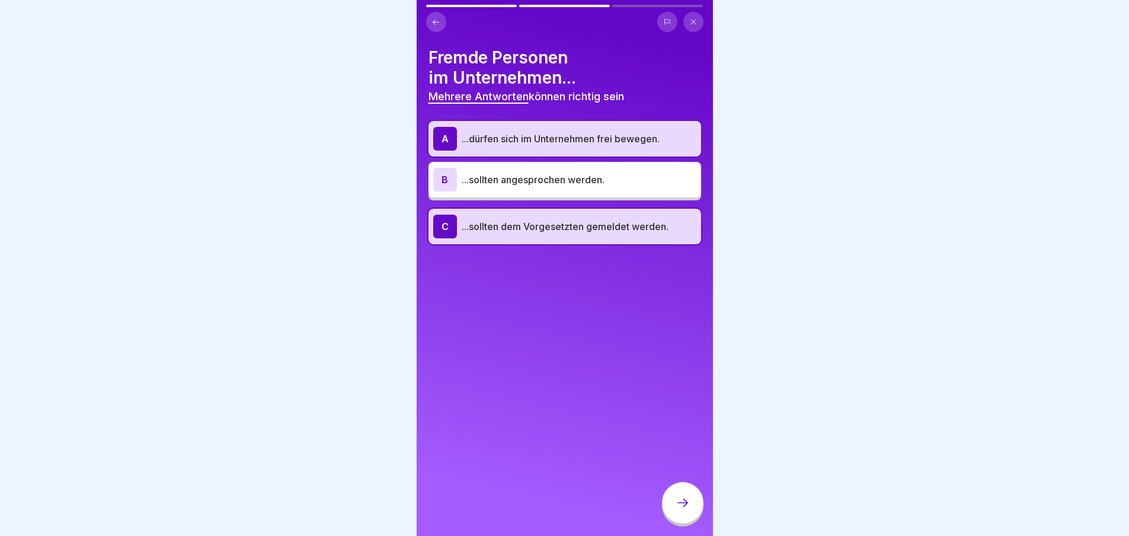
click at [534, 234] on div "C ...sollten dem Vorgesetzten gemeldet werden." at bounding box center [564, 227] width 263 height 24
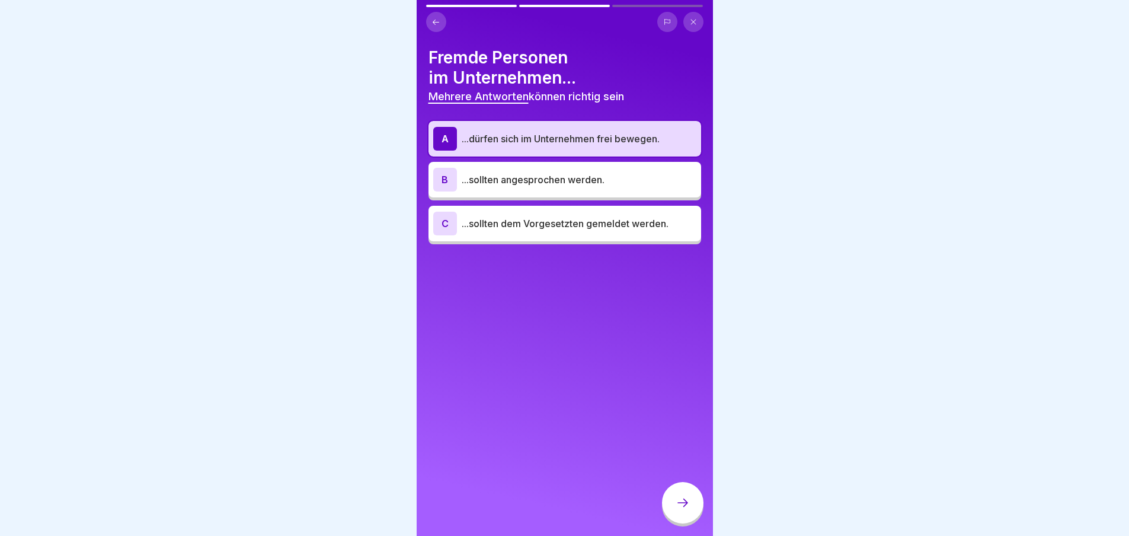
click at [685, 501] on div at bounding box center [682, 502] width 41 height 41
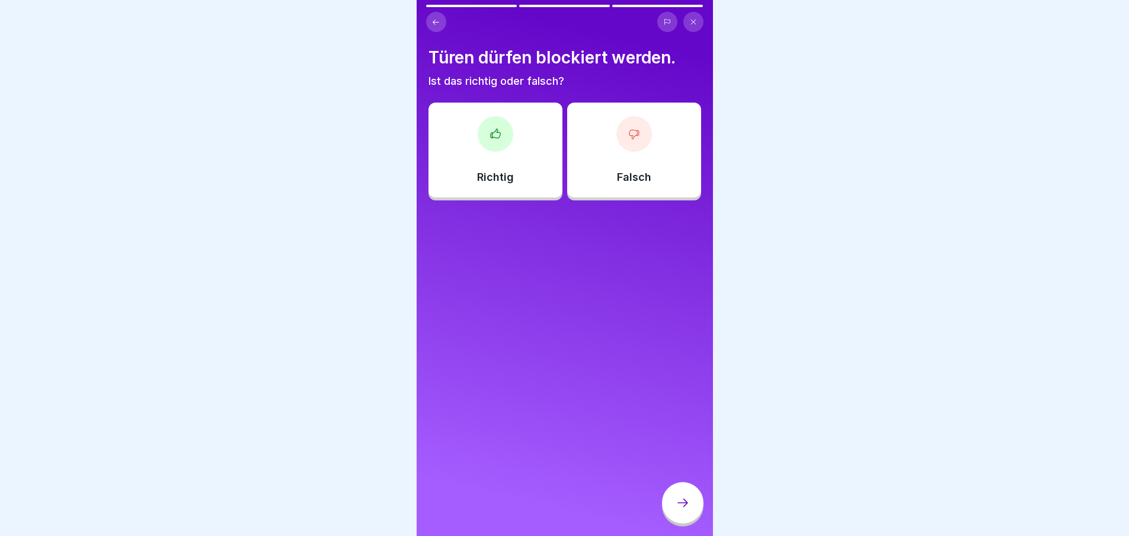
click at [641, 135] on div at bounding box center [635, 134] width 36 height 36
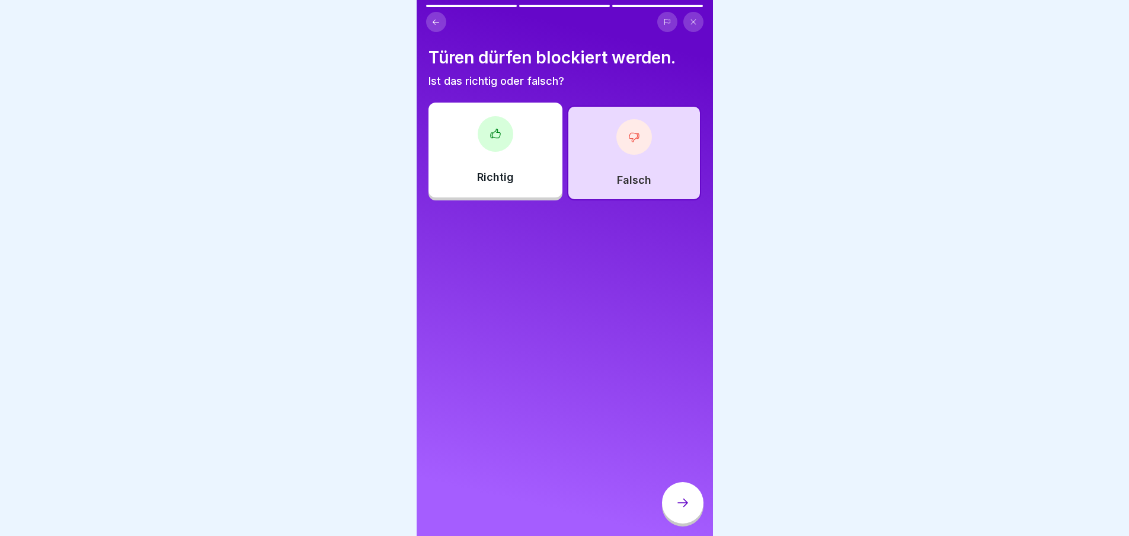
click at [688, 504] on div at bounding box center [682, 502] width 41 height 41
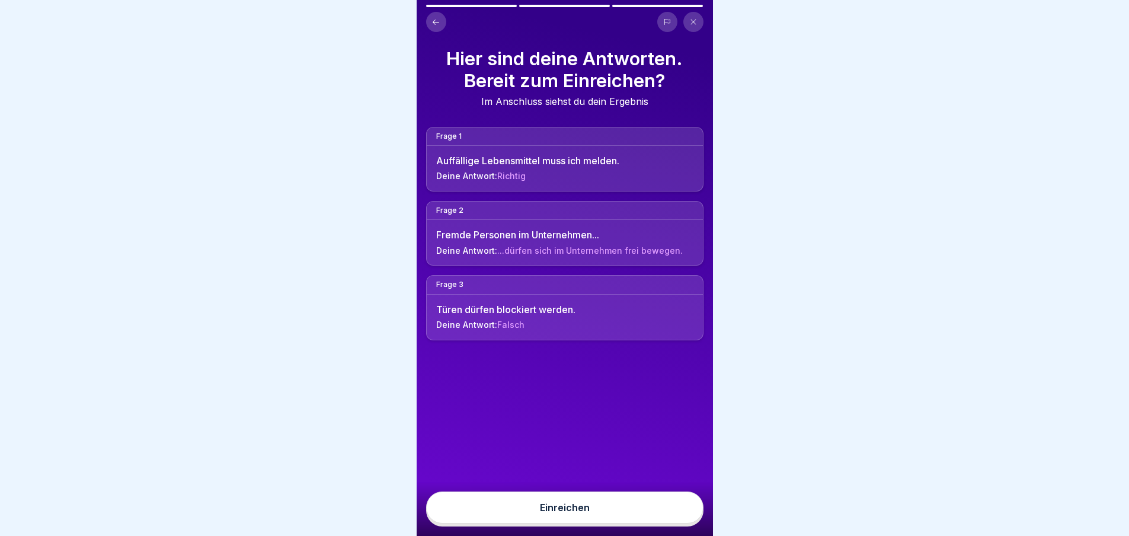
click at [649, 514] on button "Einreichen" at bounding box center [564, 507] width 277 height 32
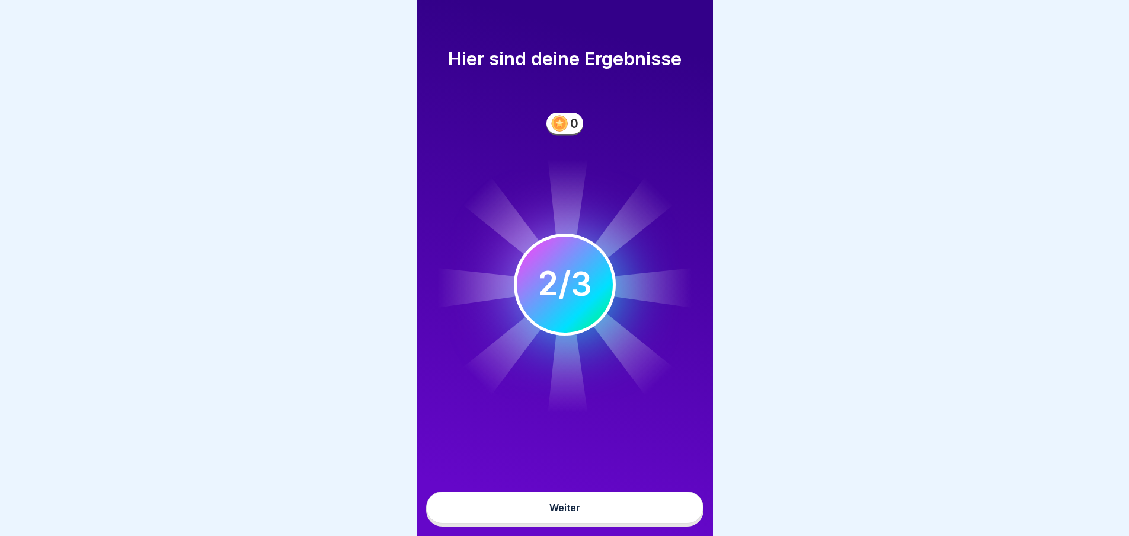
scroll to position [9, 0]
click at [571, 502] on button "Weiter" at bounding box center [564, 507] width 277 height 32
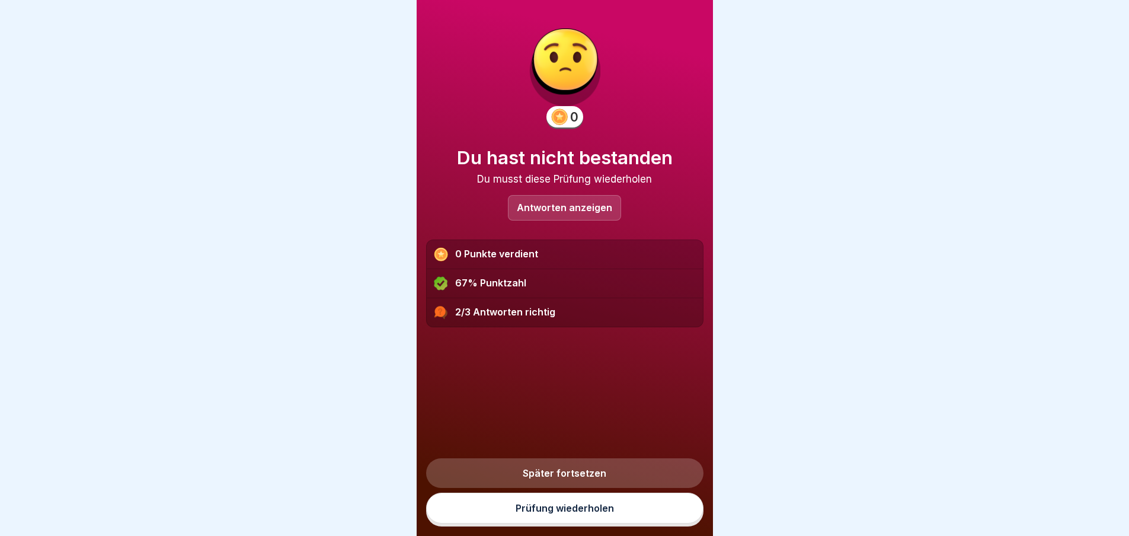
click at [569, 516] on link "Prüfung wiederholen" at bounding box center [564, 508] width 277 height 31
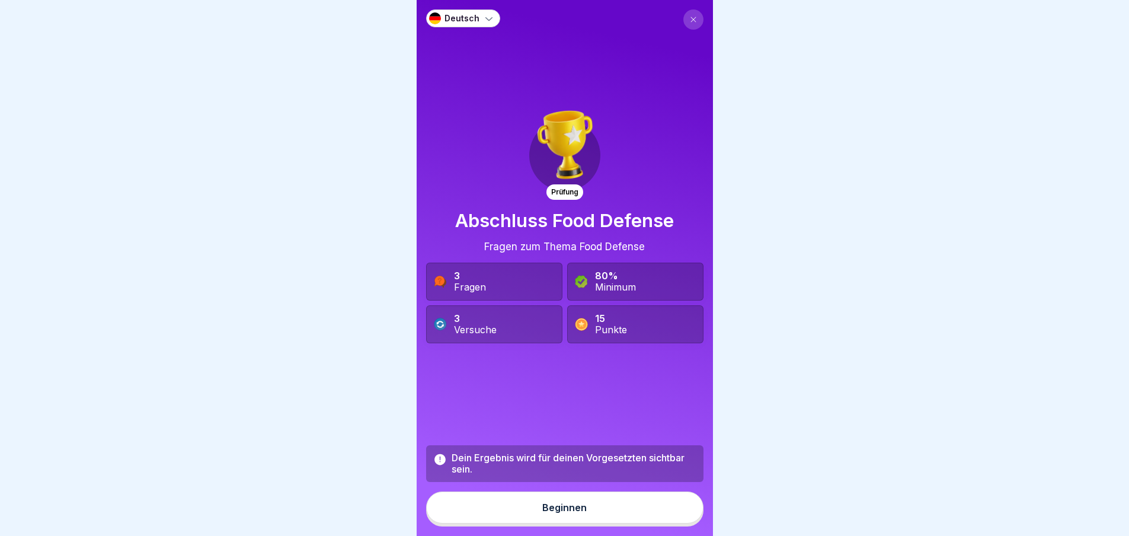
click at [593, 521] on button "Beginnen" at bounding box center [564, 507] width 277 height 32
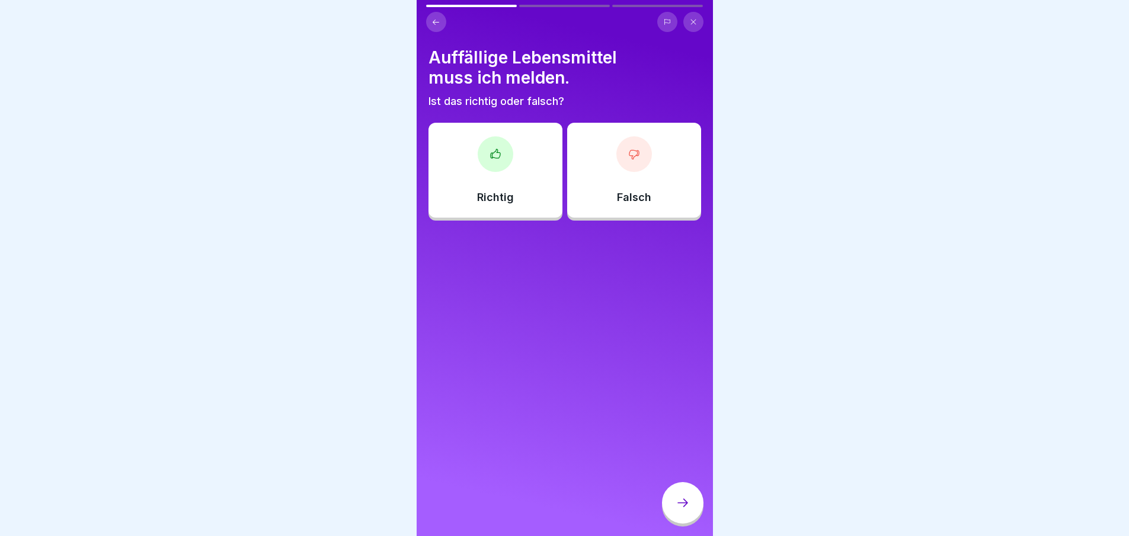
click at [509, 168] on div "Richtig" at bounding box center [496, 170] width 134 height 95
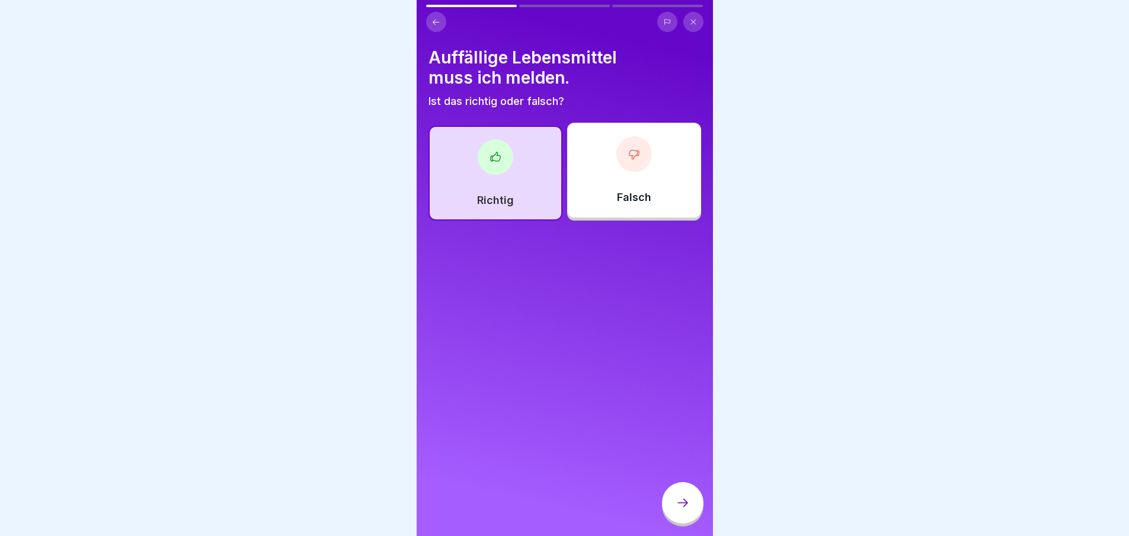
click at [683, 510] on icon at bounding box center [683, 503] width 14 height 14
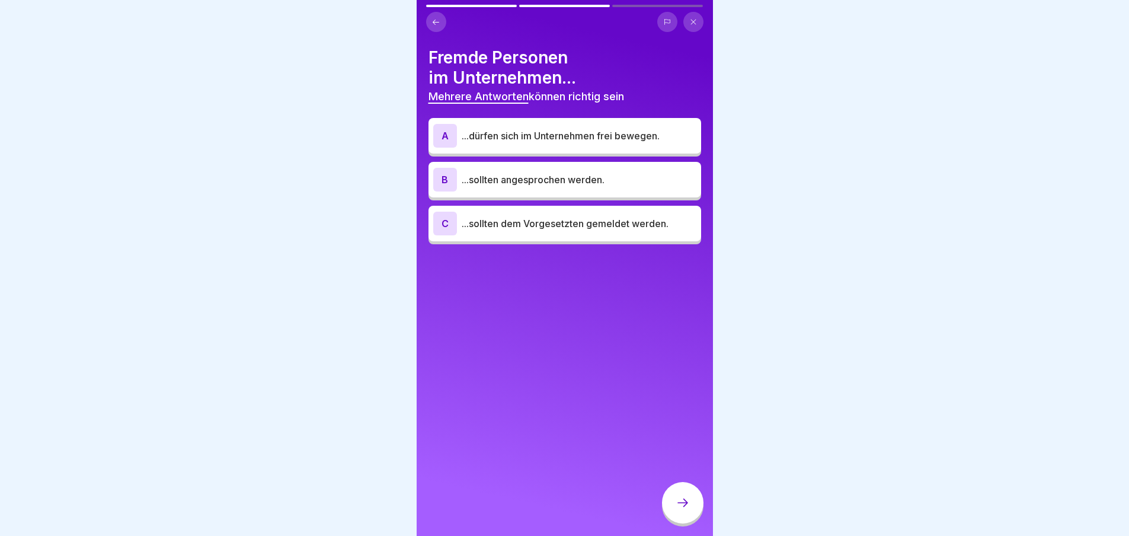
click at [446, 179] on div "B" at bounding box center [445, 180] width 24 height 24
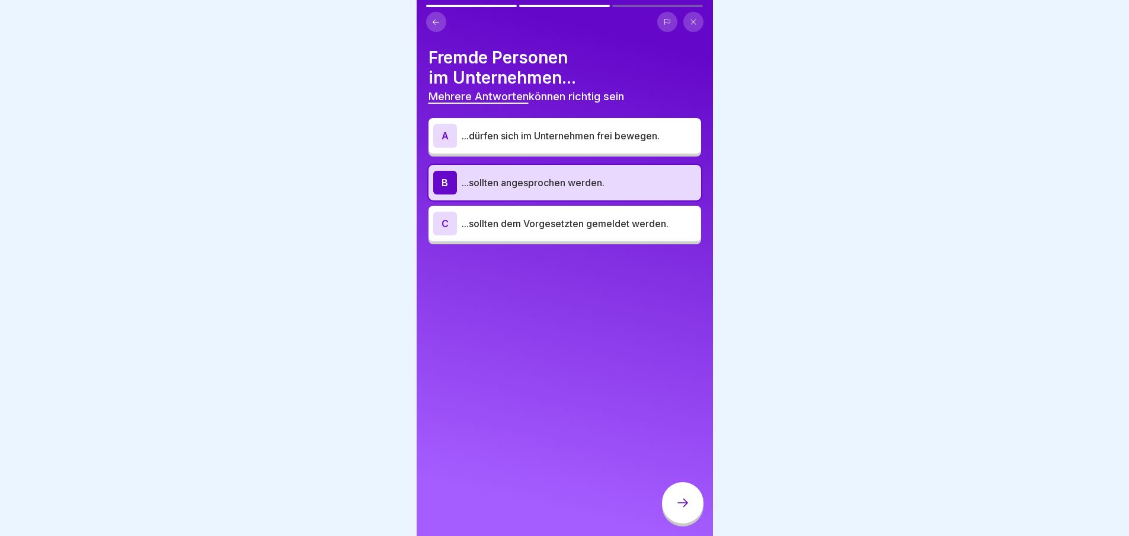
click at [532, 231] on div "C ...sollten dem Vorgesetzten gemeldet werden." at bounding box center [564, 224] width 263 height 24
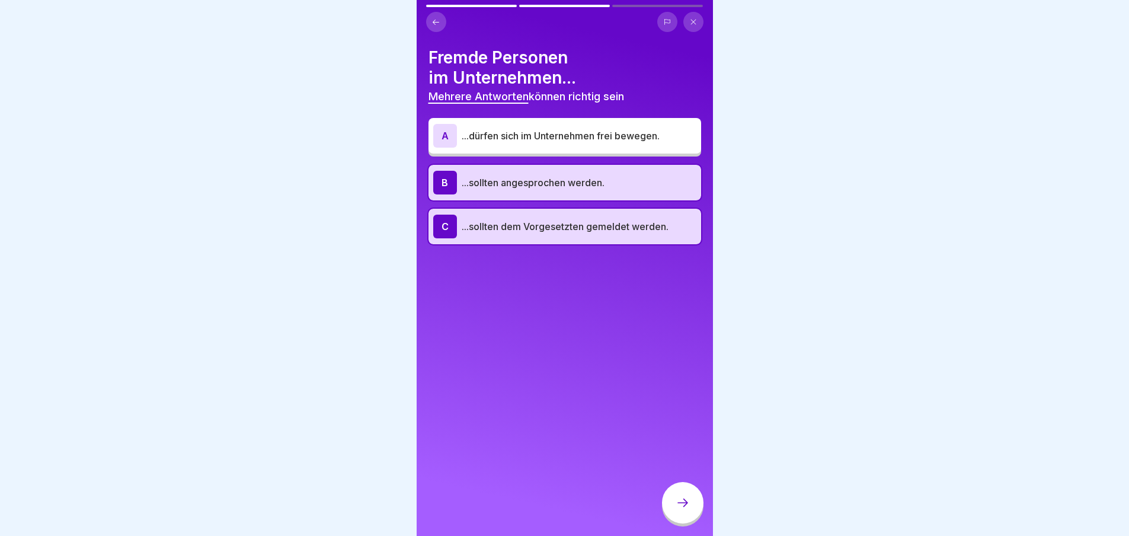
click at [670, 513] on div at bounding box center [682, 502] width 41 height 41
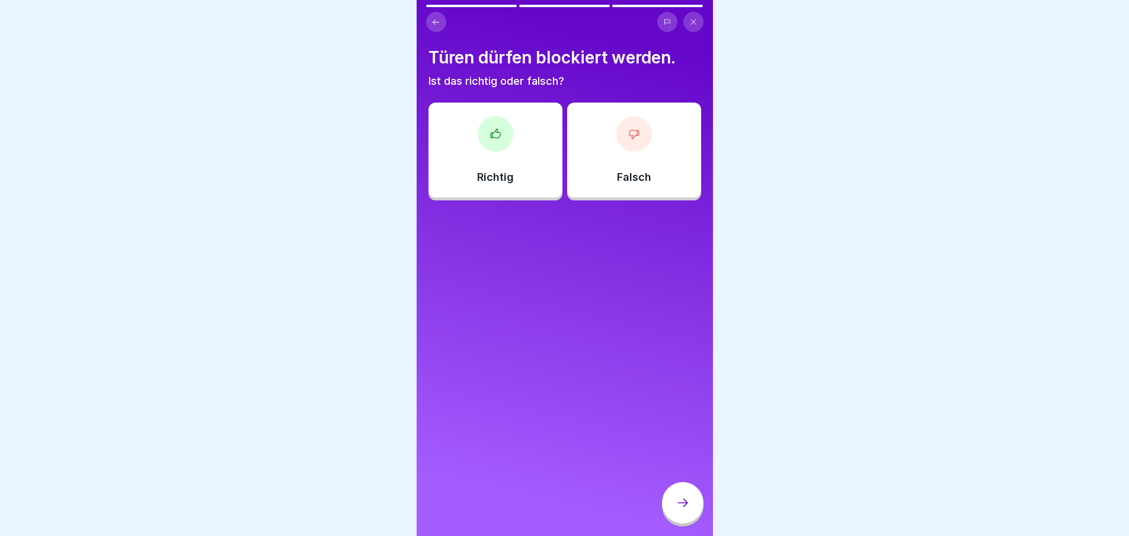
click at [624, 148] on div at bounding box center [635, 134] width 36 height 36
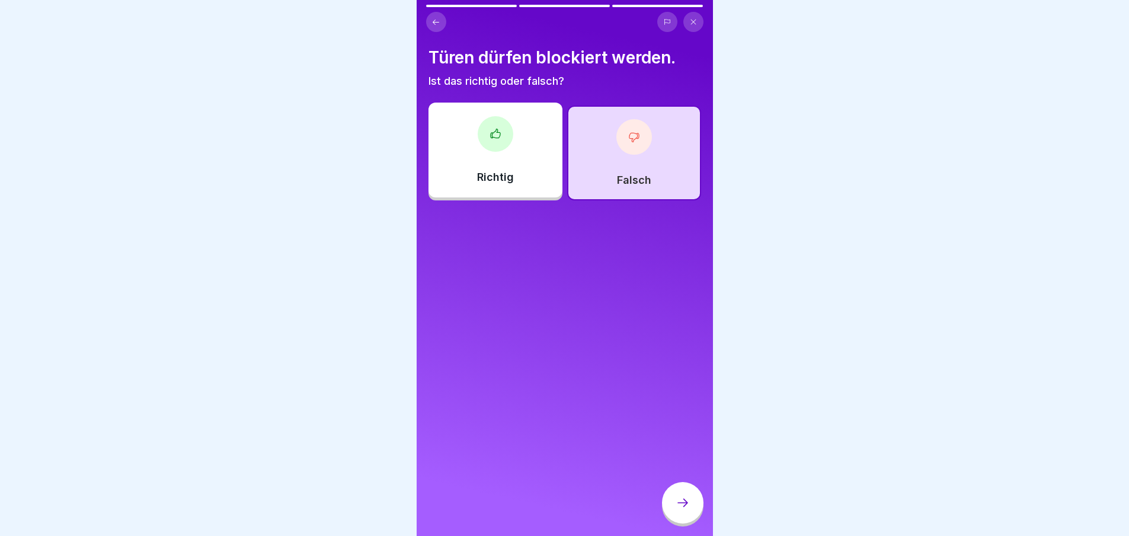
click at [689, 510] on icon at bounding box center [683, 503] width 14 height 14
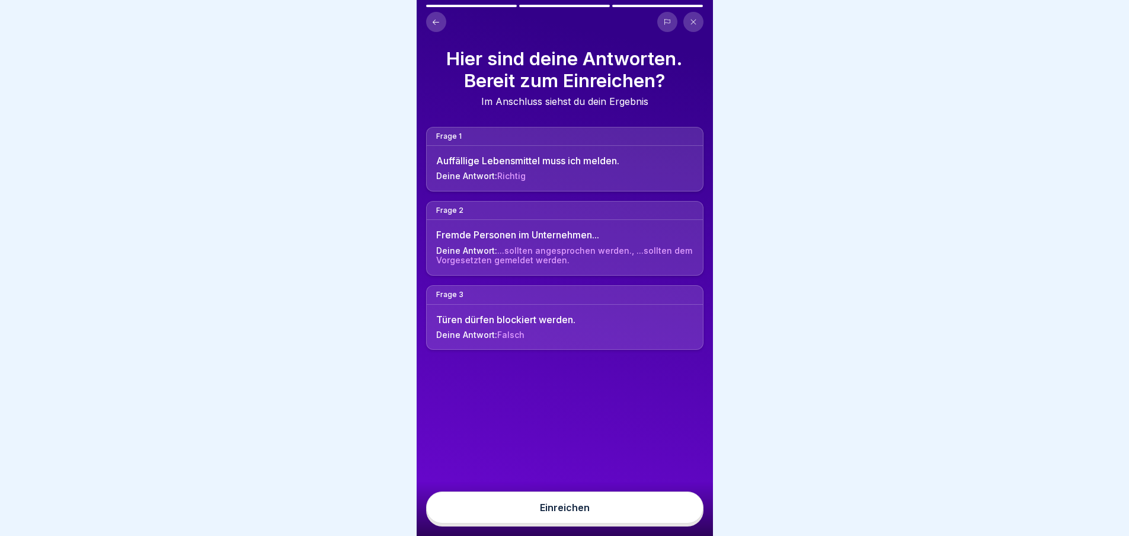
click at [634, 522] on button "Einreichen" at bounding box center [564, 507] width 277 height 32
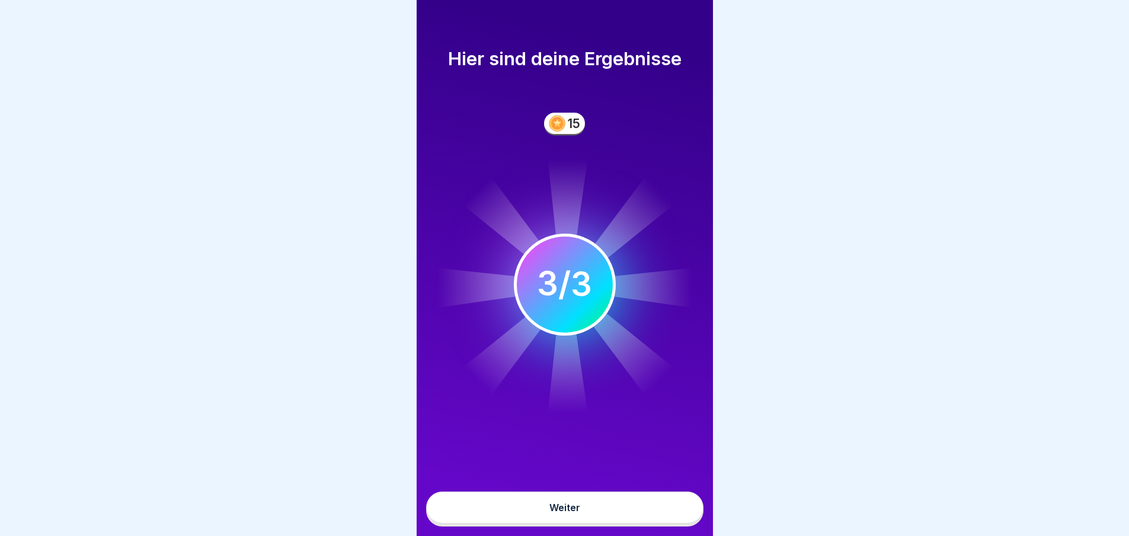
click at [621, 523] on button "Weiter" at bounding box center [564, 507] width 277 height 32
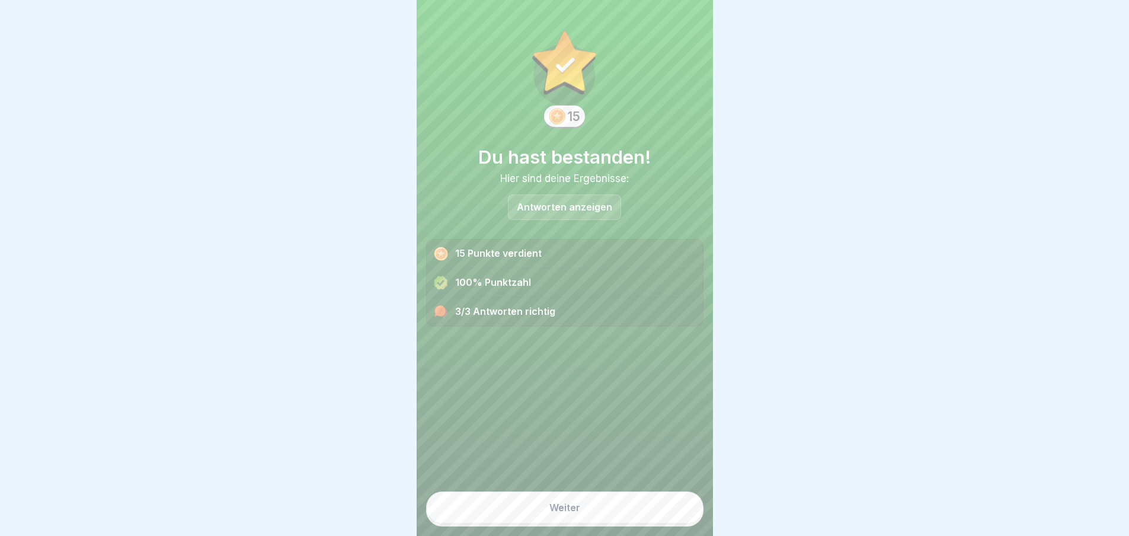
click at [628, 523] on button "Weiter" at bounding box center [564, 507] width 277 height 32
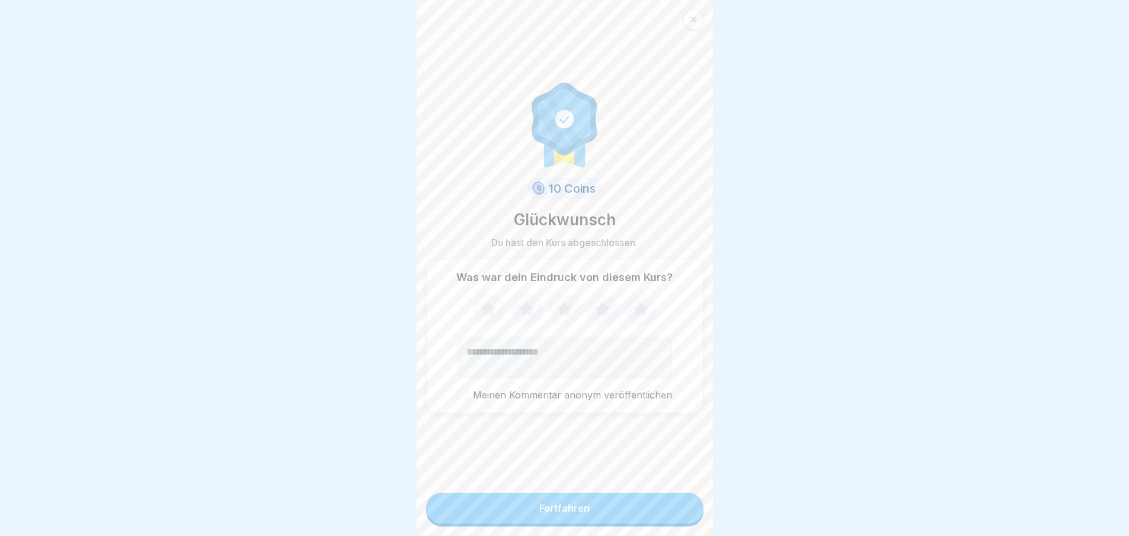
drag, startPoint x: 609, startPoint y: 516, endPoint x: 657, endPoint y: 522, distance: 48.4
click at [608, 517] on button "Fortfahren" at bounding box center [564, 508] width 277 height 31
click at [574, 513] on div "Fortfahren" at bounding box center [564, 508] width 50 height 11
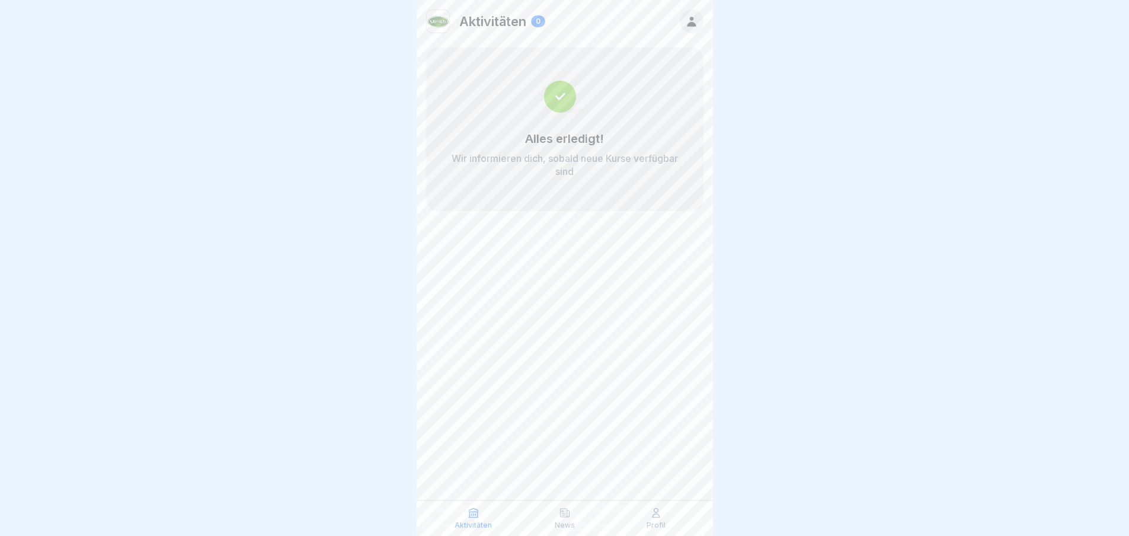
click at [477, 513] on icon at bounding box center [473, 513] width 9 height 9
click at [485, 23] on p "Aktivitäten" at bounding box center [492, 21] width 67 height 15
click at [446, 21] on img at bounding box center [438, 21] width 23 height 23
click at [439, 24] on img at bounding box center [438, 21] width 23 height 23
click at [652, 517] on icon at bounding box center [656, 513] width 12 height 12
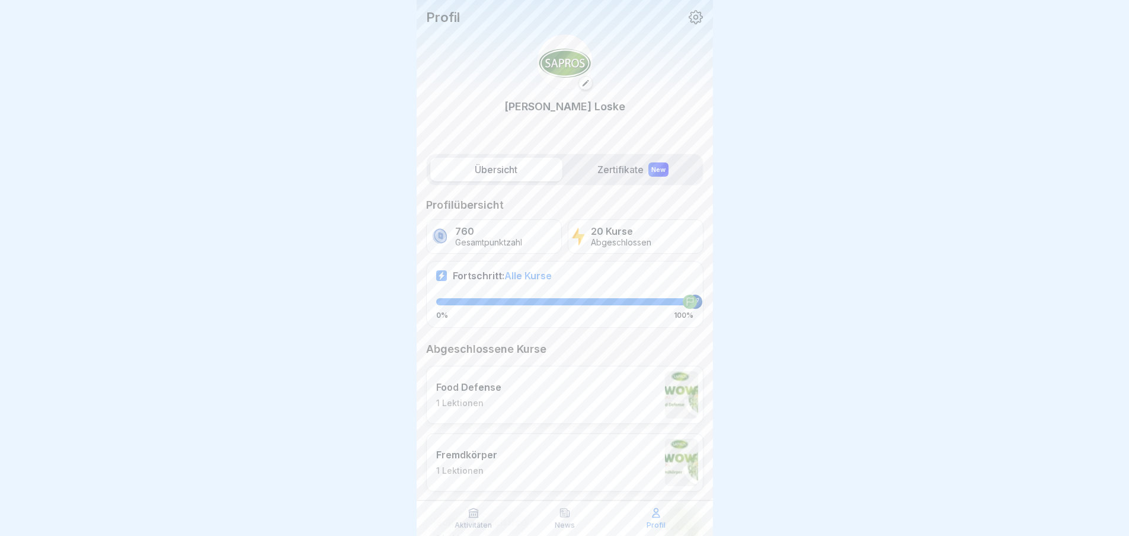
drag, startPoint x: 676, startPoint y: 293, endPoint x: 695, endPoint y: 295, distance: 18.5
click at [691, 298] on div at bounding box center [564, 301] width 257 height 7
click at [691, 296] on div at bounding box center [695, 302] width 14 height 14
click at [686, 298] on icon at bounding box center [690, 302] width 8 height 8
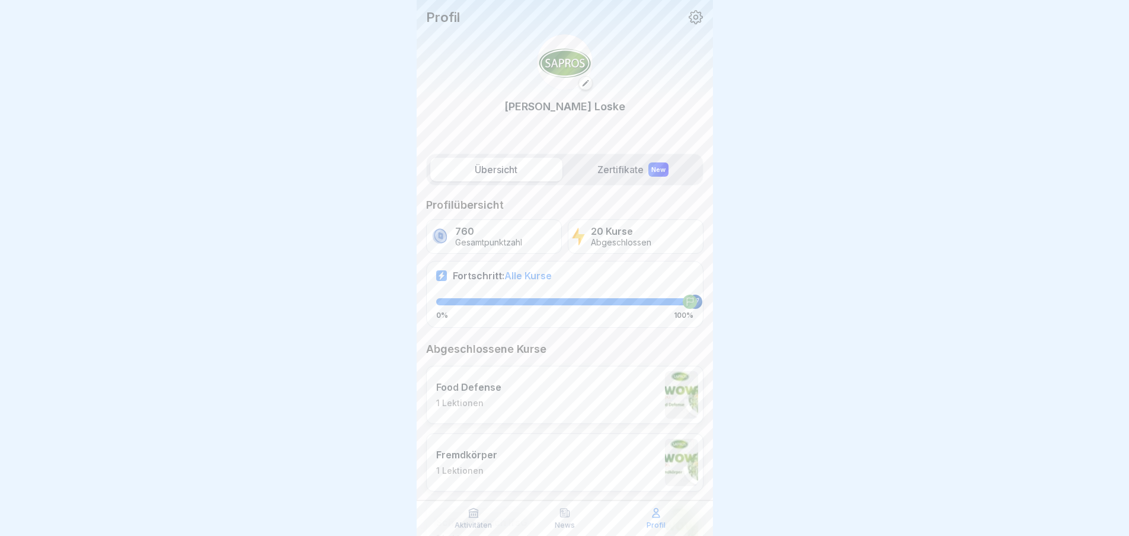
click at [686, 298] on icon at bounding box center [690, 302] width 8 height 8
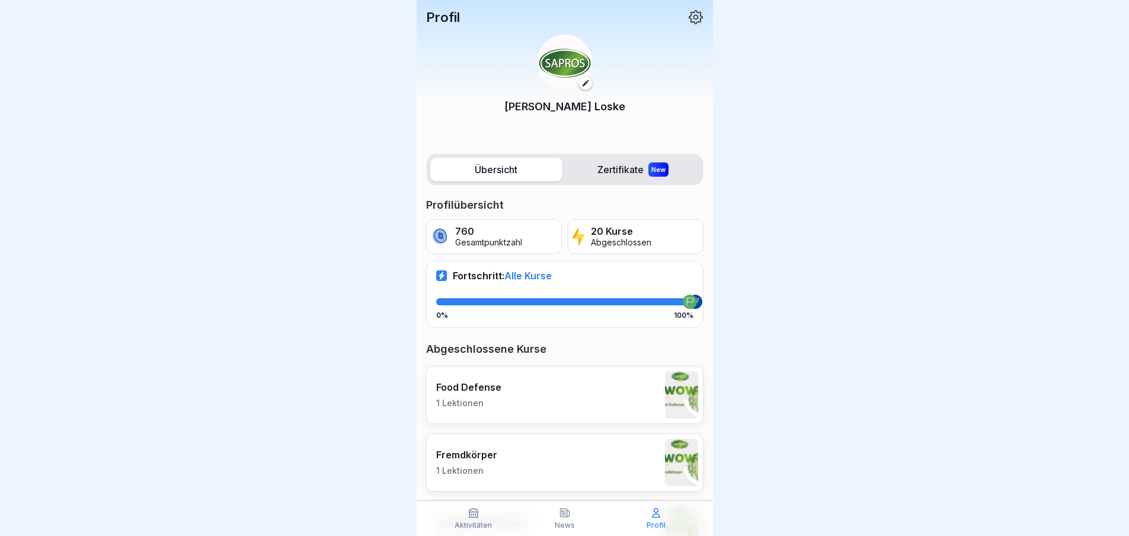
click at [606, 160] on label "Zertifikate New" at bounding box center [633, 170] width 132 height 24
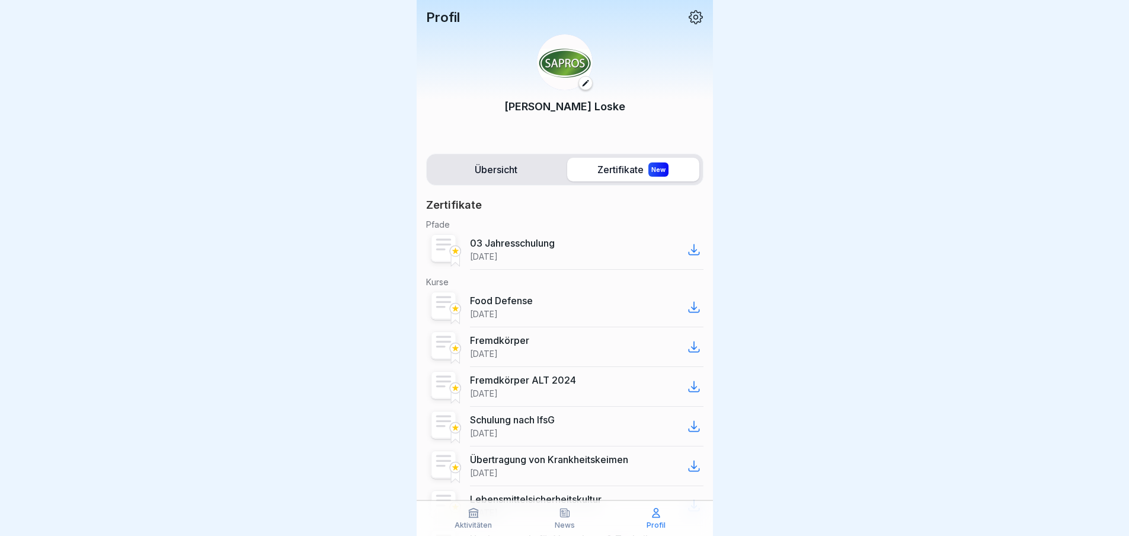
click at [687, 245] on icon at bounding box center [694, 249] width 14 height 14
